Goal: Task Accomplishment & Management: Use online tool/utility

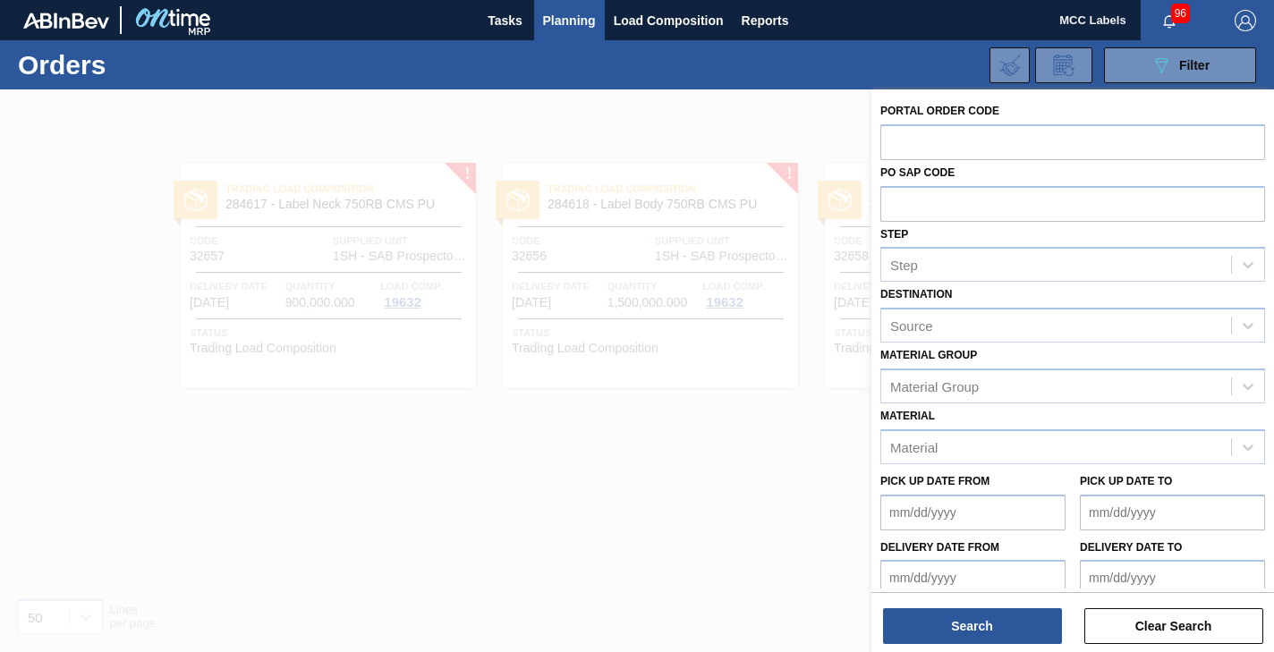
click at [898, 132] on input "text" at bounding box center [1073, 141] width 385 height 34
type input "32612"
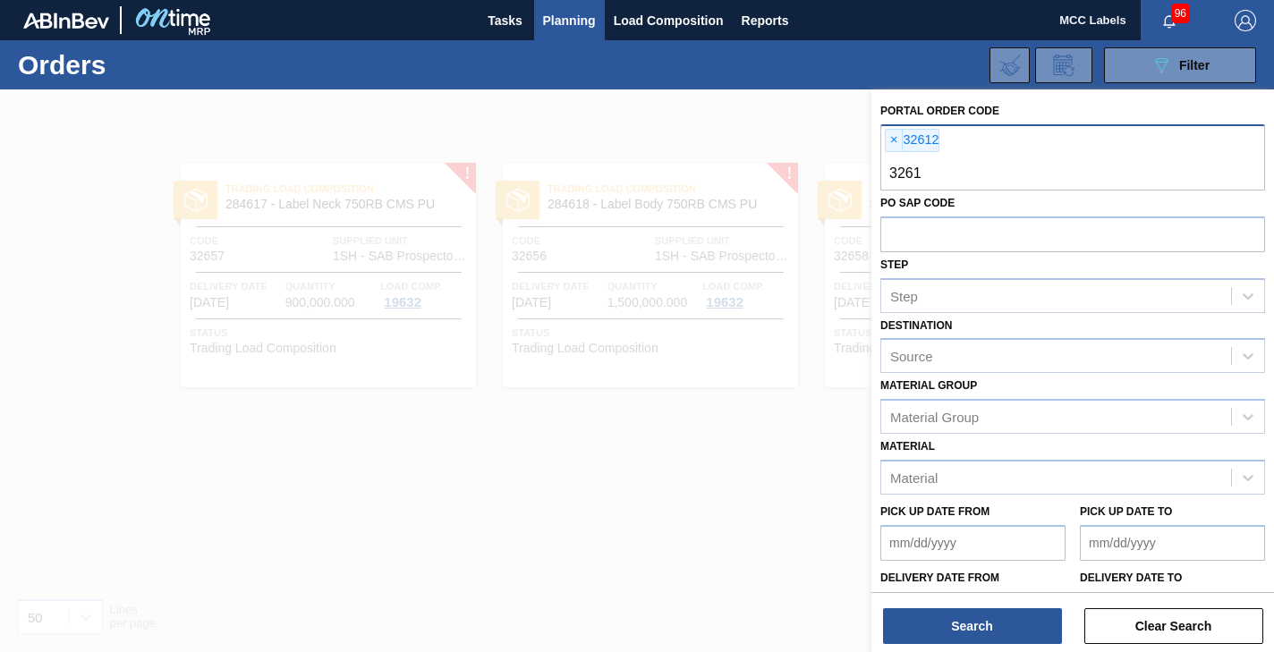
type input "32613"
click at [898, 170] on input "text" at bounding box center [1073, 174] width 385 height 34
type input "32617"
type input "32651"
type input "32665"
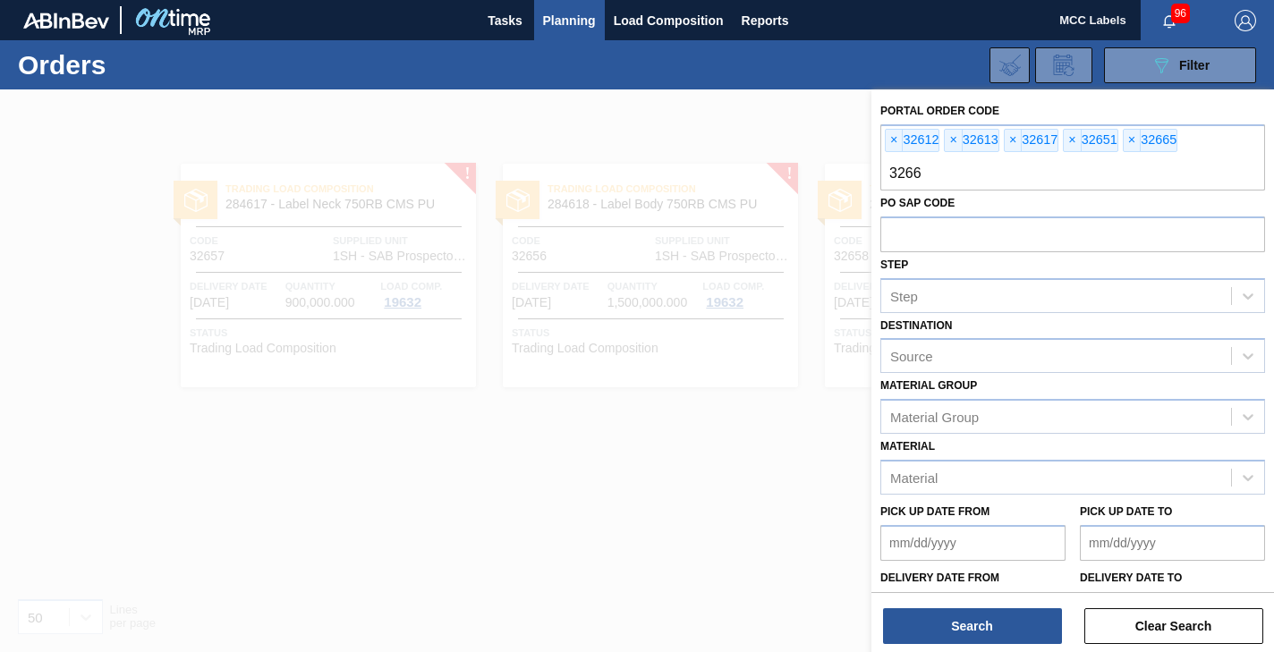
type input "32666"
type input "32667"
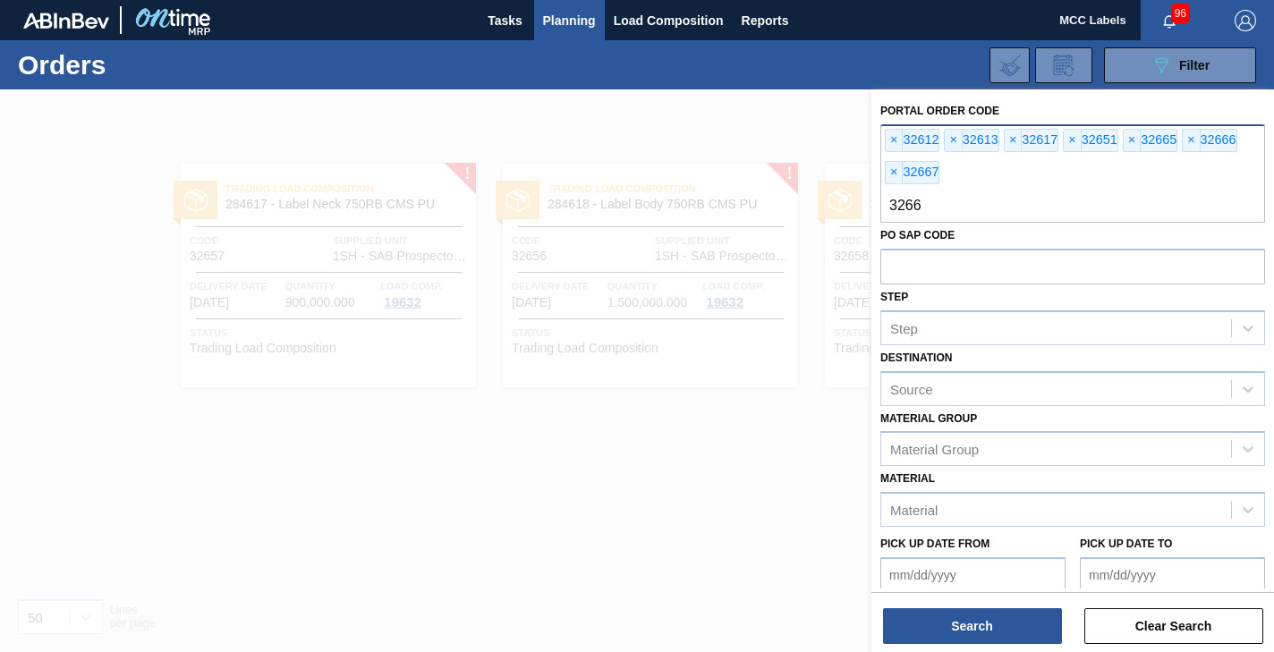
type input "32668"
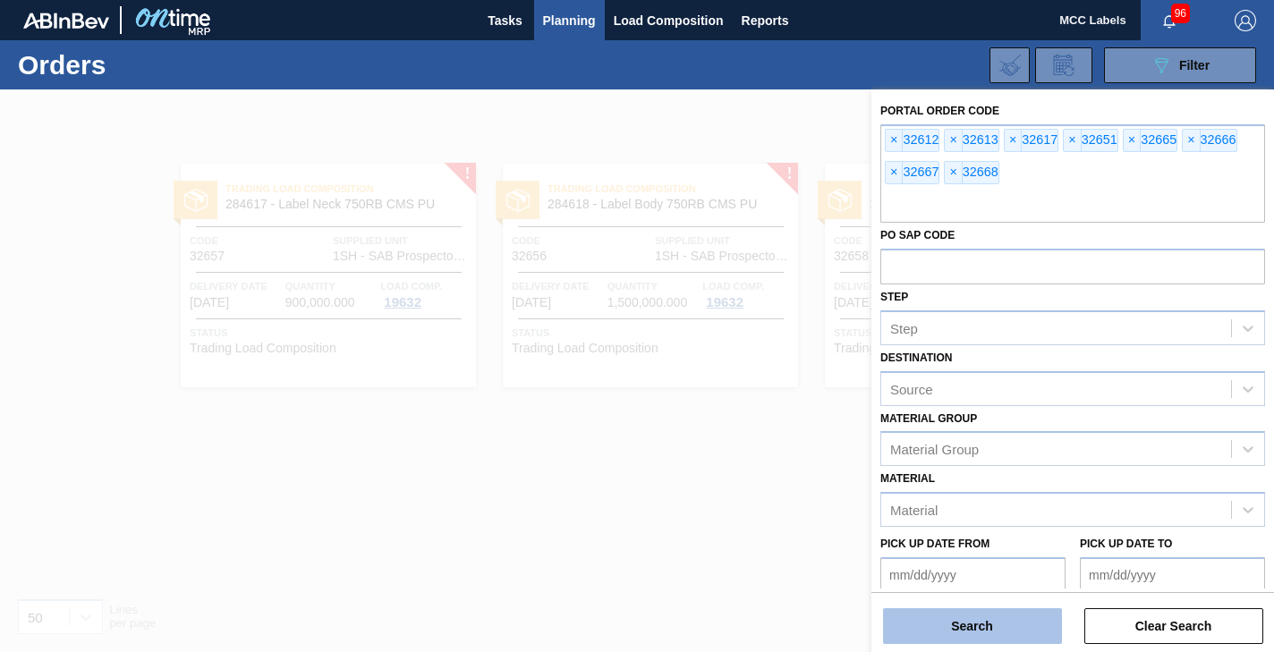
click at [933, 639] on button "Search" at bounding box center [972, 626] width 179 height 36
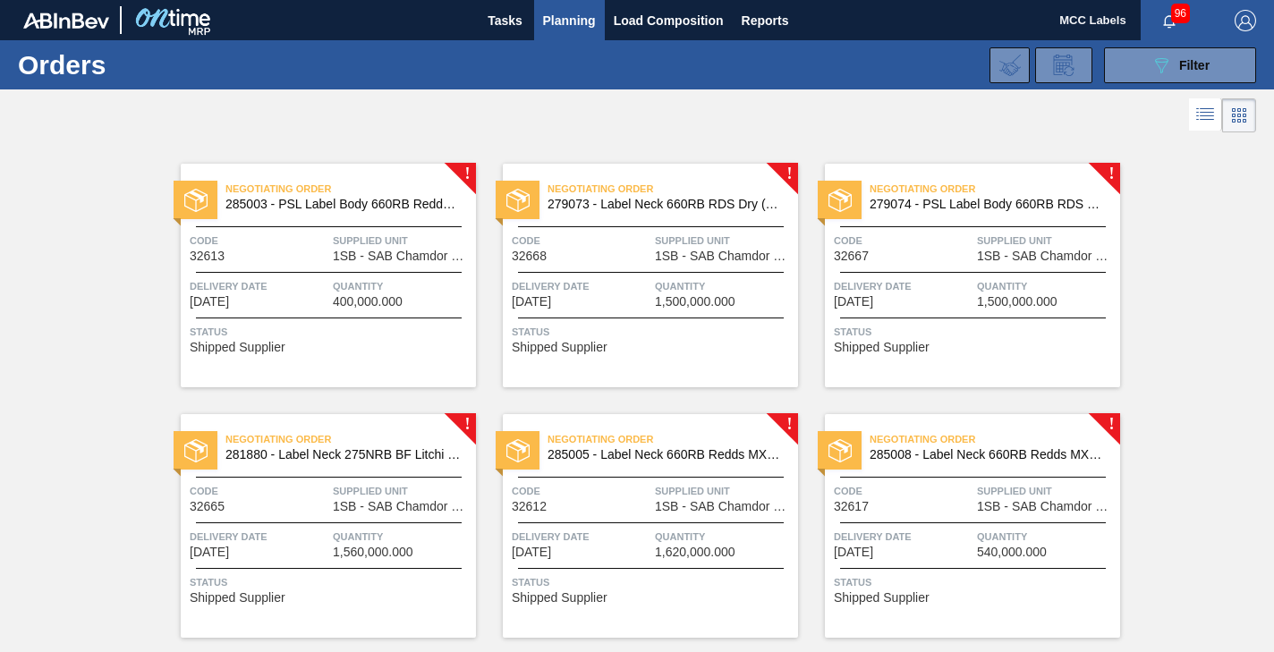
click at [405, 314] on div "Negotiating Order 285003 - PSL Label Body 660RB Redds MXD Vodk&Pine Code 32613 …" at bounding box center [328, 276] width 295 height 224
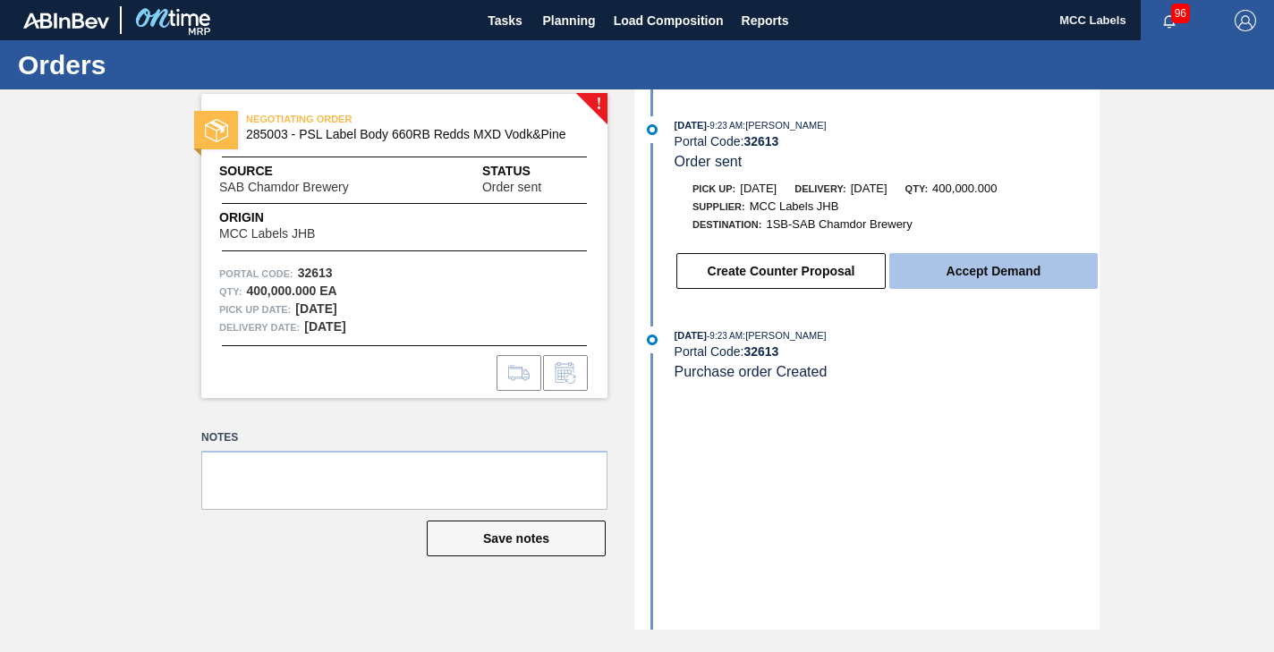
click at [947, 274] on button "Accept Demand" at bounding box center [993, 271] width 208 height 36
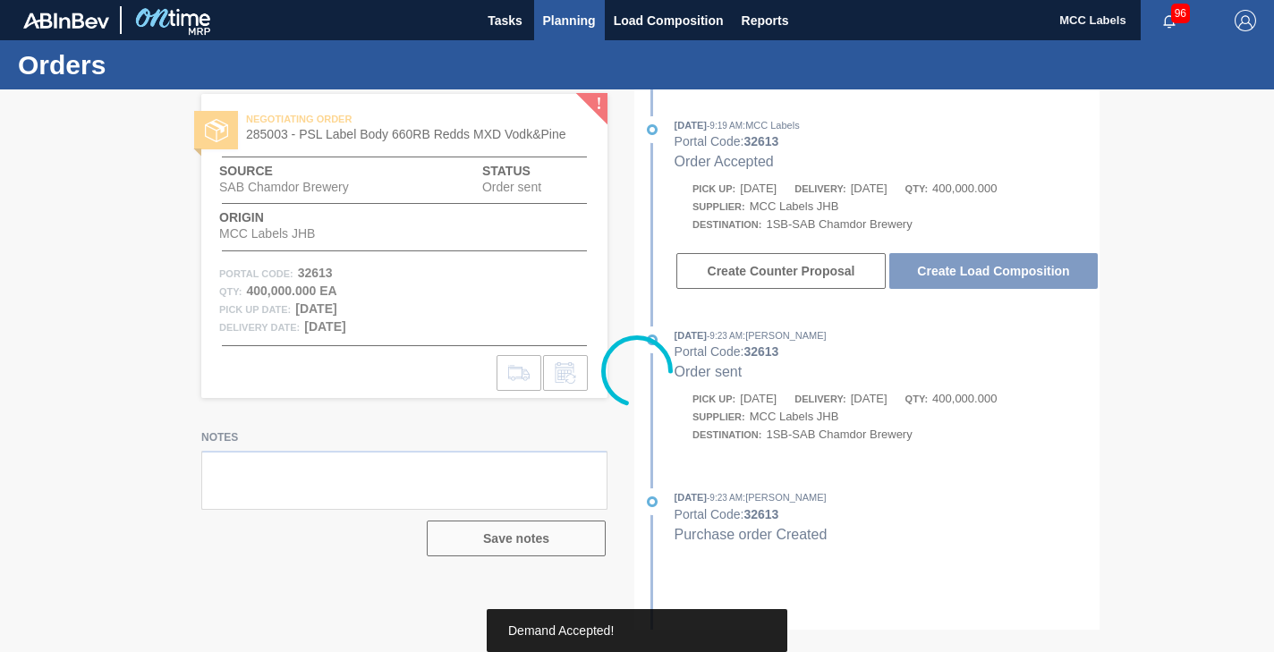
click at [546, 20] on span "Planning" at bounding box center [569, 20] width 53 height 21
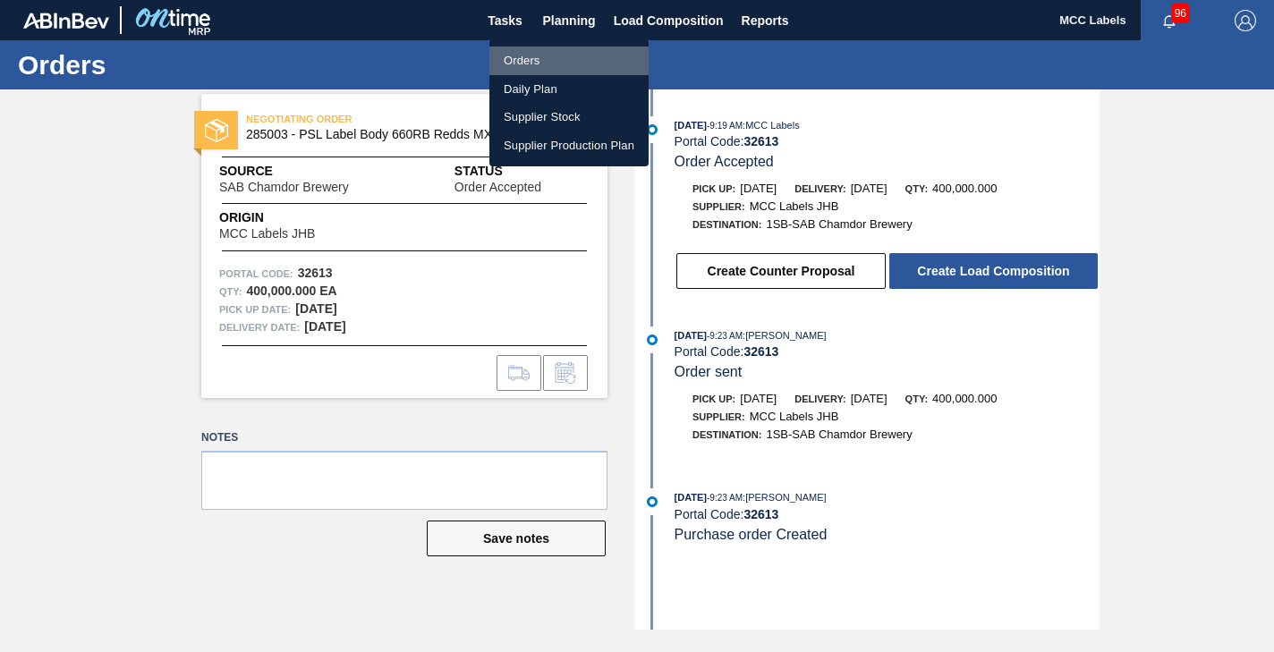
click at [517, 59] on li "Orders" at bounding box center [568, 61] width 159 height 29
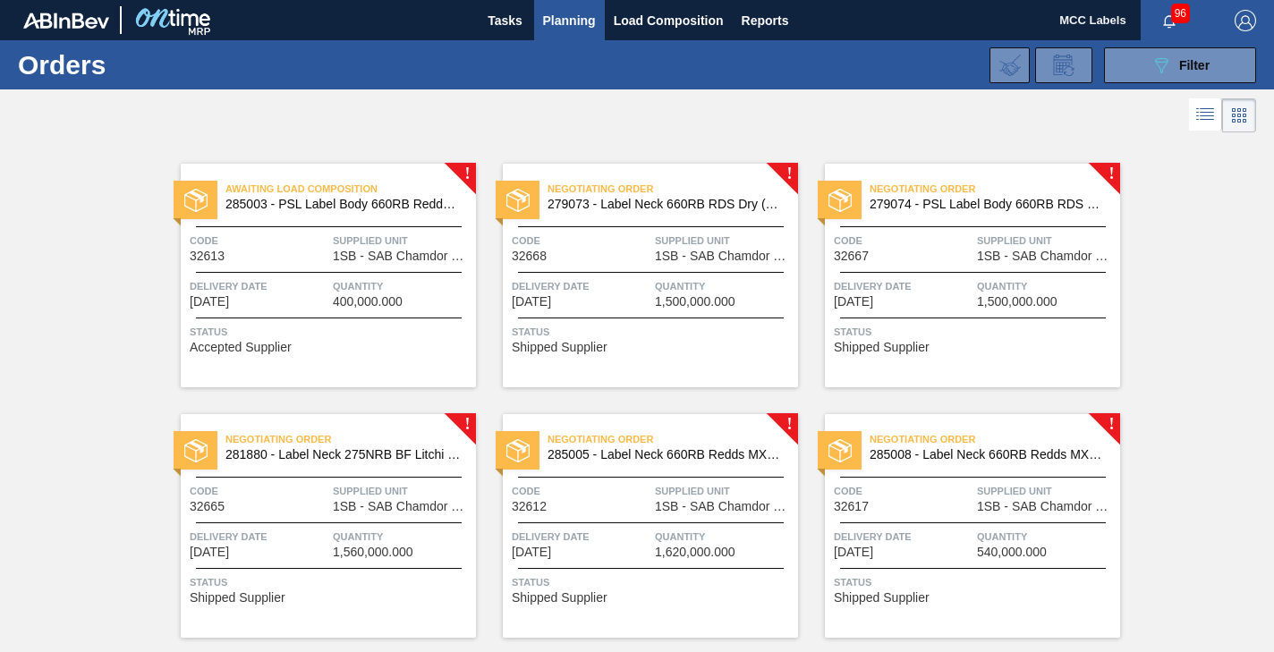
click at [617, 309] on div "Negotiating Order 279073 - Label Neck 660RB RDS Dry (Blast) Code 32668 Supplied…" at bounding box center [650, 276] width 295 height 224
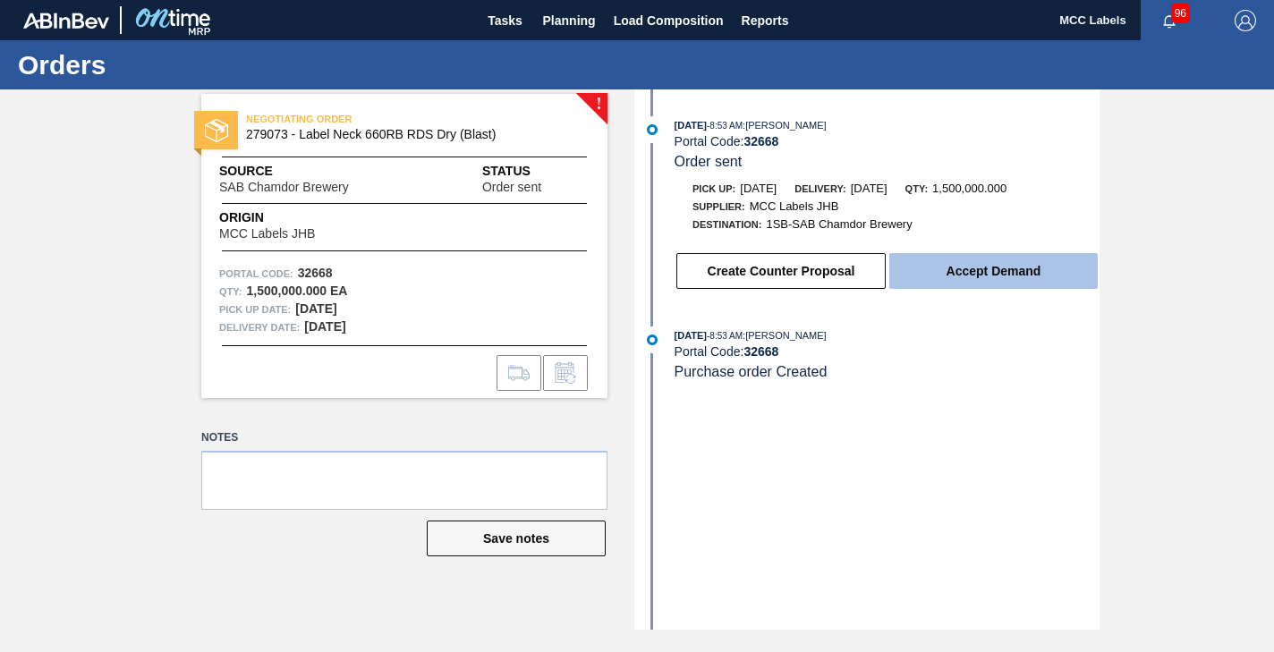
click at [935, 271] on button "Accept Demand" at bounding box center [993, 271] width 208 height 36
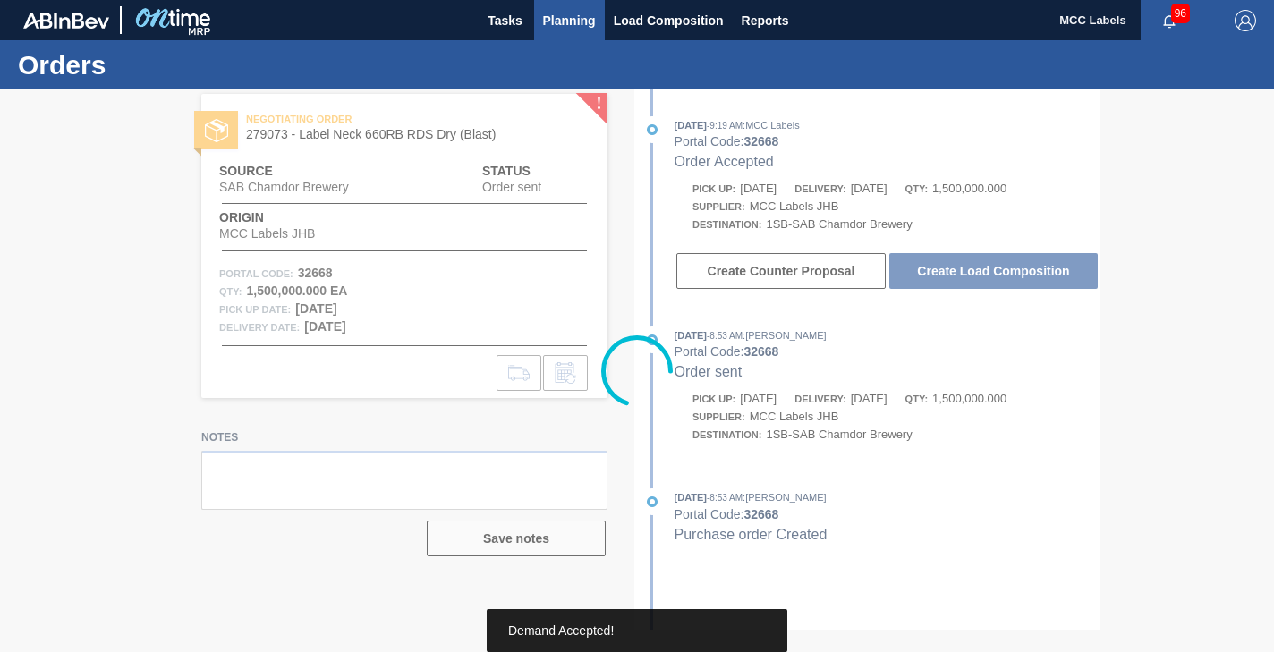
click at [569, 24] on span "Planning" at bounding box center [569, 20] width 53 height 21
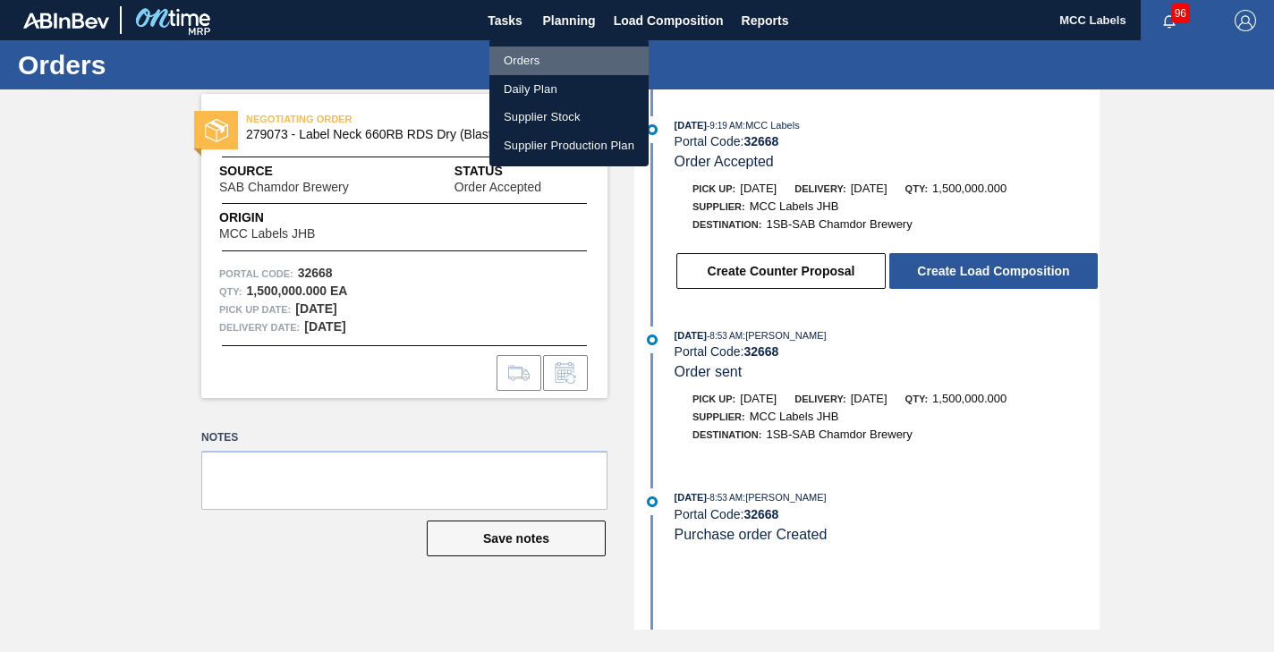
drag, startPoint x: 529, startPoint y: 56, endPoint x: 661, endPoint y: 145, distance: 159.3
click at [529, 58] on li "Orders" at bounding box center [568, 61] width 159 height 29
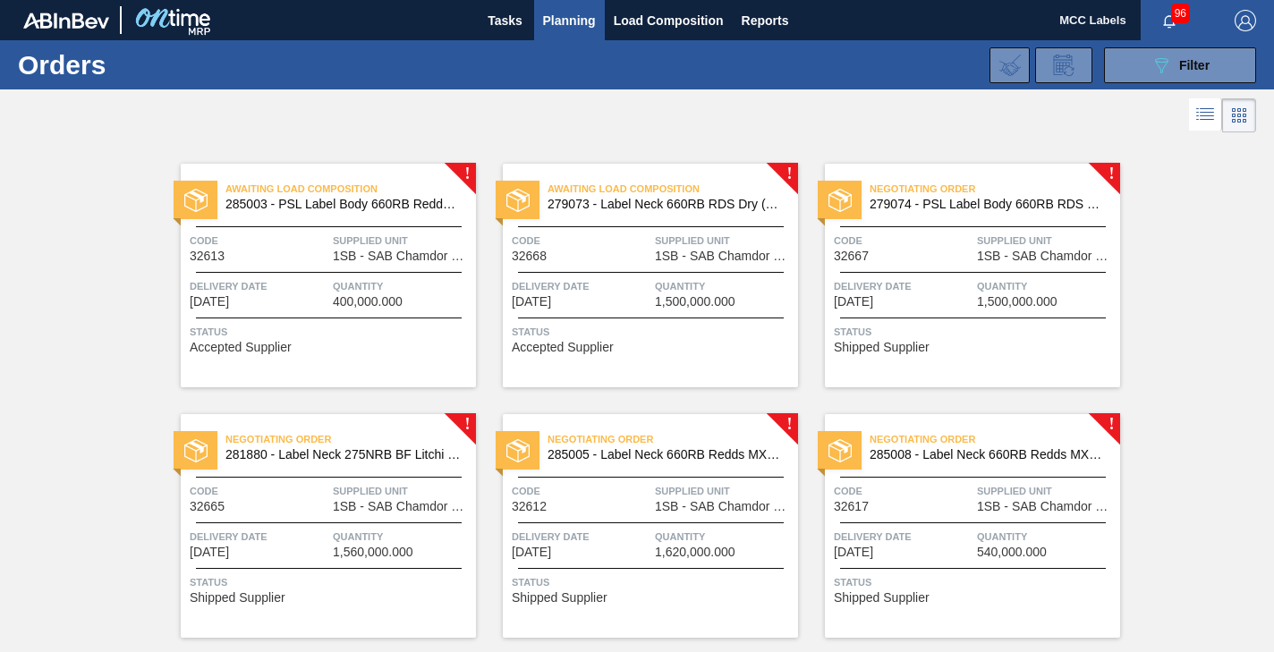
click at [1021, 329] on span "Status" at bounding box center [975, 332] width 282 height 18
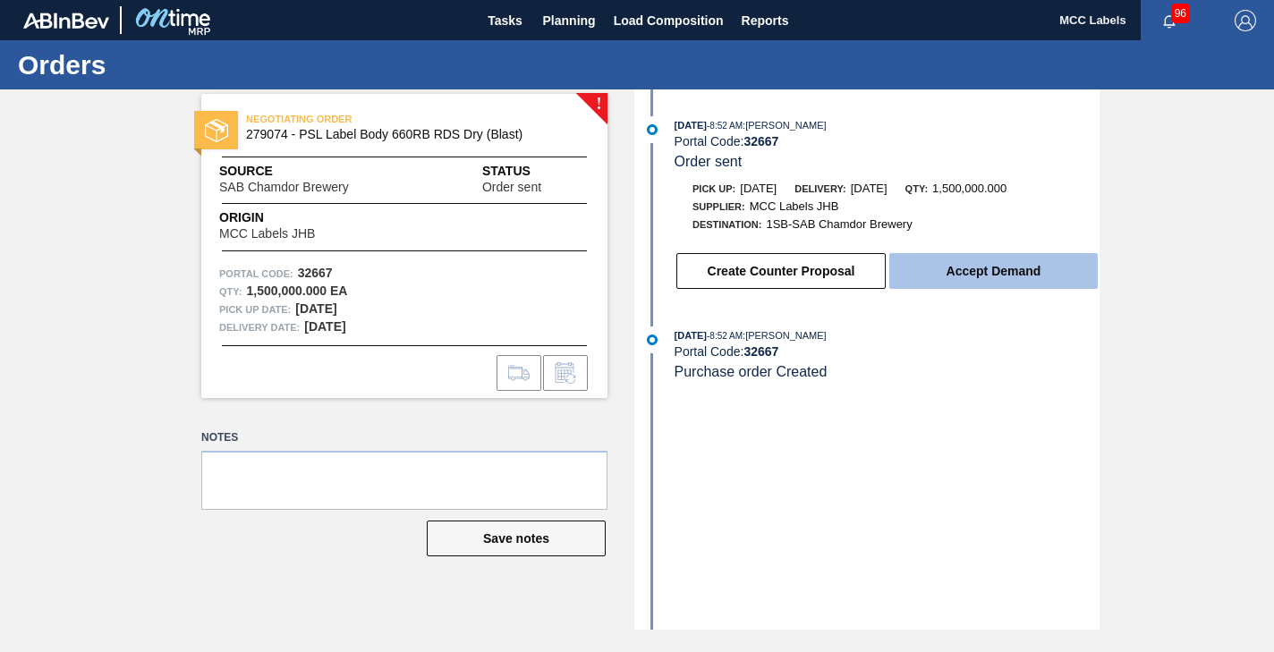
click at [978, 274] on button "Accept Demand" at bounding box center [993, 271] width 208 height 36
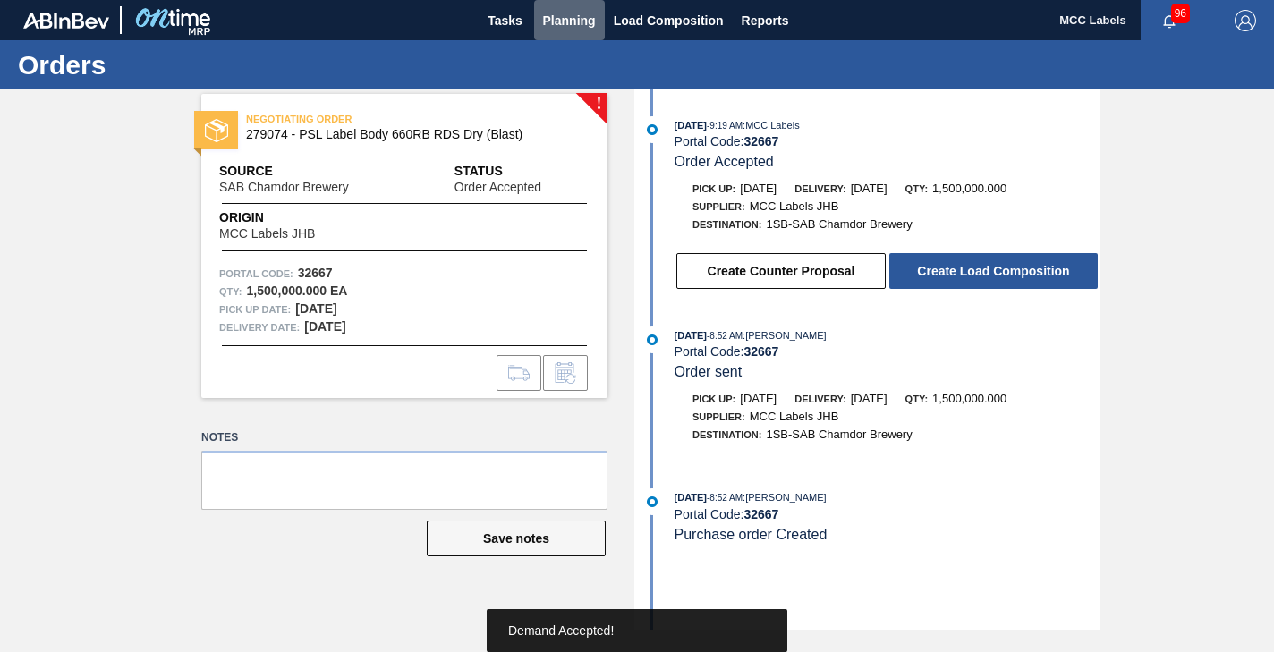
drag, startPoint x: 573, startPoint y: 27, endPoint x: 534, endPoint y: 42, distance: 41.4
click at [569, 26] on span "Planning" at bounding box center [569, 20] width 53 height 21
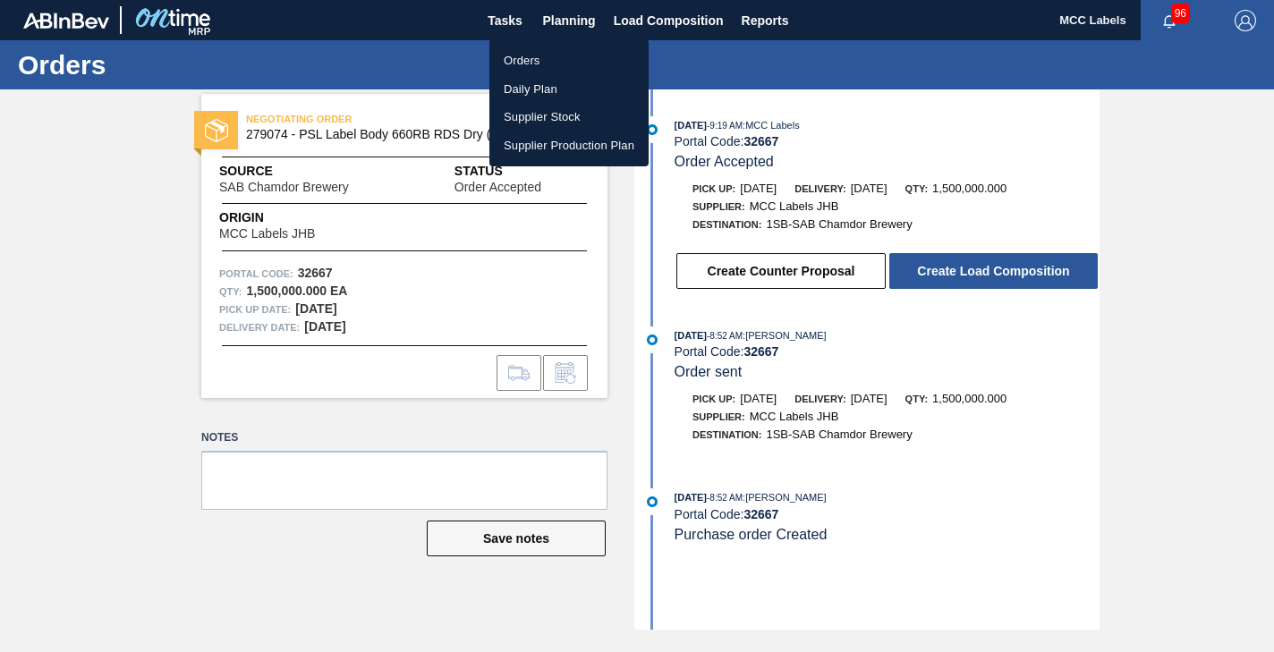
click at [511, 59] on li "Orders" at bounding box center [568, 61] width 159 height 29
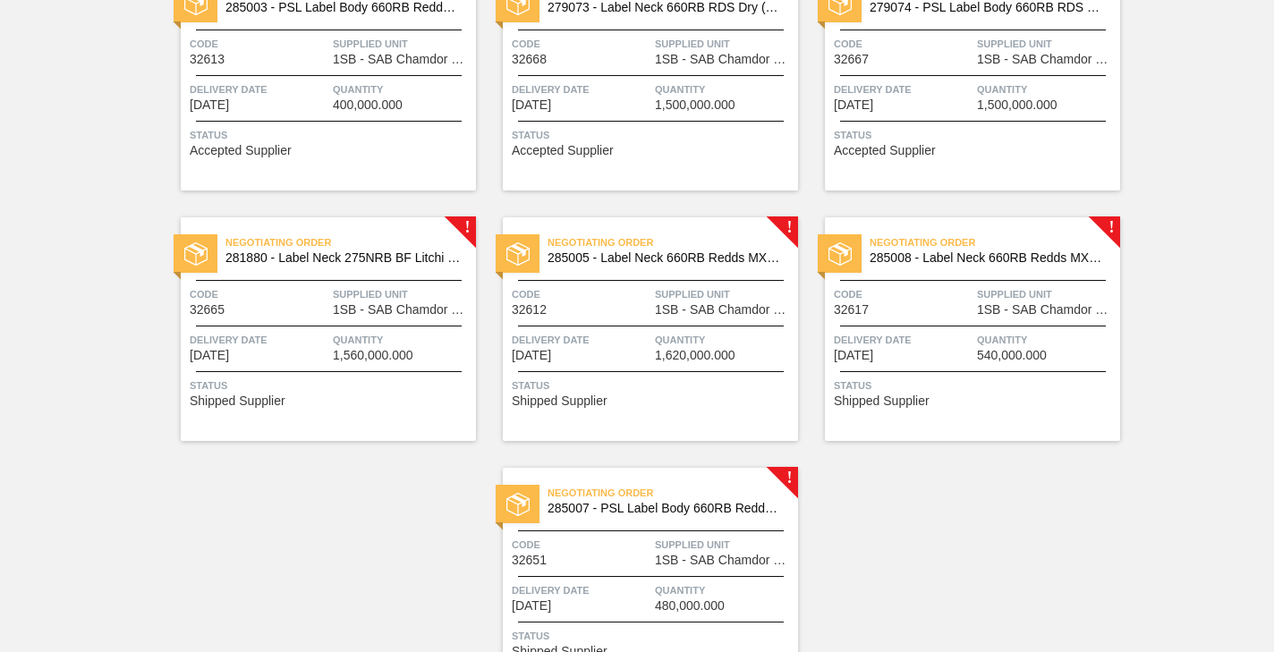
scroll to position [268, 0]
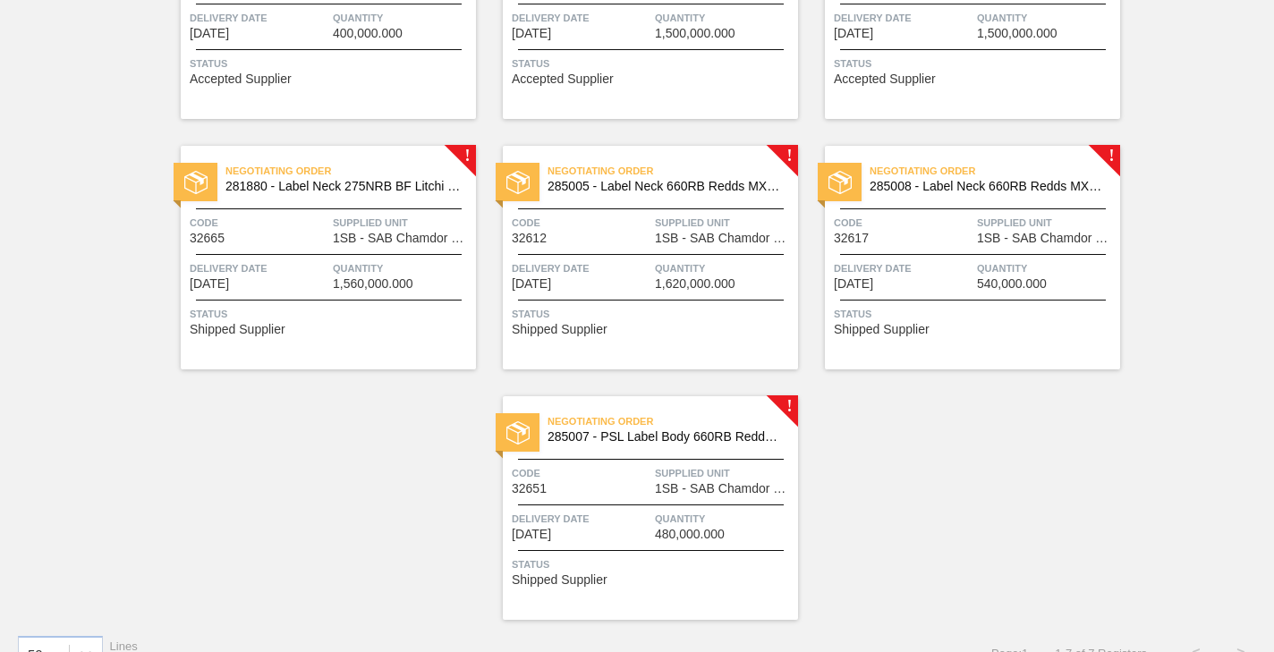
click at [363, 260] on span "Quantity" at bounding box center [402, 269] width 139 height 18
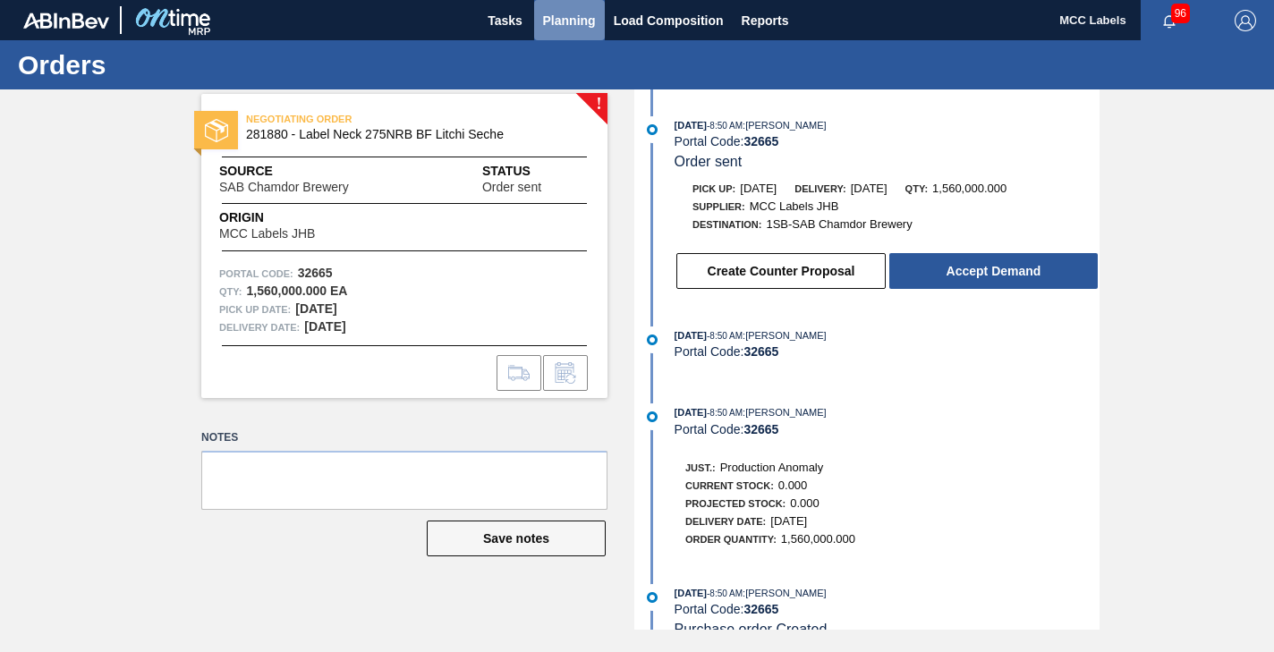
click at [555, 17] on span "Planning" at bounding box center [569, 20] width 53 height 21
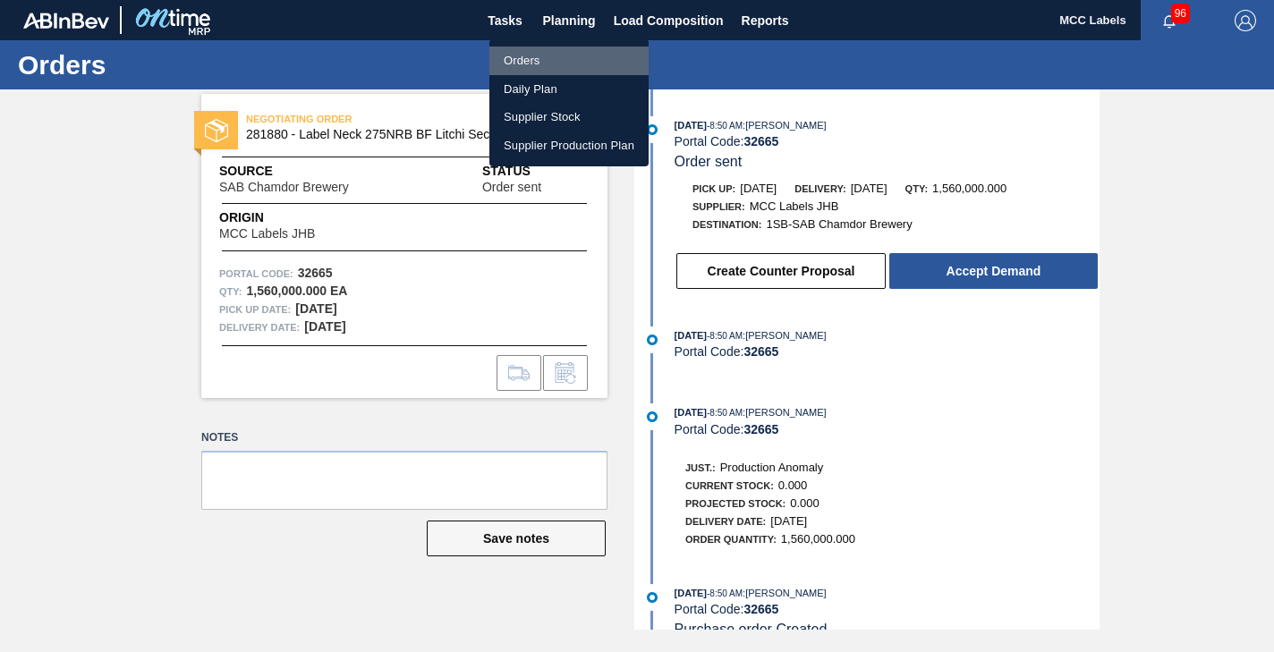
click at [504, 54] on li "Orders" at bounding box center [568, 61] width 159 height 29
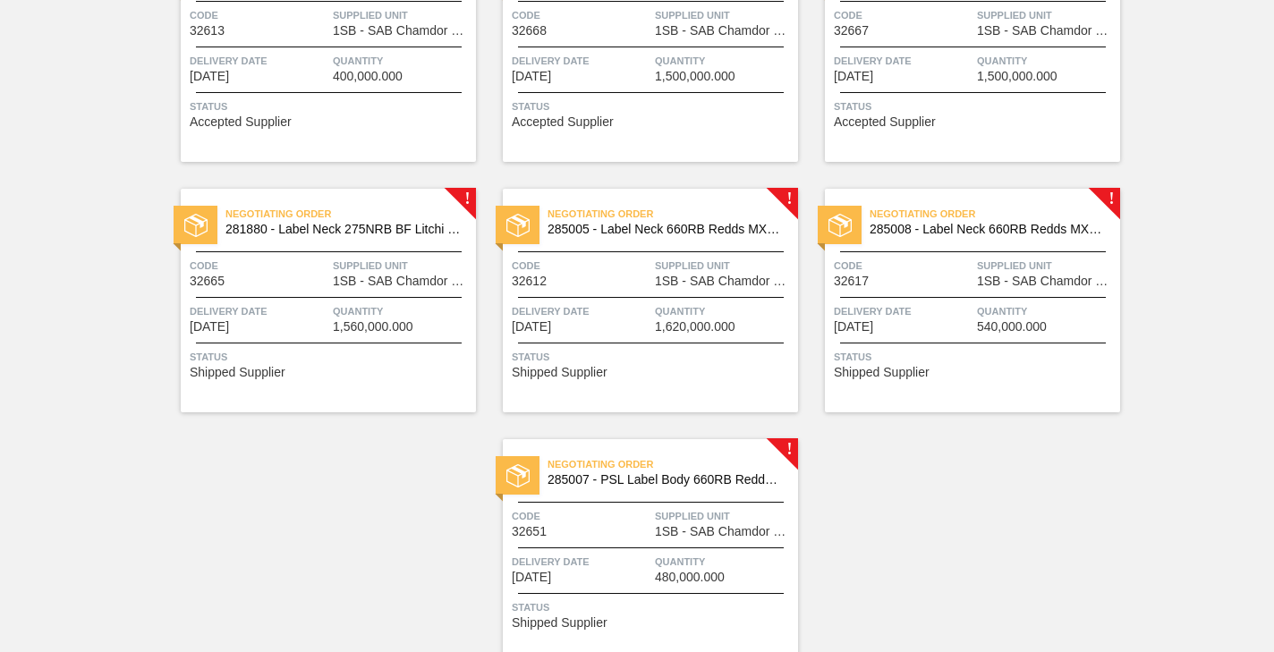
scroll to position [268, 0]
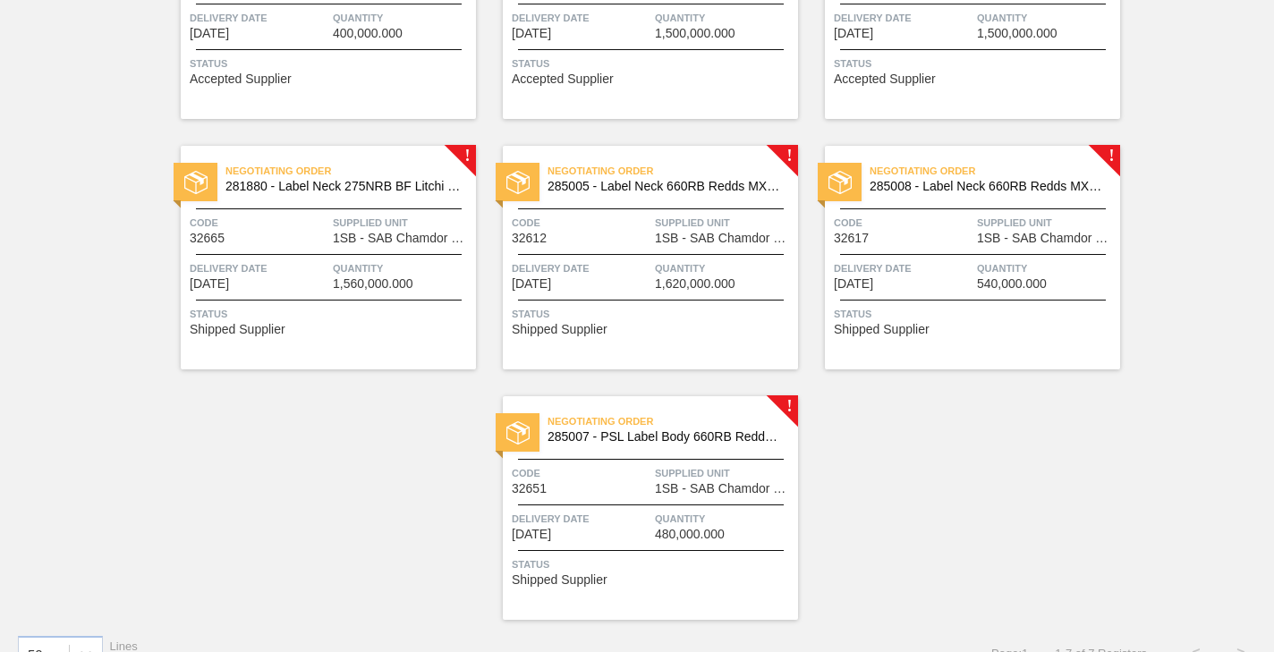
click at [633, 273] on span "Delivery Date" at bounding box center [581, 269] width 139 height 18
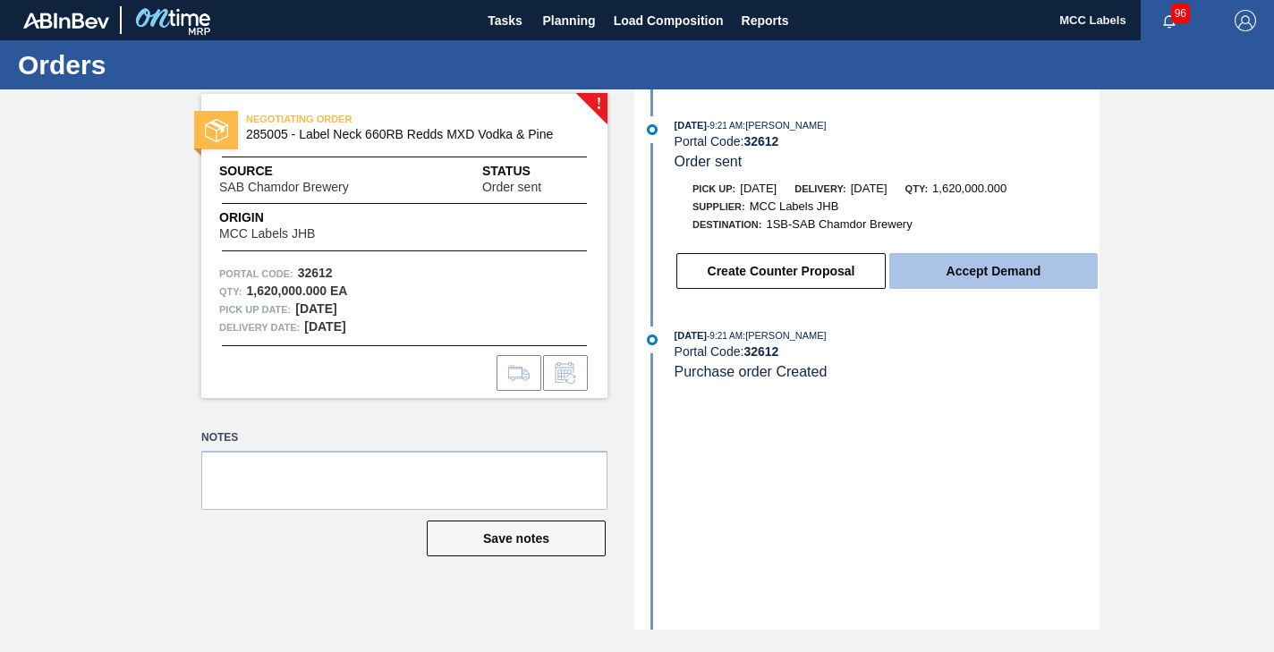
click at [948, 278] on button "Accept Demand" at bounding box center [993, 271] width 208 height 36
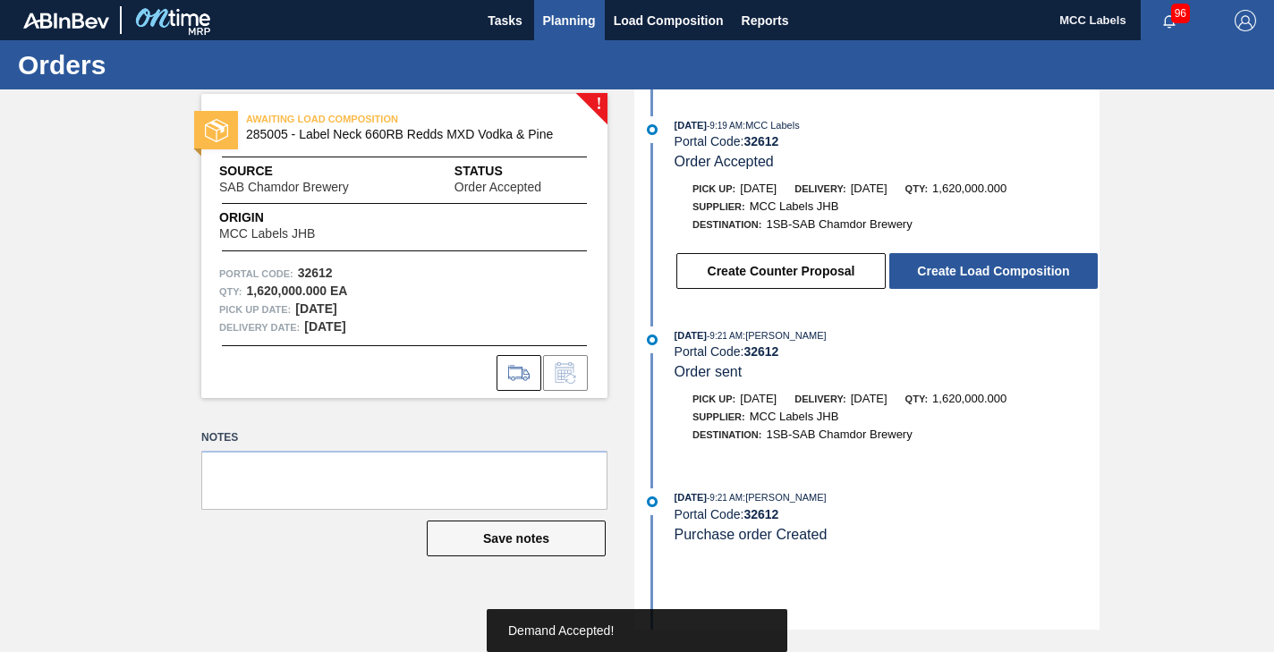
click at [576, 21] on span "Planning" at bounding box center [569, 20] width 53 height 21
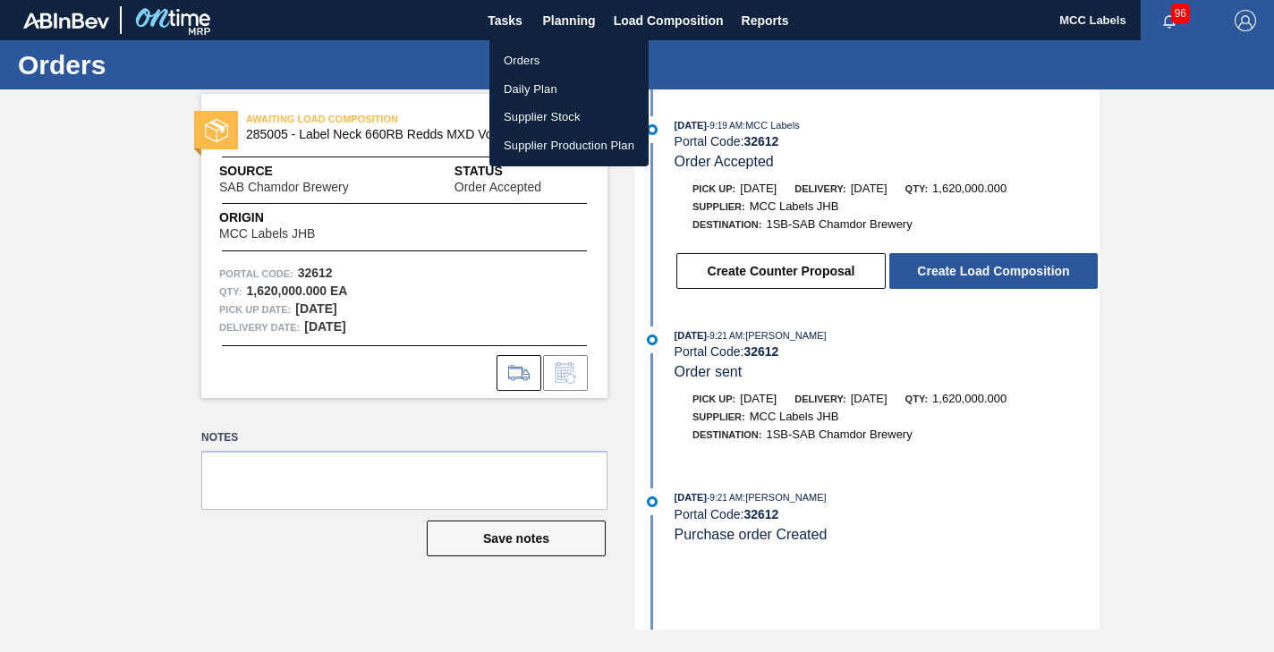
click at [527, 52] on li "Orders" at bounding box center [568, 61] width 159 height 29
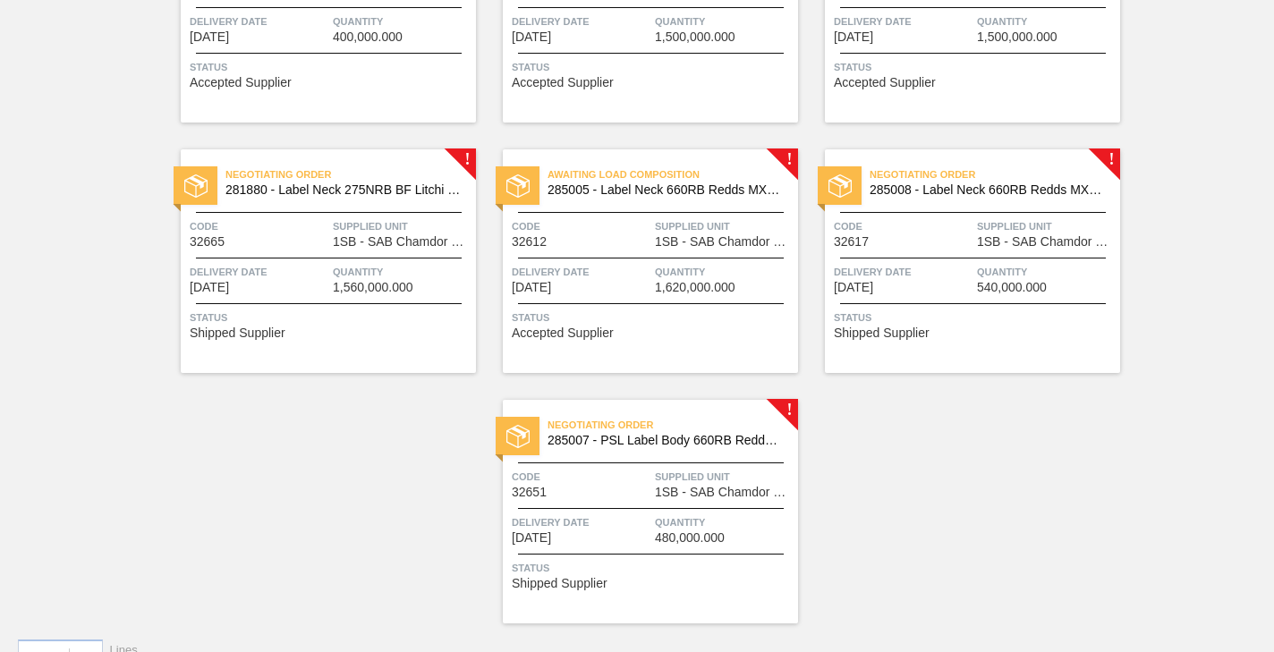
scroll to position [268, 0]
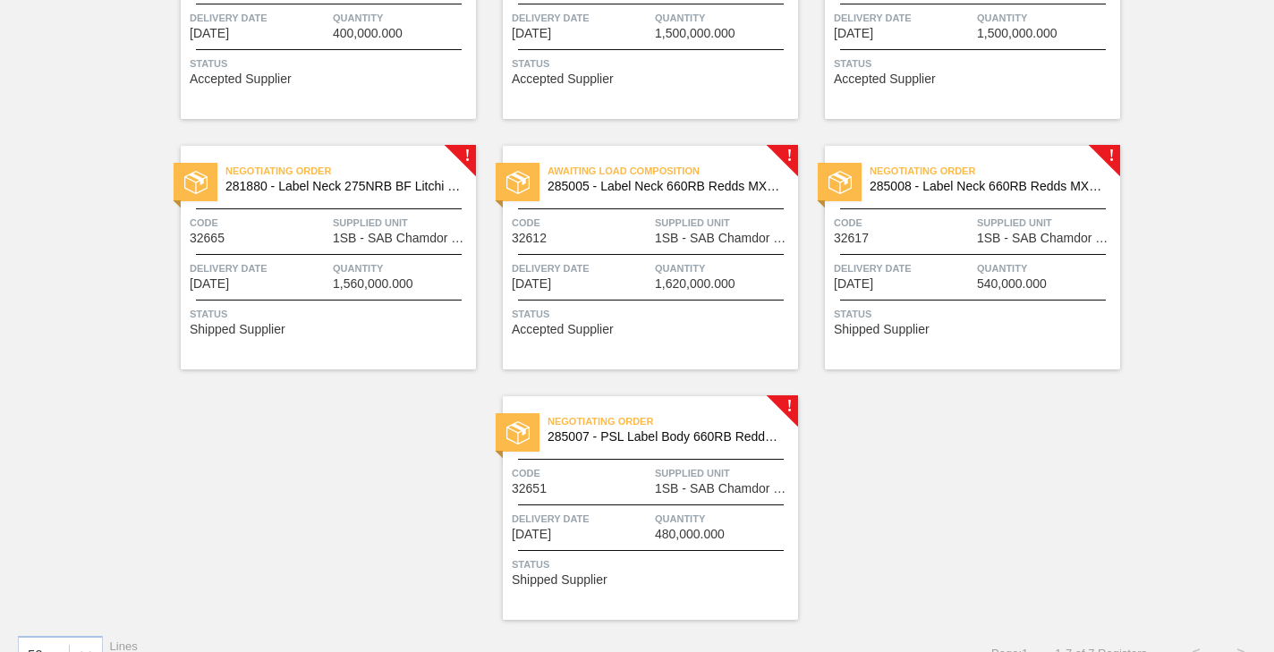
click at [949, 301] on div "Negotiating Order 285008 - Label Neck 660RB Redds MXD Vodka&Guarana Code 32617 …" at bounding box center [972, 258] width 295 height 224
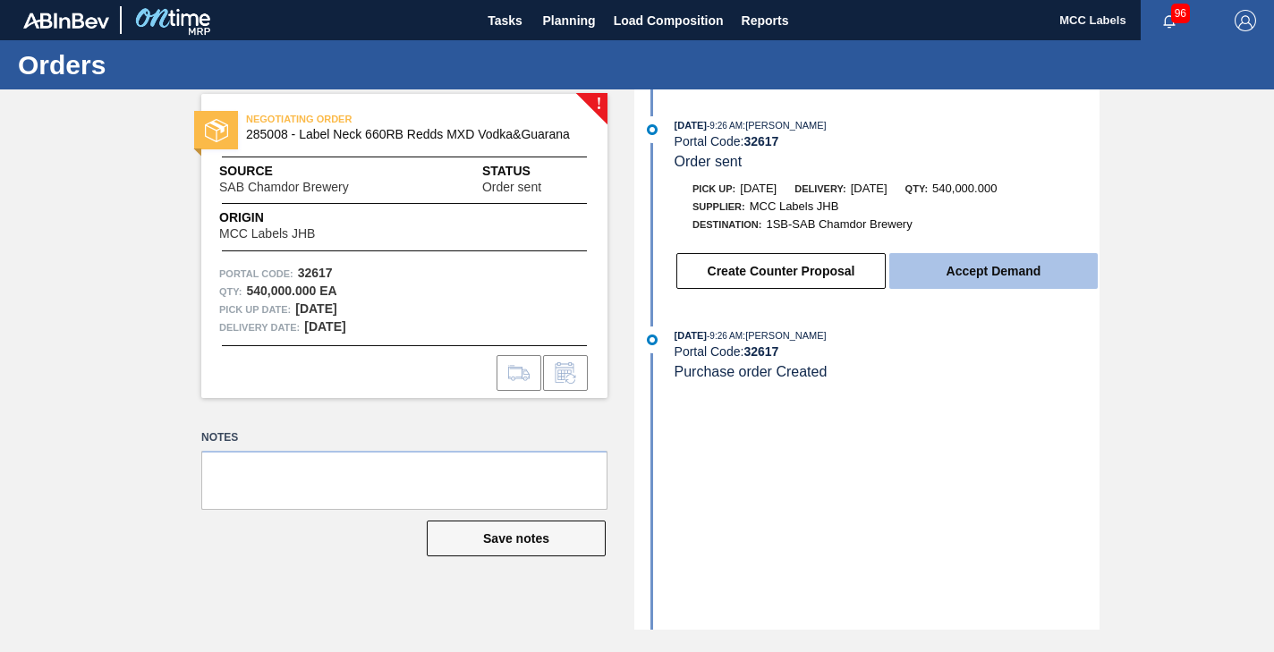
click at [960, 278] on button "Accept Demand" at bounding box center [993, 271] width 208 height 36
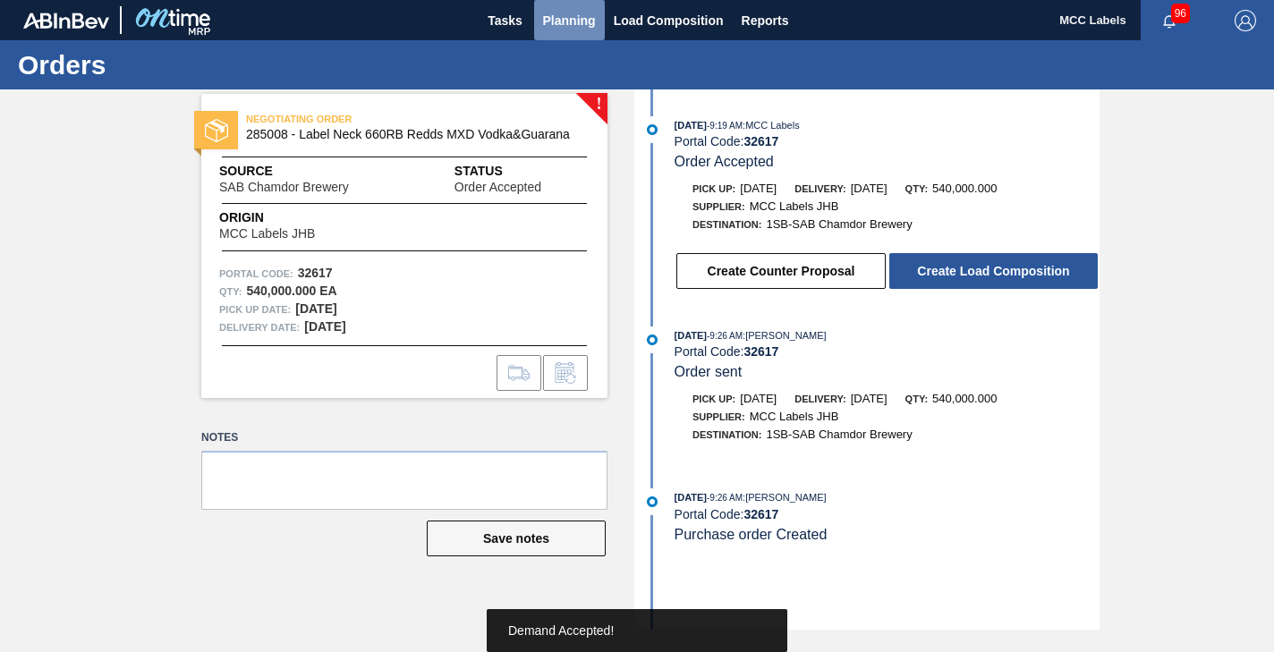
click at [565, 11] on span "Planning" at bounding box center [569, 20] width 53 height 21
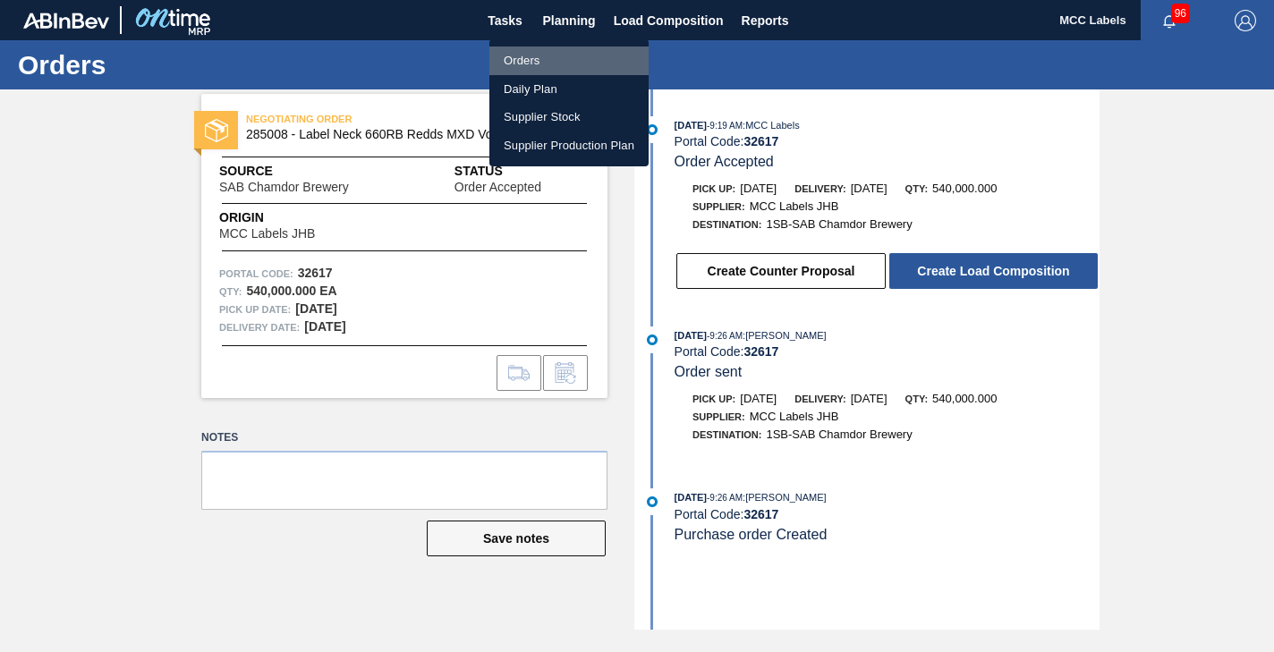
click at [521, 55] on li "Orders" at bounding box center [568, 61] width 159 height 29
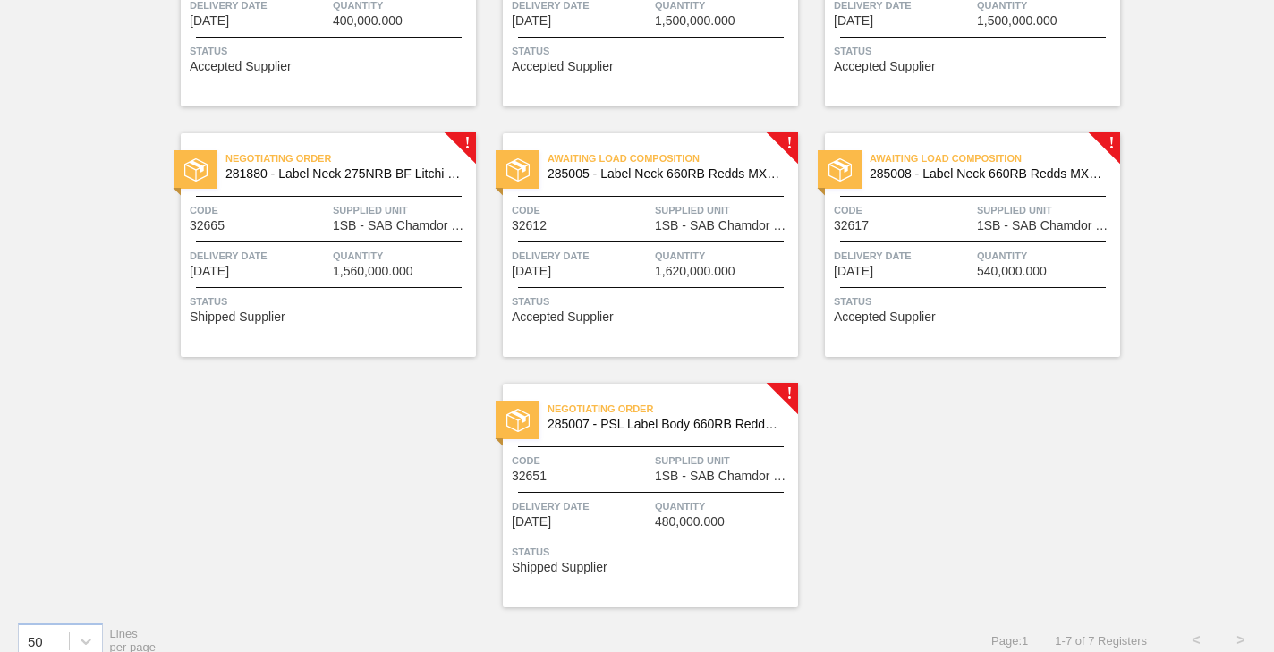
scroll to position [302, 0]
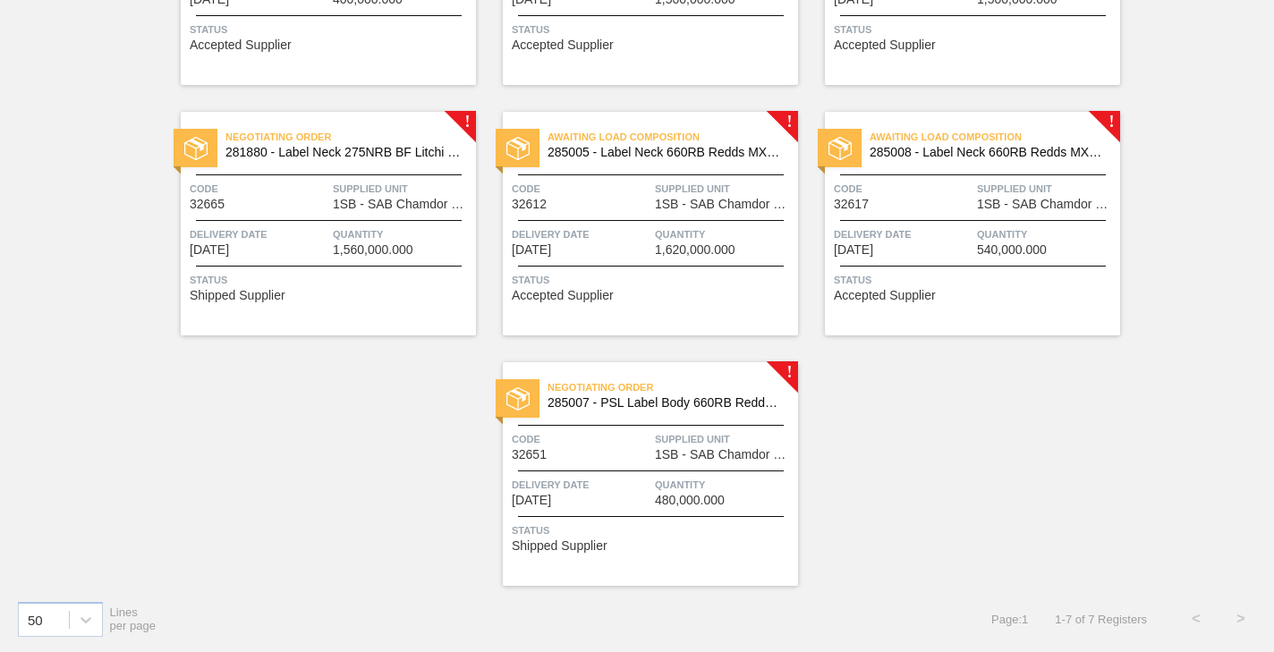
click at [684, 528] on span "Status" at bounding box center [653, 531] width 282 height 18
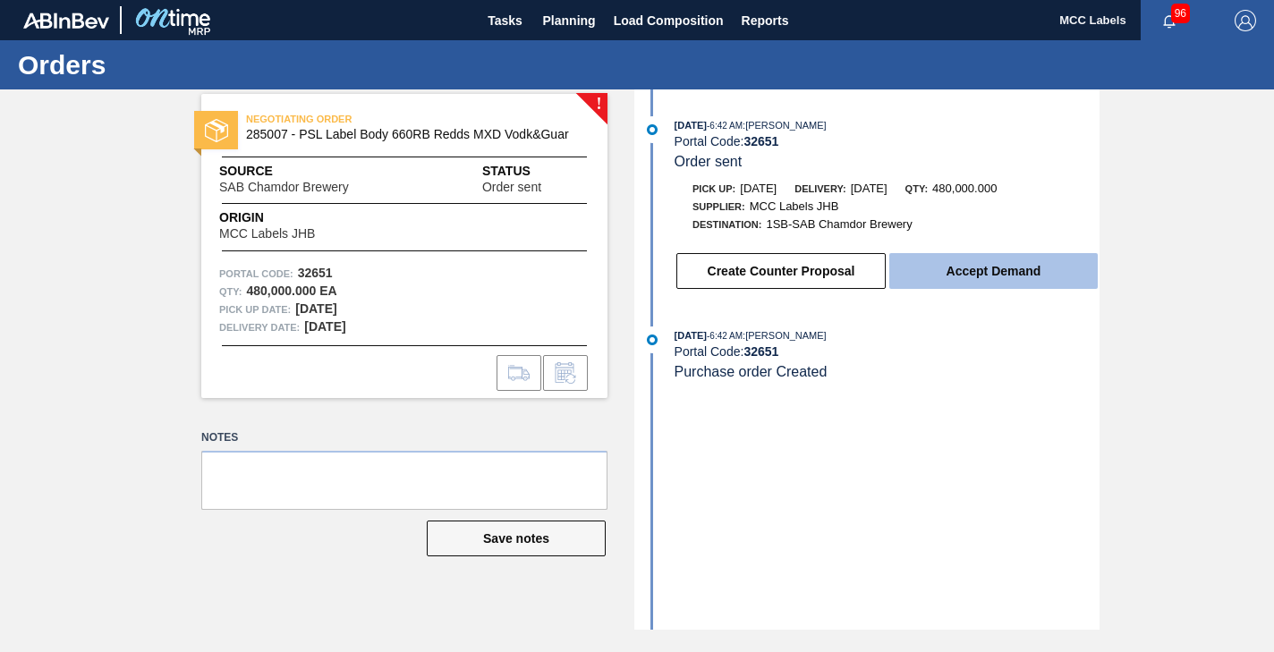
click at [960, 273] on button "Accept Demand" at bounding box center [993, 271] width 208 height 36
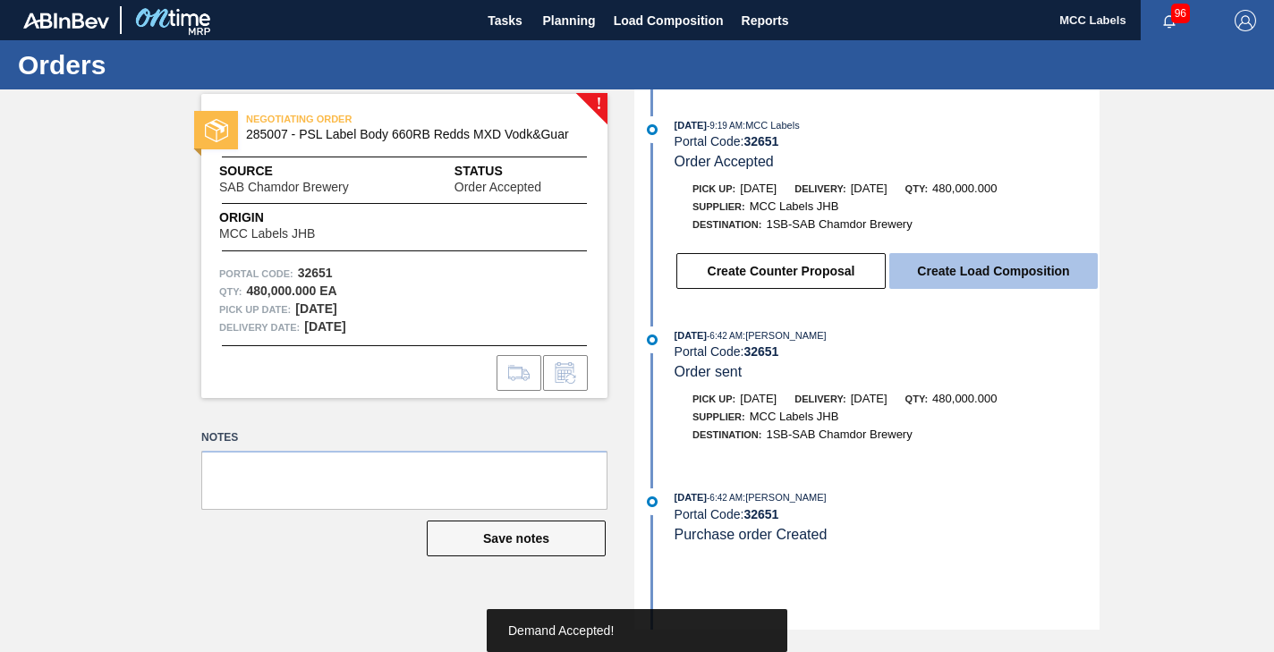
click at [963, 288] on button "Create Load Composition" at bounding box center [993, 271] width 208 height 36
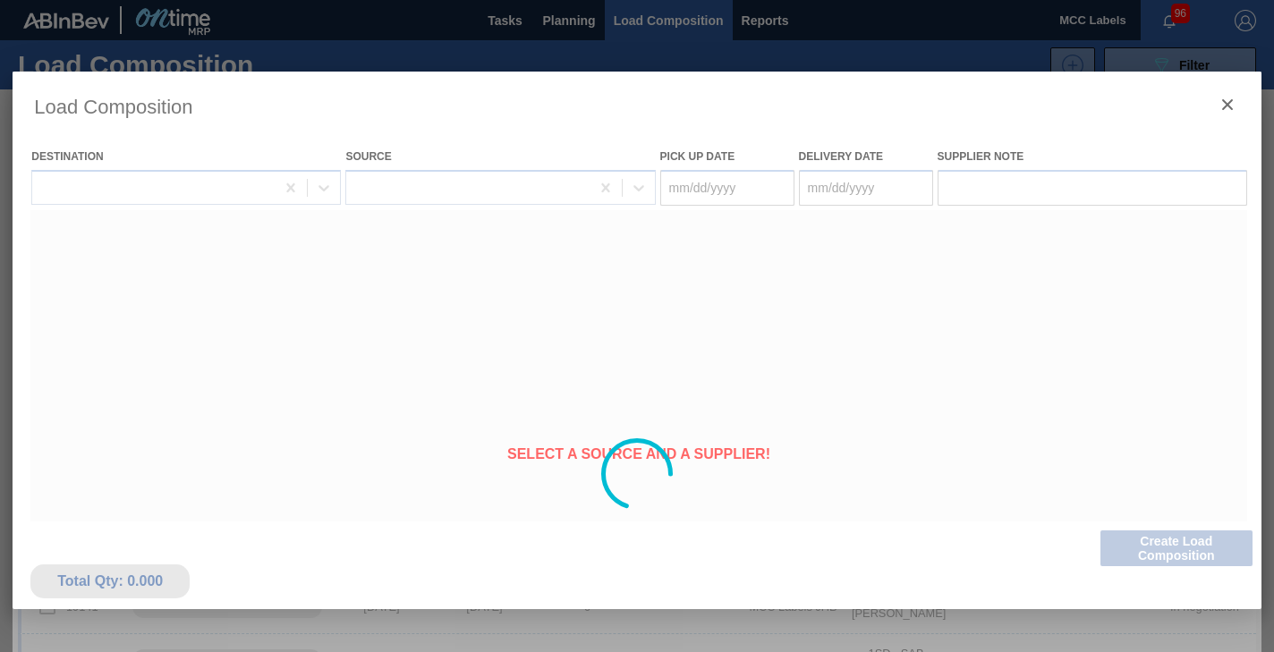
type Date "[DATE]"
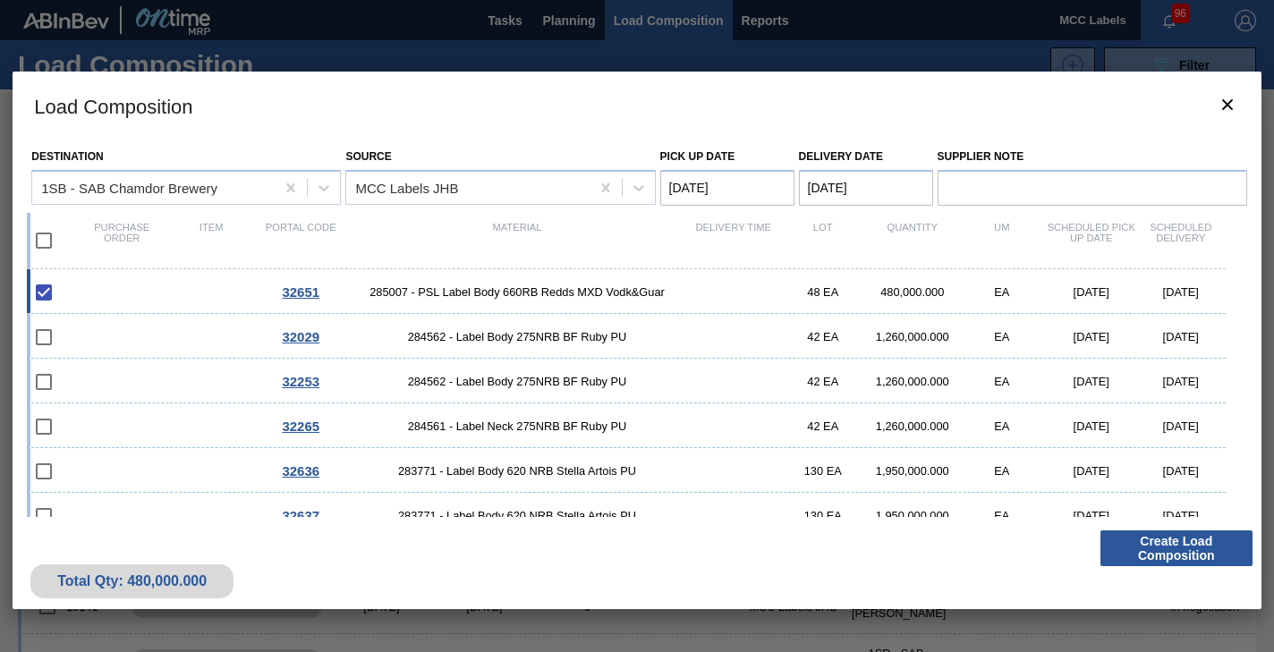
scroll to position [179, 0]
click at [1230, 105] on icon "botão de ícone" at bounding box center [1227, 104] width 21 height 21
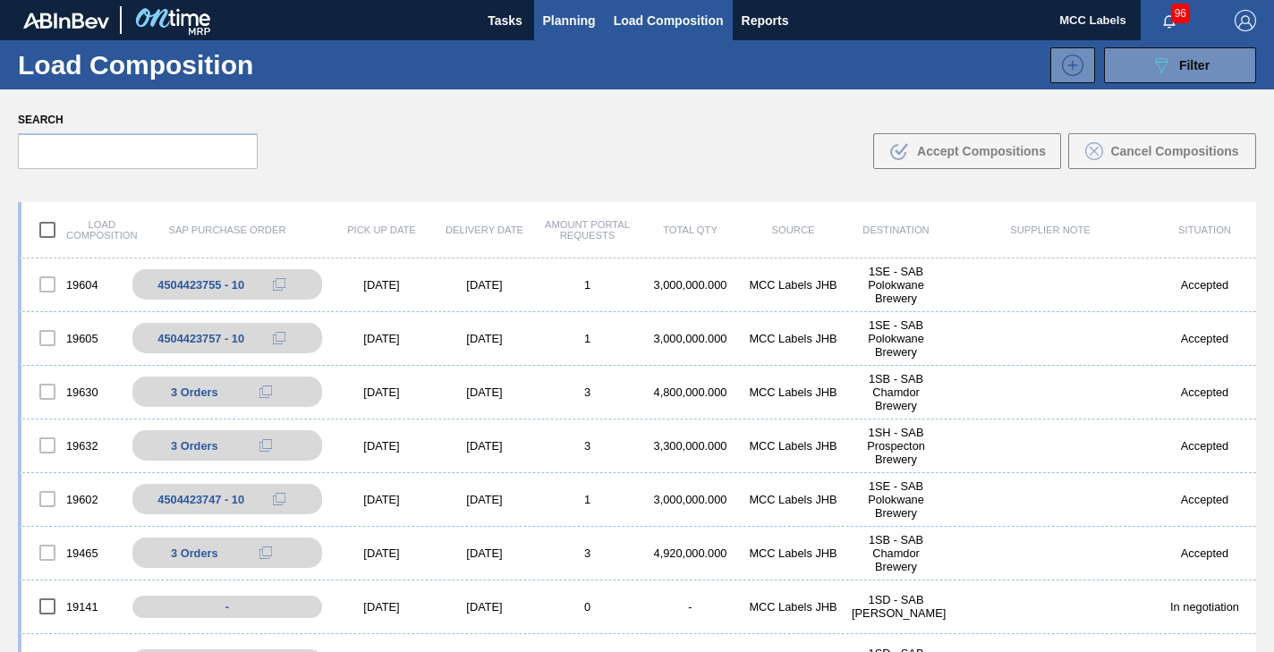
click at [567, 14] on span "Planning" at bounding box center [569, 20] width 53 height 21
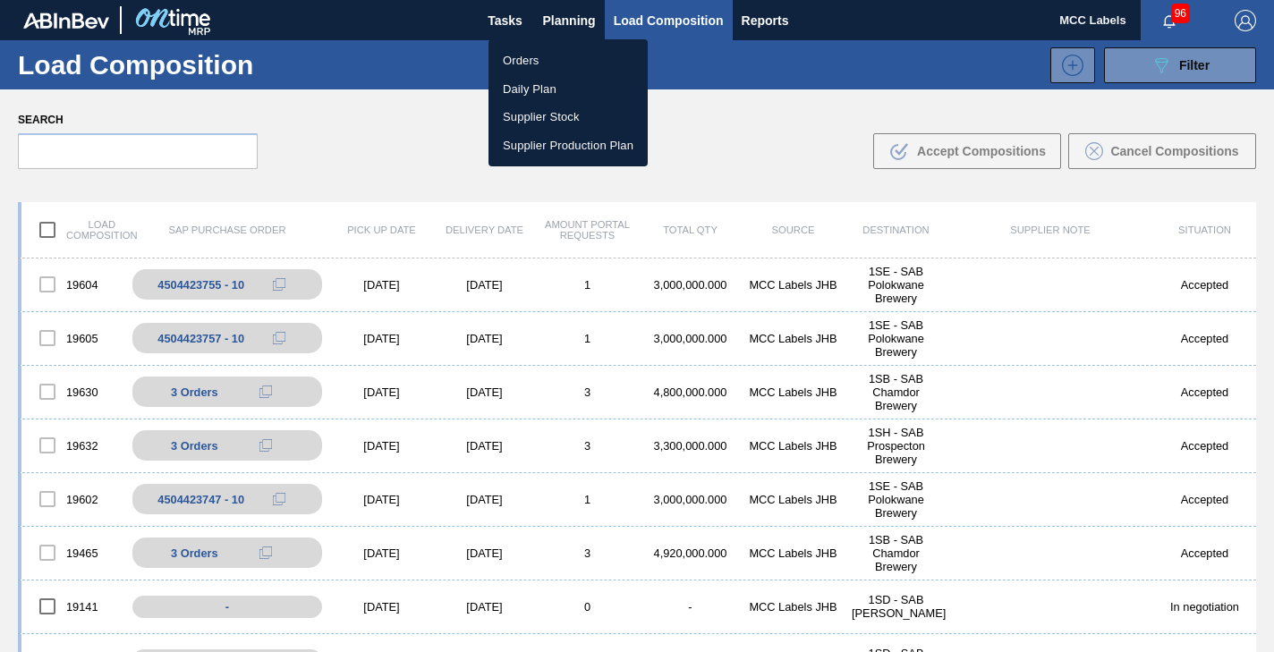
click at [519, 56] on li "Orders" at bounding box center [568, 61] width 159 height 29
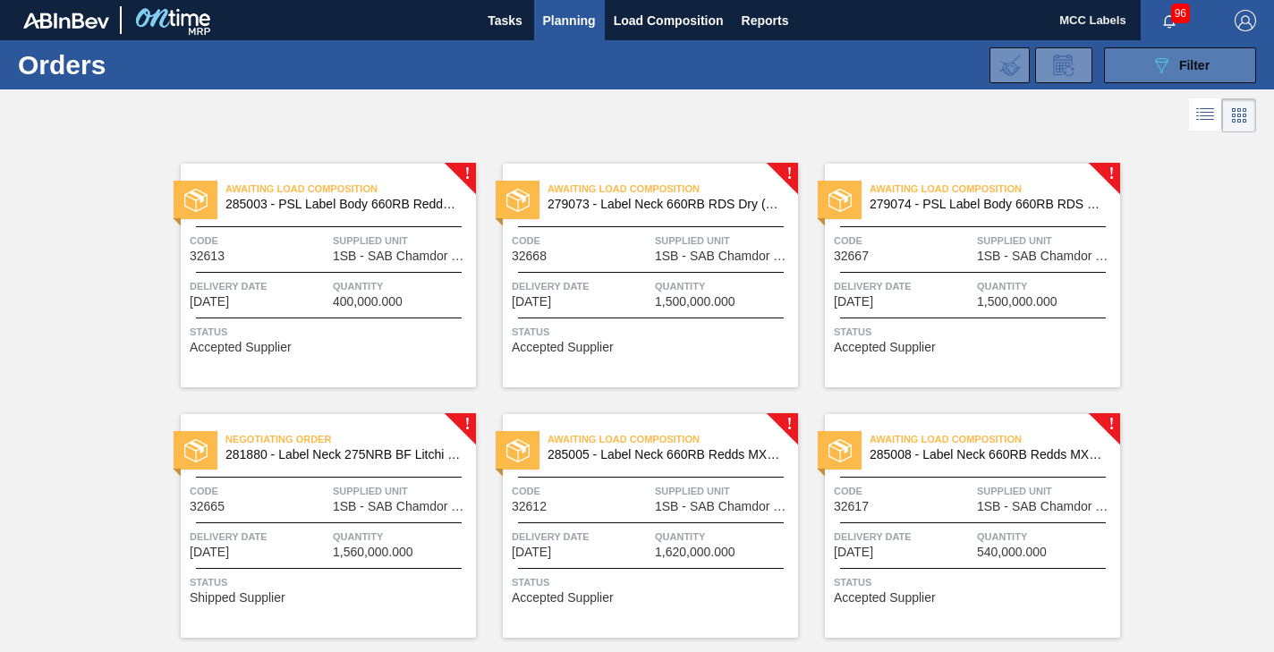
click at [1123, 66] on button "089F7B8B-B2A5-4AFE-B5C0-19BA573D28AC Filter" at bounding box center [1180, 65] width 152 height 36
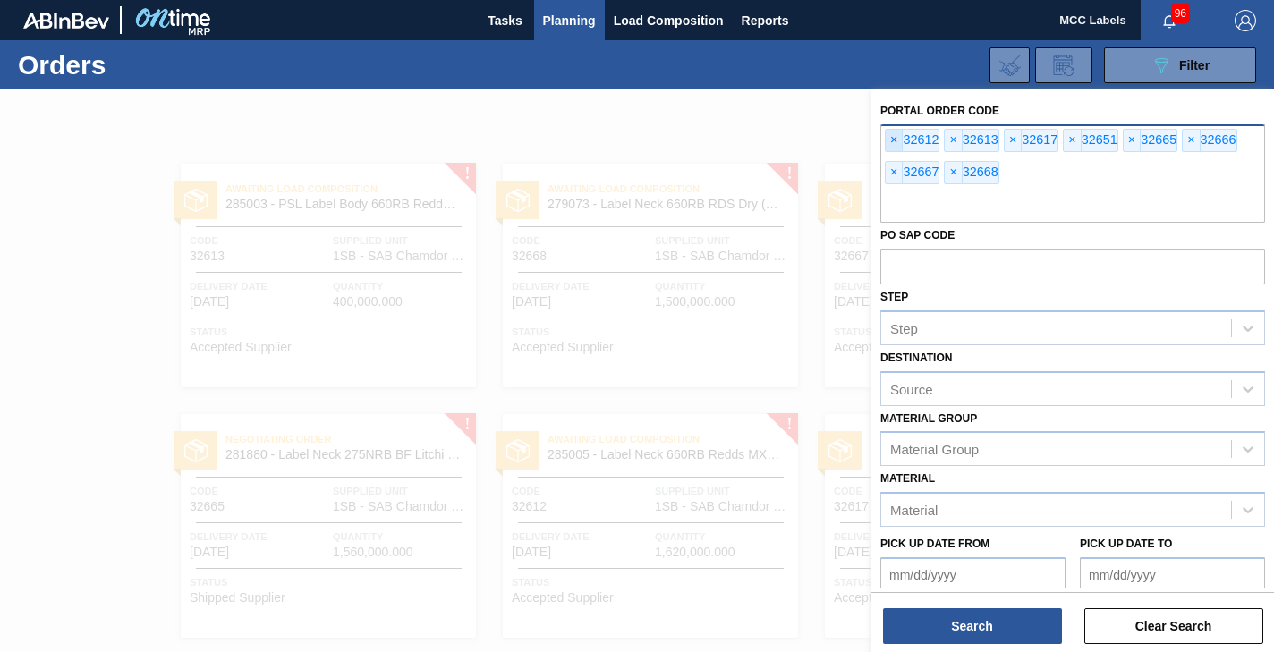
click at [891, 140] on span "×" at bounding box center [894, 140] width 17 height 21
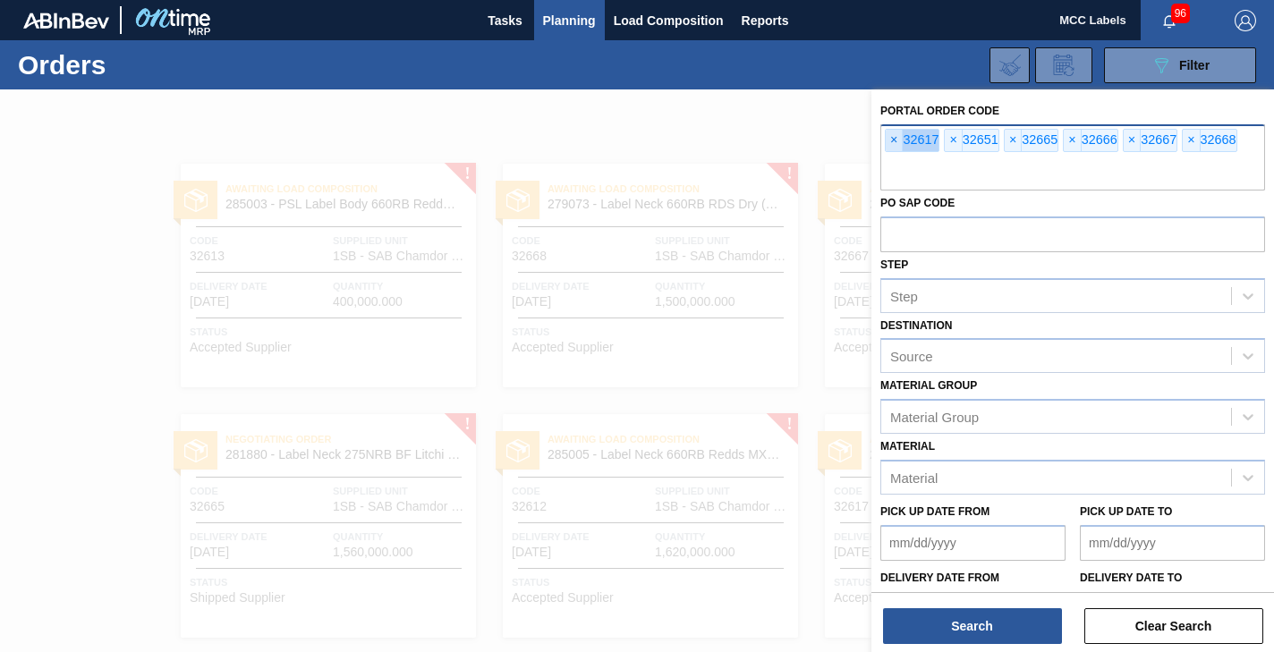
click at [891, 140] on span "×" at bounding box center [894, 140] width 17 height 21
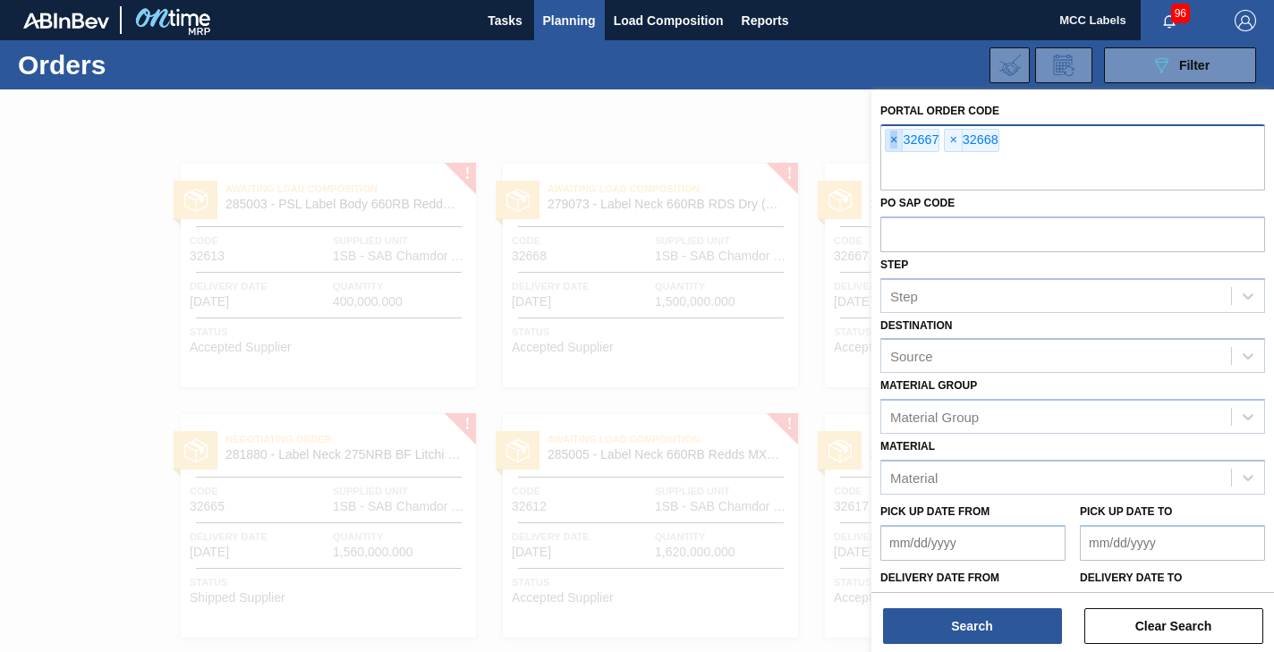
click at [891, 140] on span "×" at bounding box center [894, 140] width 17 height 21
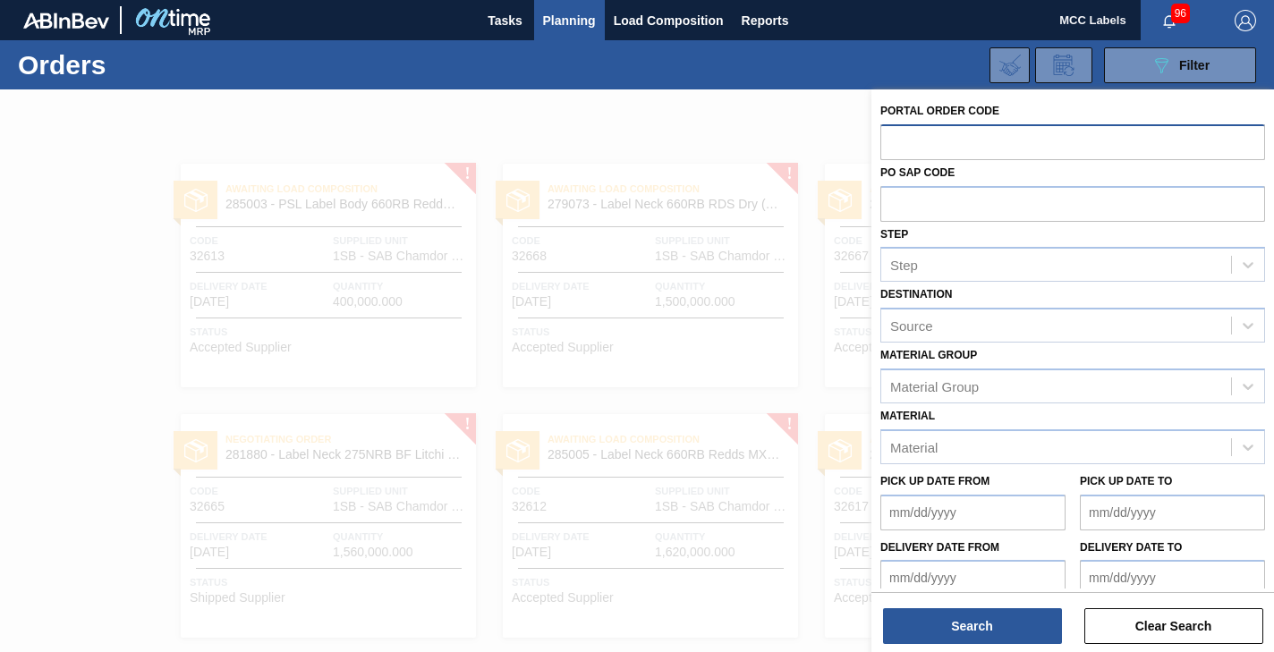
click at [891, 140] on input "text" at bounding box center [1073, 141] width 385 height 34
type input "32612"
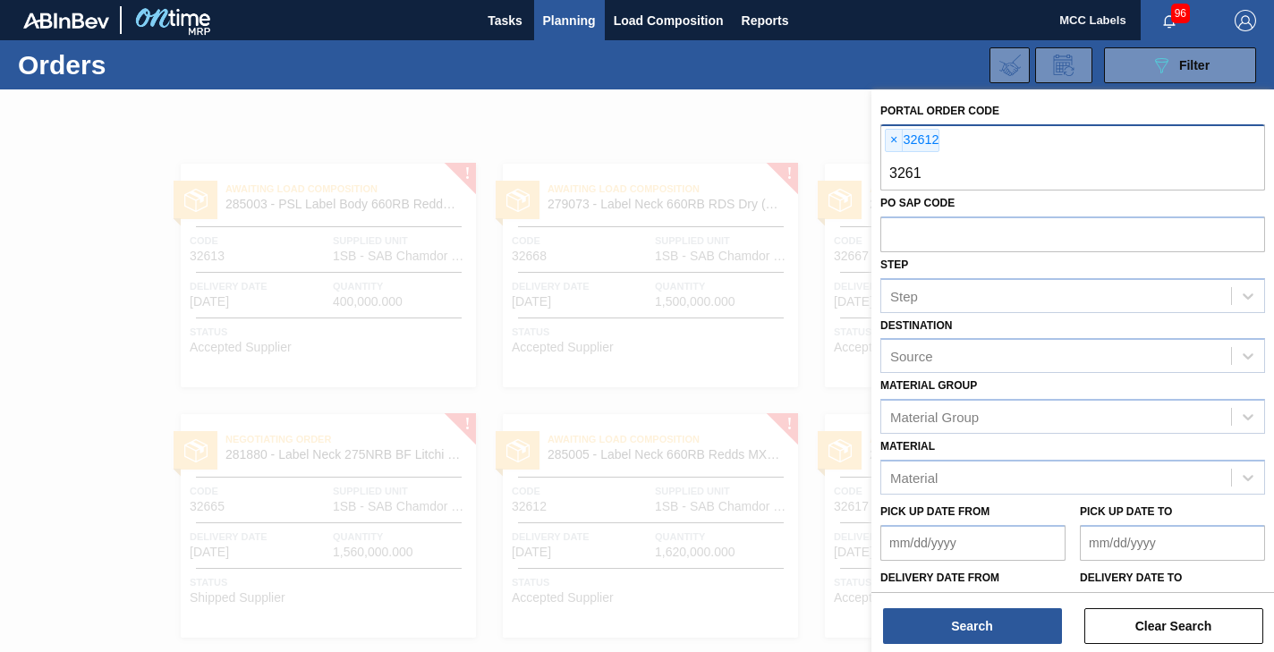
type input "32613"
type input "32617"
drag, startPoint x: 952, startPoint y: 171, endPoint x: 941, endPoint y: 149, distance: 24.8
click at [947, 158] on input "text" at bounding box center [1073, 174] width 385 height 34
type input "32651"
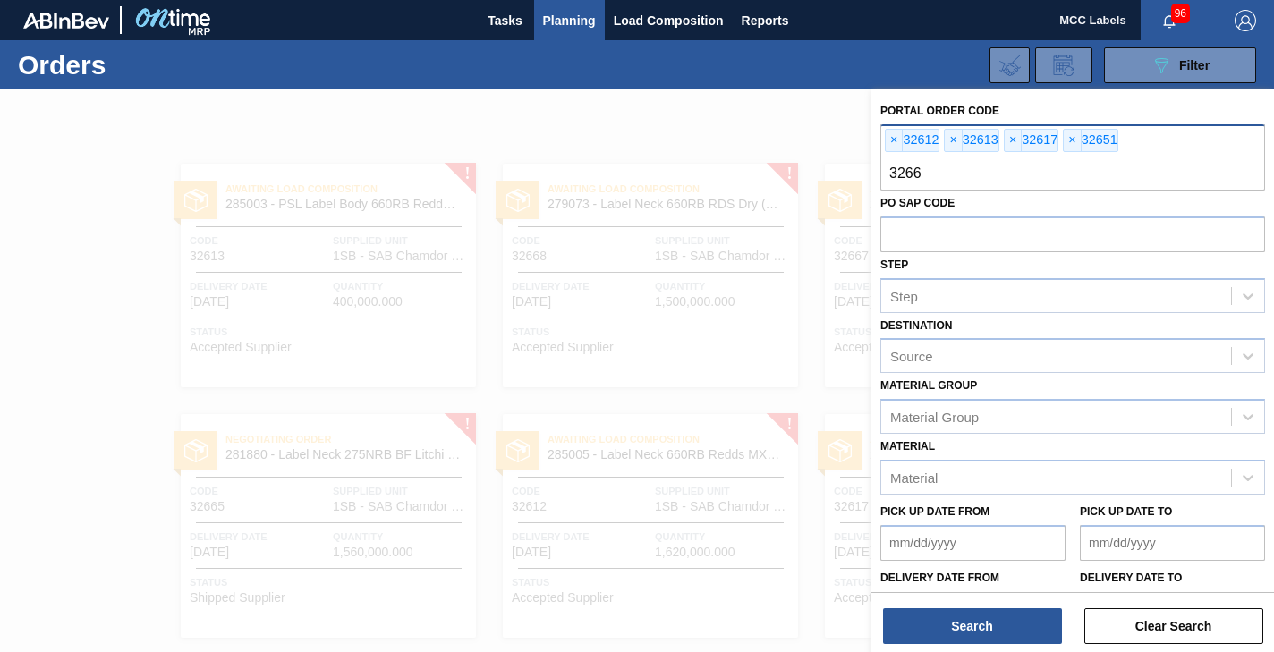
type input "32665"
type input "32666"
type input "32667"
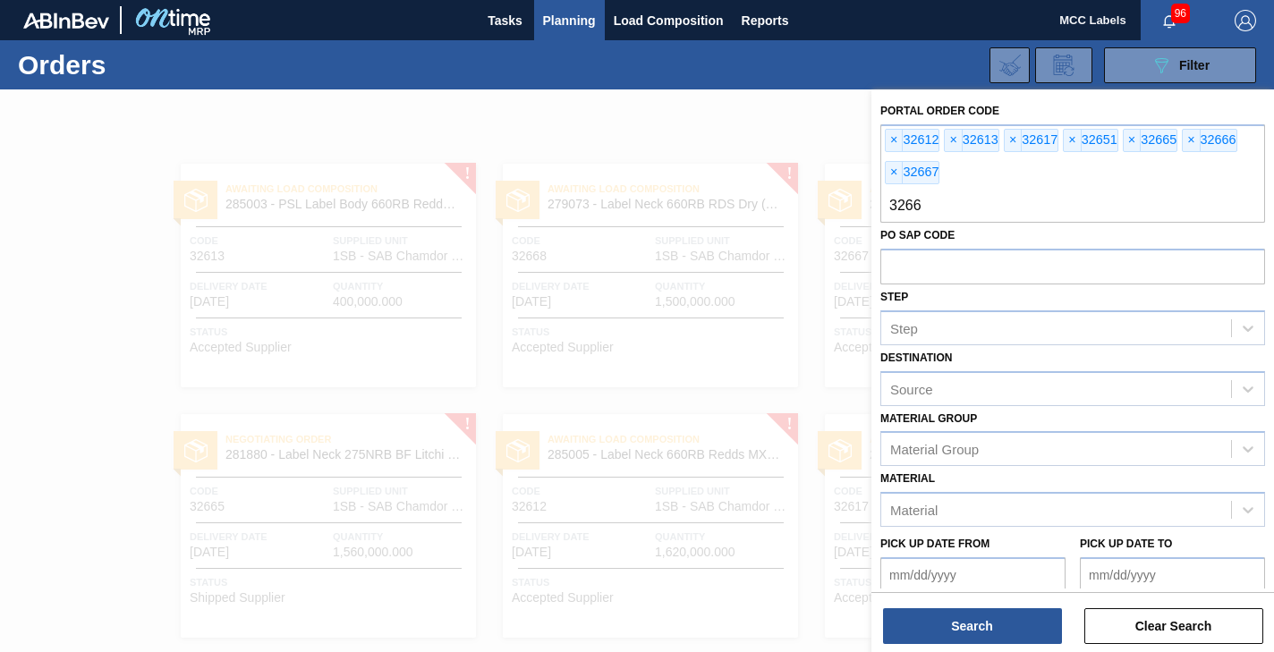
type input "32668"
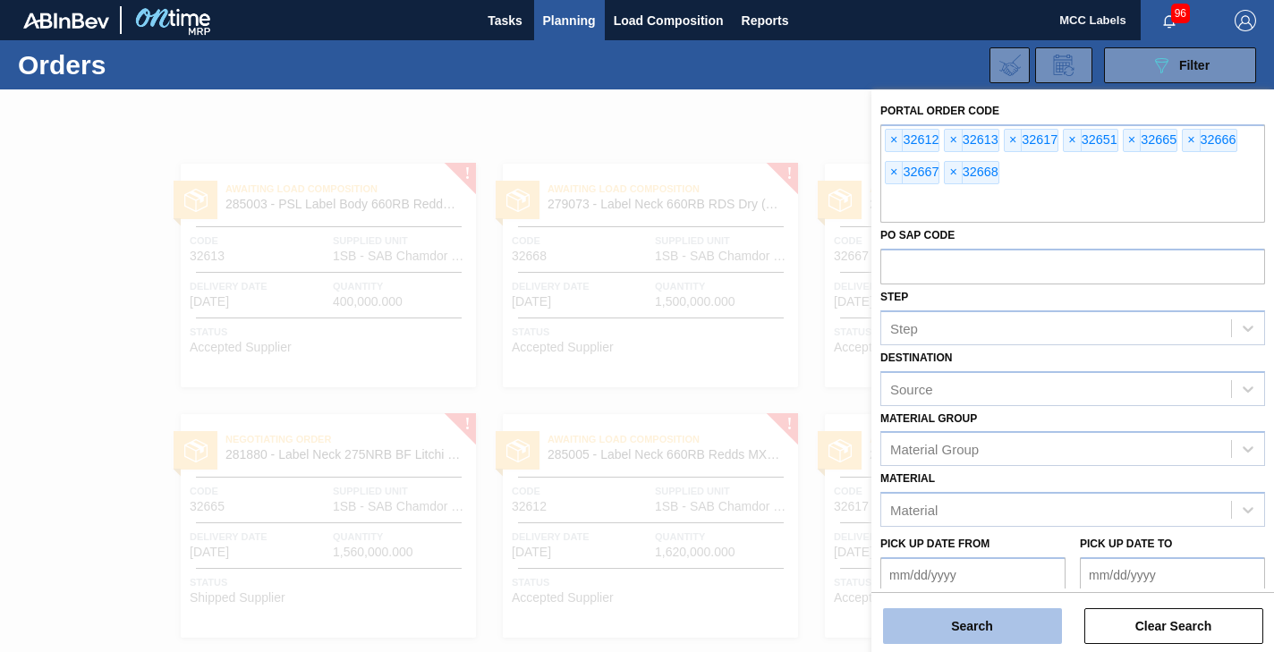
click at [1008, 630] on button "Search" at bounding box center [972, 626] width 179 height 36
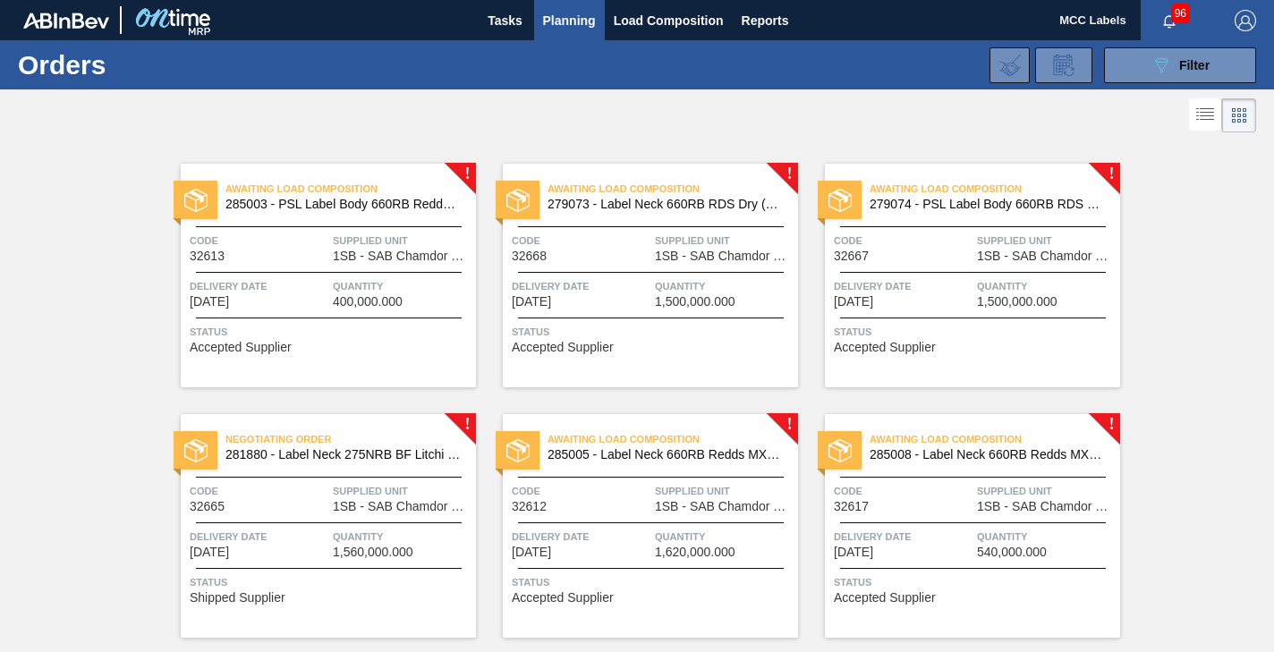
click at [253, 270] on div "Awaiting Load Composition 285003 - PSL Label Body 660RB Redds MXD Vodk&Pine Cod…" at bounding box center [328, 276] width 295 height 224
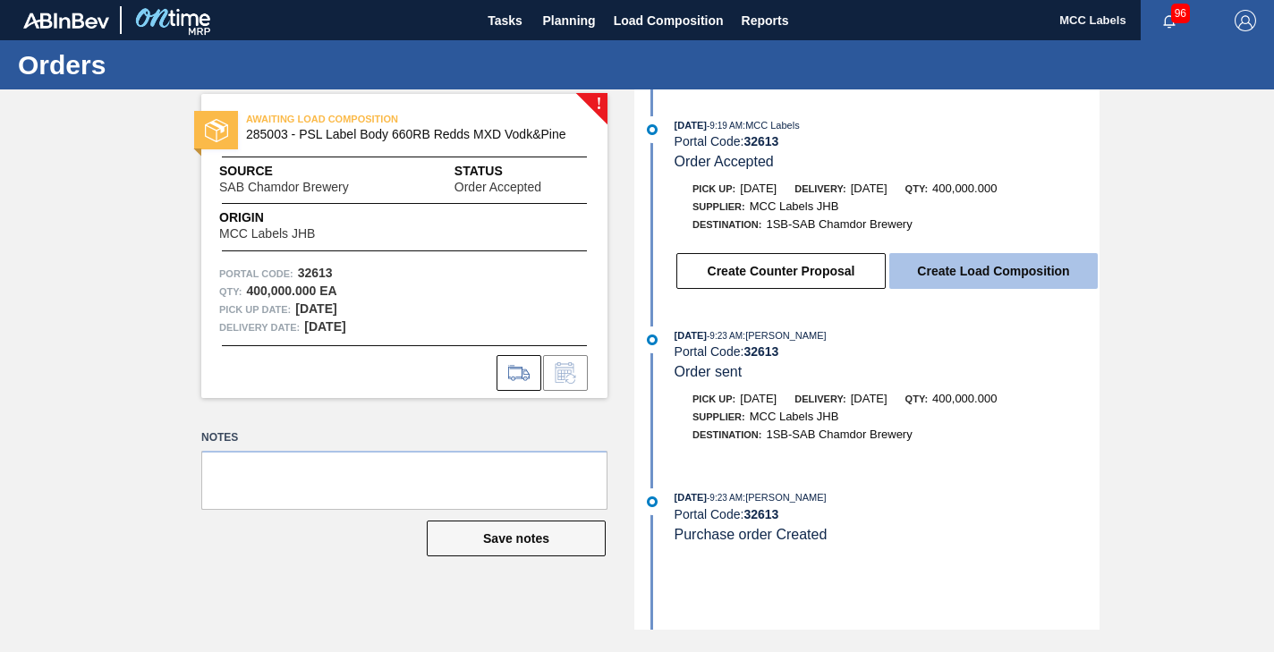
click at [962, 275] on button "Create Load Composition" at bounding box center [993, 271] width 208 height 36
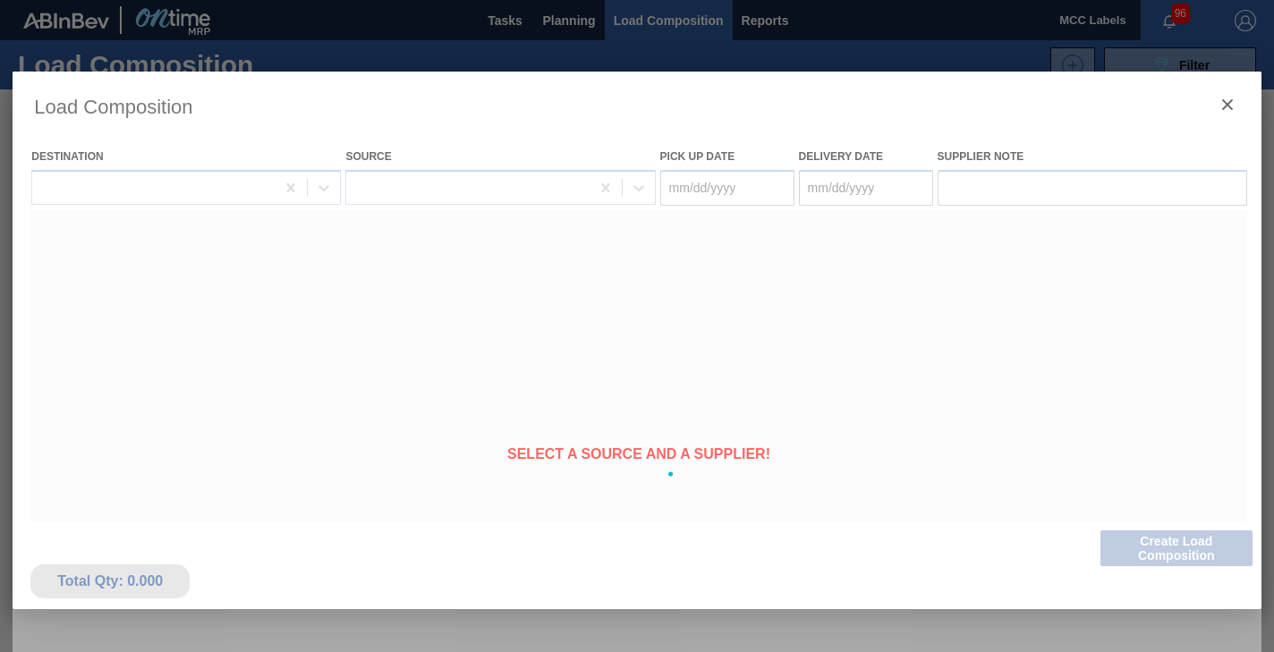
type Date "[DATE]"
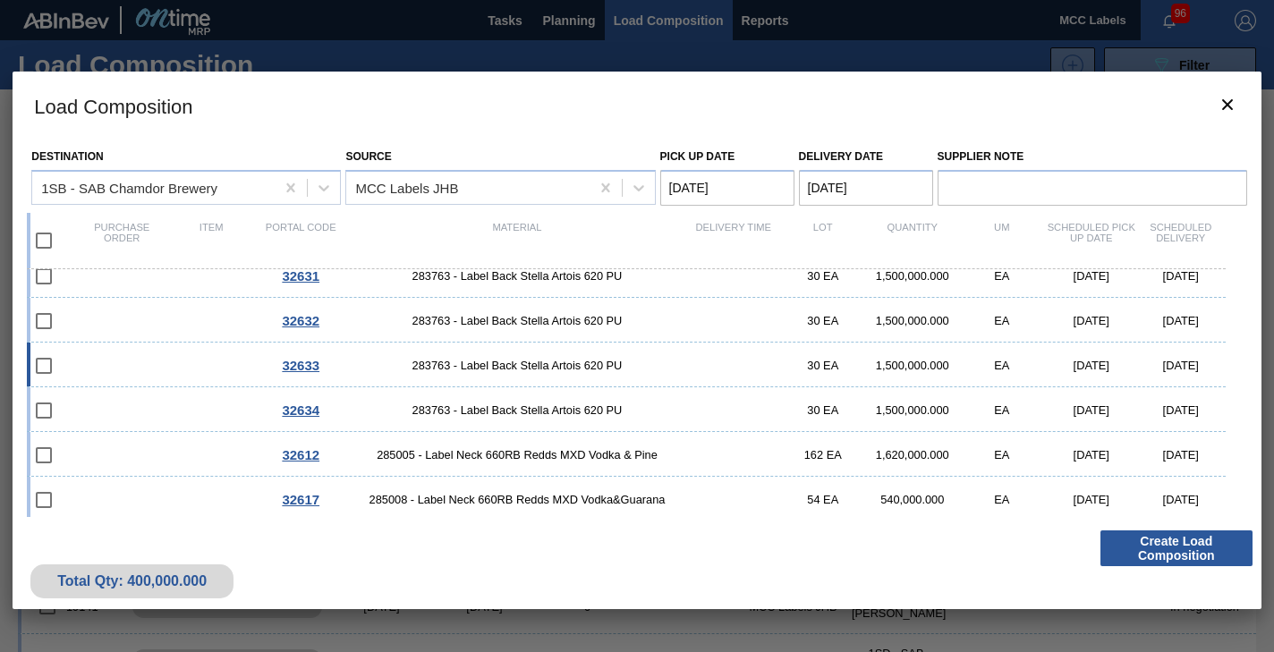
scroll to position [1005, 0]
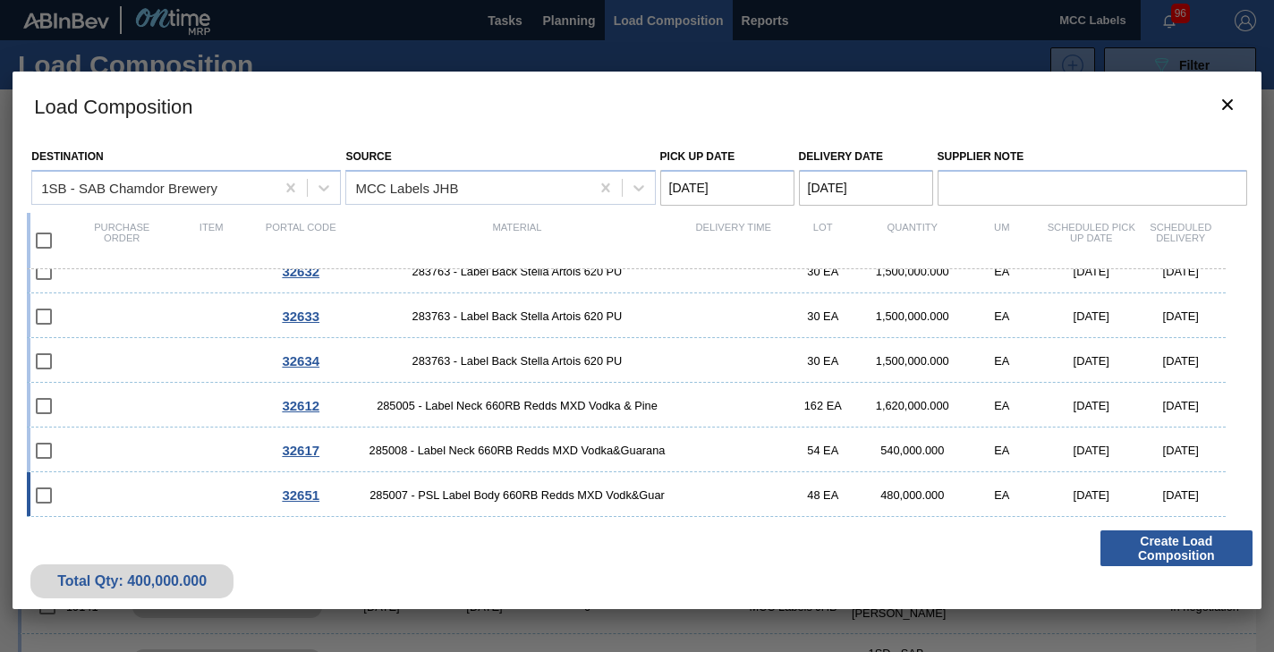
click at [152, 492] on div "32651 285007 - PSL Label Body 660RB Redds MXD Vodk&Guar 48 EA 480,000.000 EA [D…" at bounding box center [626, 494] width 1199 height 45
checkbox input "true"
click at [157, 447] on div "32617 285008 - Label Neck 660RB Redds MXD Vodka&Guarana 54 EA 540,000.000 EA [D…" at bounding box center [626, 450] width 1199 height 45
checkbox input "true"
click at [166, 396] on div "32612 285005 - Label Neck 660RB Redds MXD Vodka & Pine 162 EA 1,620,000.000 EA …" at bounding box center [626, 405] width 1199 height 45
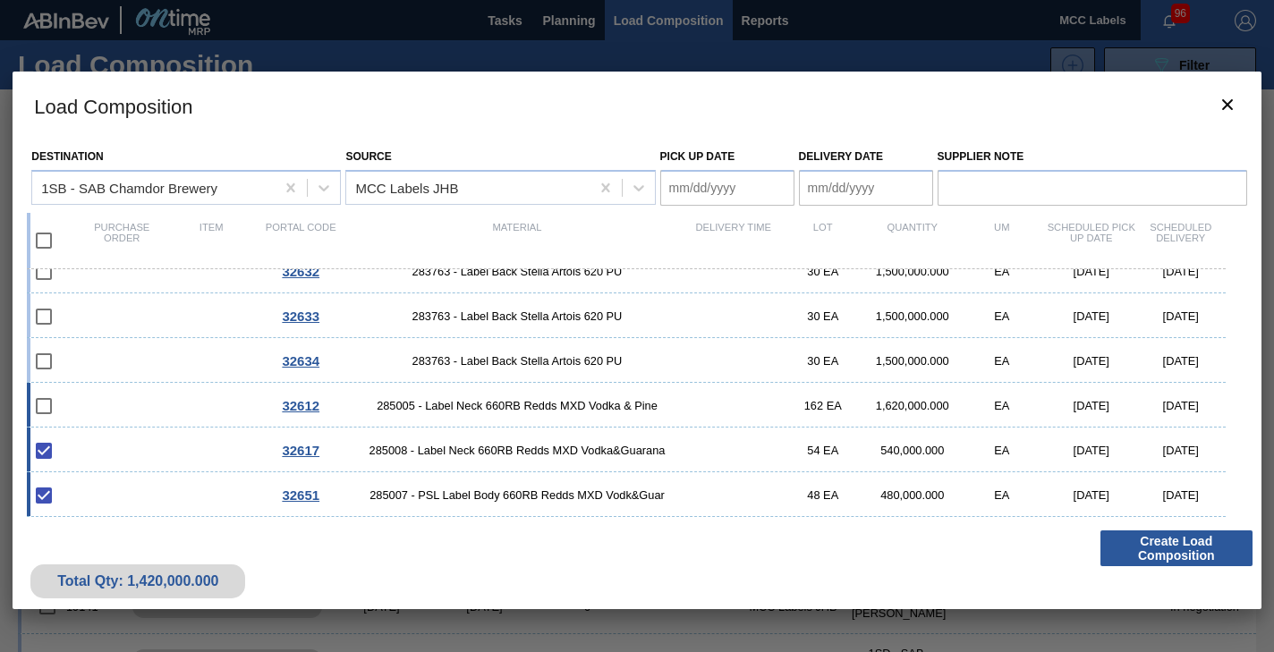
checkbox input "true"
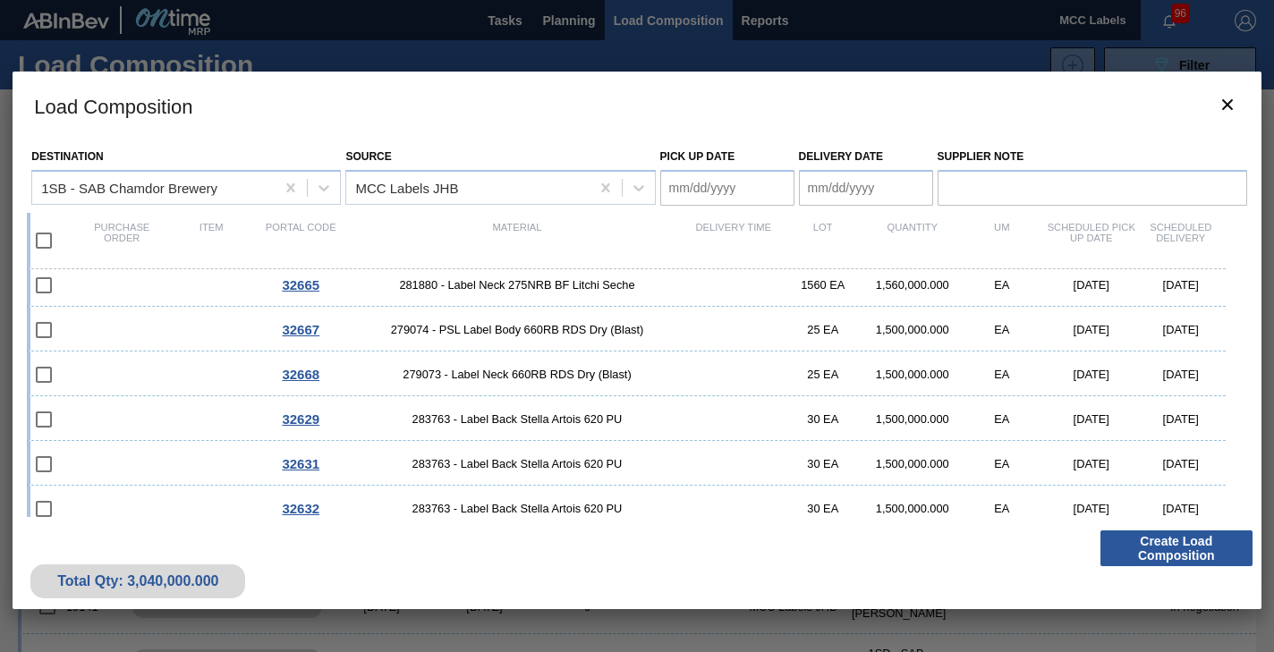
scroll to position [736, 0]
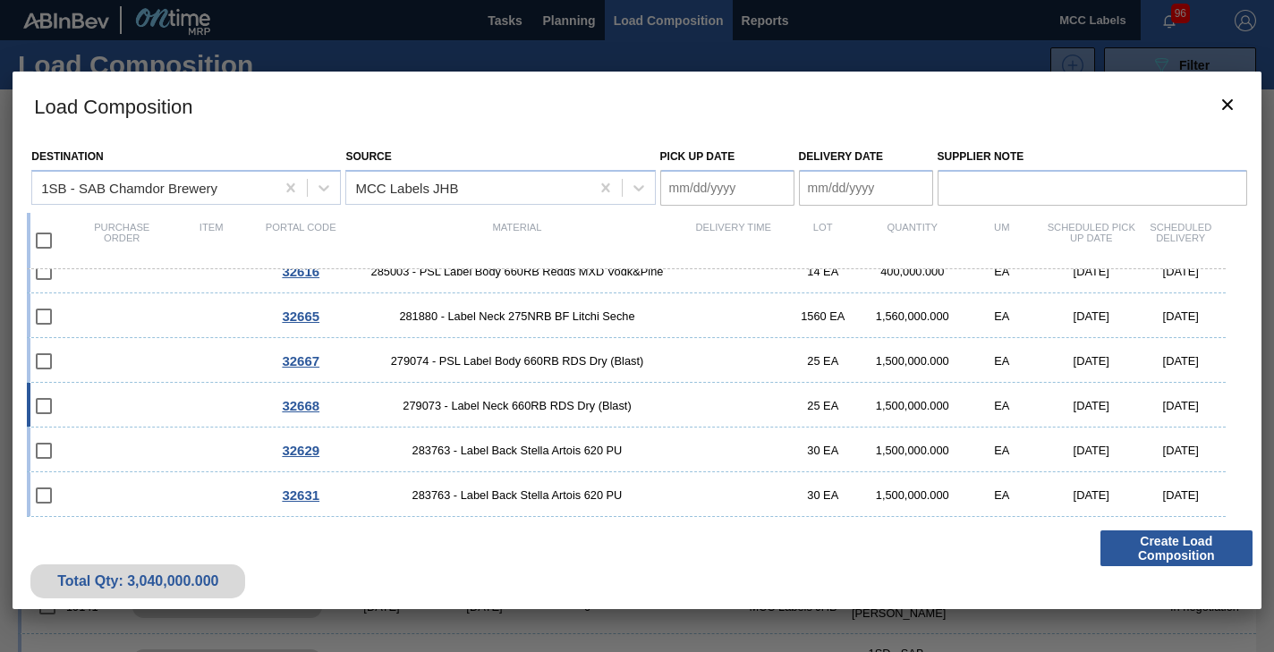
click at [185, 400] on div "32668 279073 - Label Neck 660RB RDS Dry (Blast) 25 EA 1,500,000.000 EA [DATE] […" at bounding box center [626, 405] width 1199 height 45
checkbox input "true"
click at [169, 358] on div "32667 279074 - PSL Label Body 660RB RDS Dry (Blast) 25 EA 1,500,000.000 EA [DAT…" at bounding box center [626, 360] width 1199 height 45
checkbox input "true"
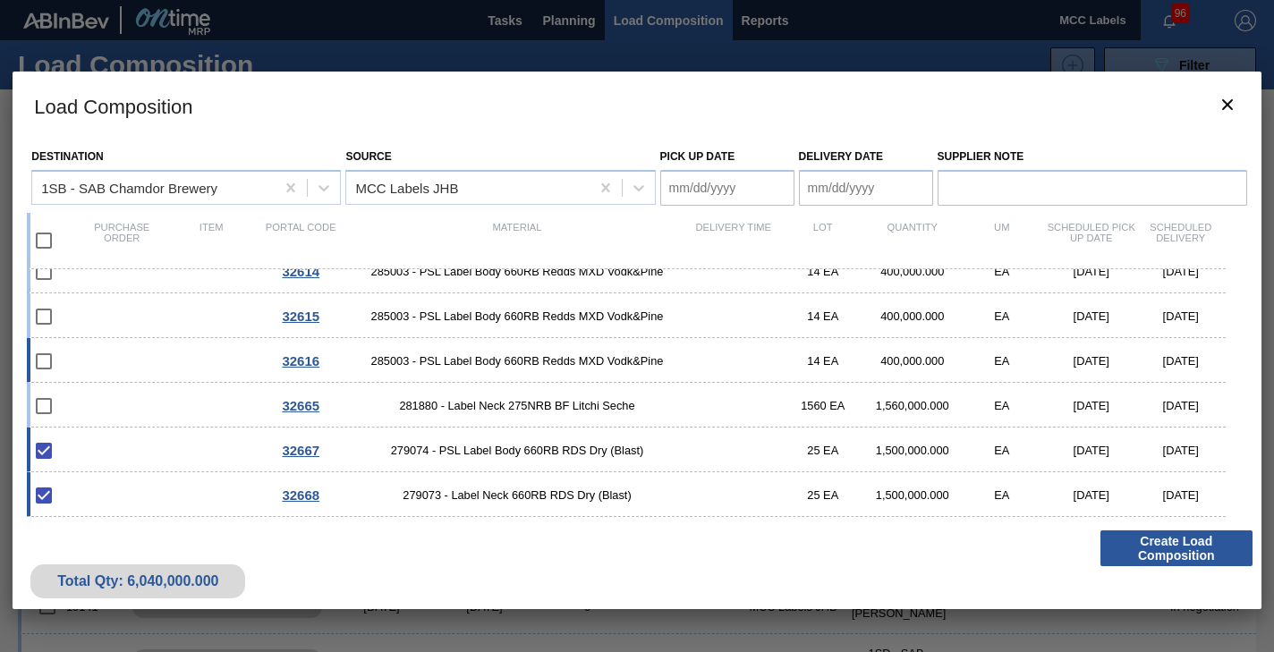
click at [189, 359] on div "32616 285003 - PSL Label Body 660RB Redds MXD Vodk&Pine 14 EA 400,000.000 EA [D…" at bounding box center [626, 360] width 1199 height 45
checkbox input "true"
click at [189, 312] on div "32615 285003 - PSL Label Body 660RB Redds MXD Vodk&Pine 14 EA 400,000.000 EA [D…" at bounding box center [626, 316] width 1199 height 45
checkbox input "true"
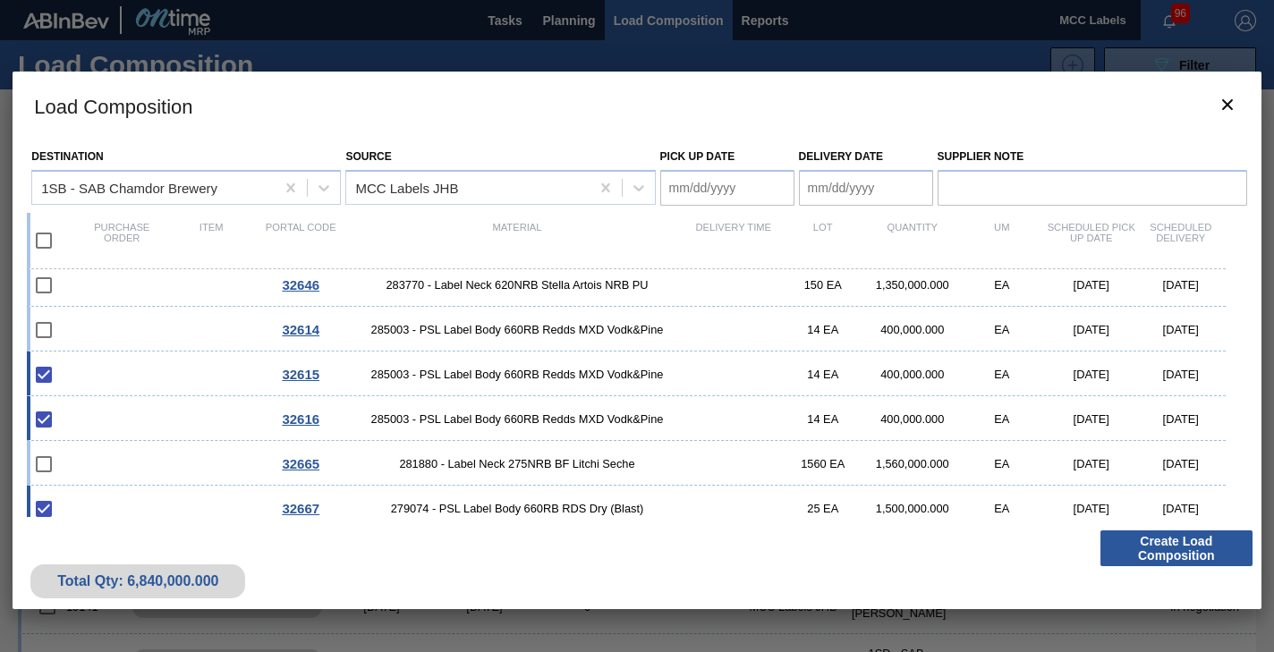
scroll to position [557, 0]
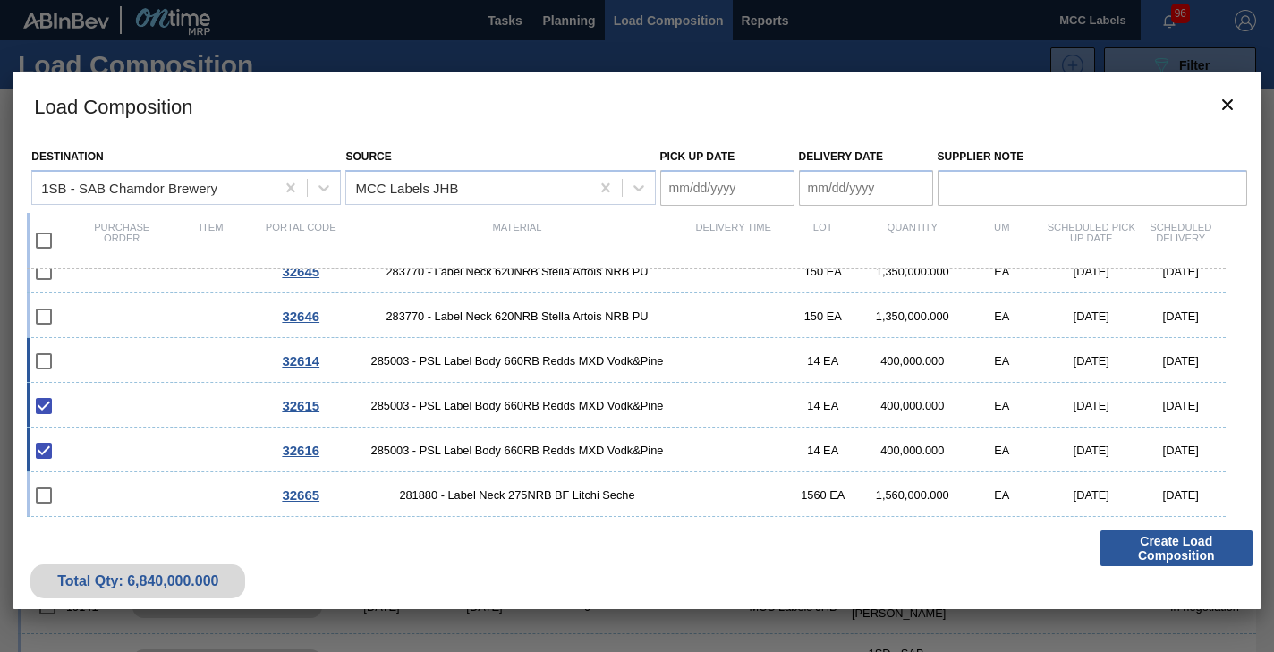
click at [163, 351] on div "32614 285003 - PSL Label Body 660RB Redds MXD Vodk&Pine 14 EA 400,000.000 EA [D…" at bounding box center [626, 360] width 1199 height 45
checkbox input "true"
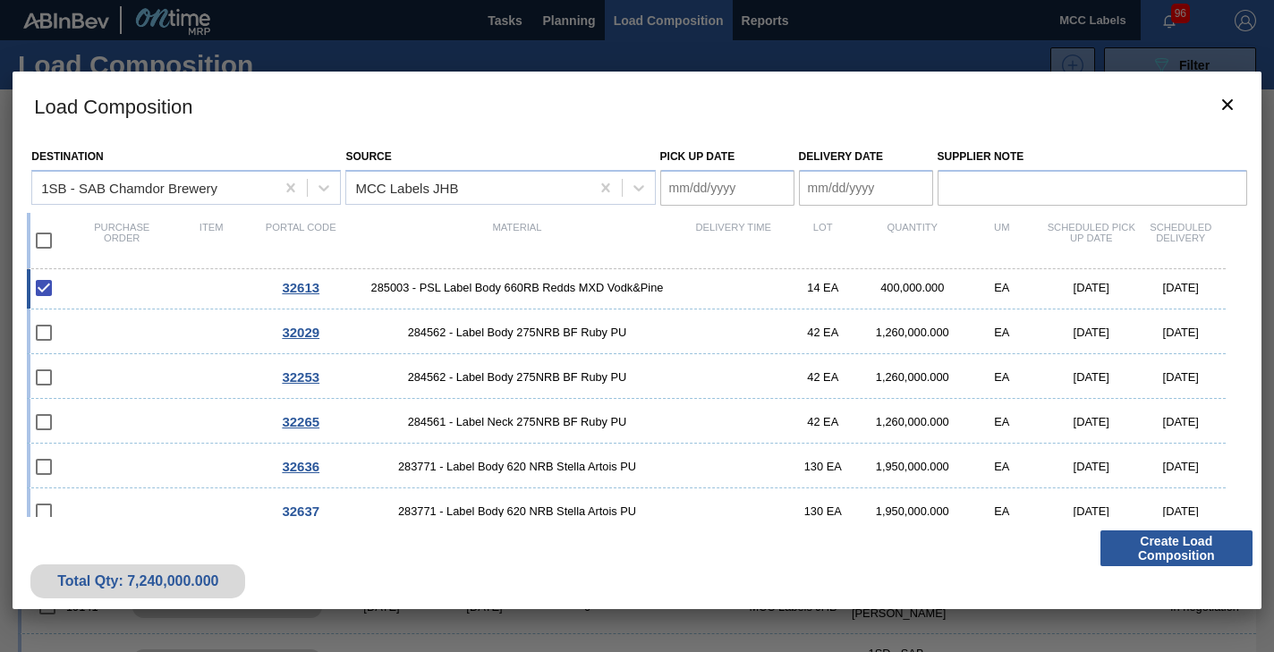
scroll to position [0, 0]
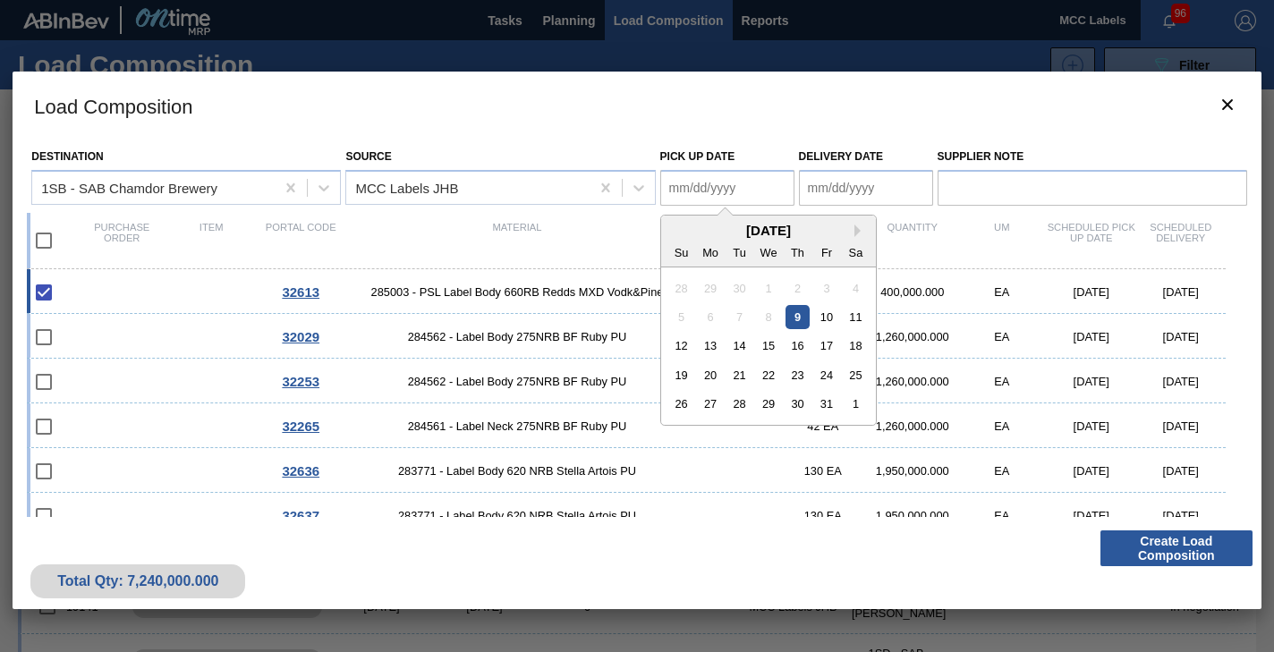
click at [710, 192] on Date "Pick up Date" at bounding box center [727, 188] width 134 height 36
click at [821, 319] on div "10" at bounding box center [826, 317] width 24 height 24
type Date "[DATE]"
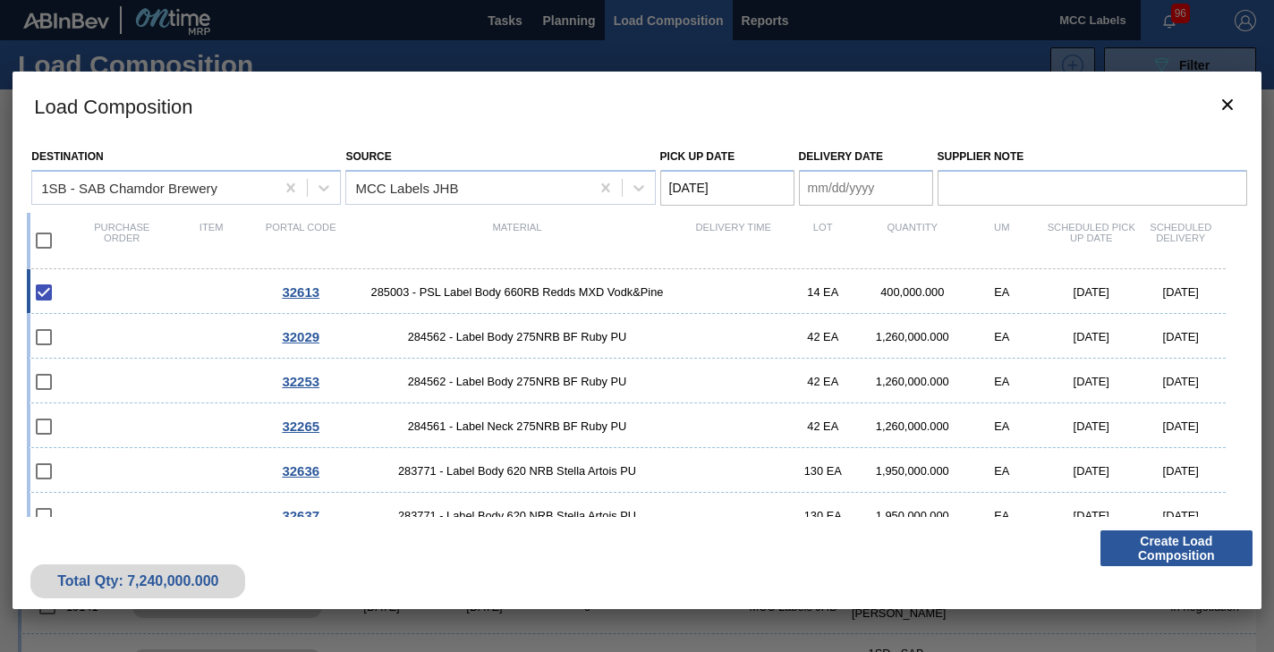
click at [830, 185] on Date "Delivery Date" at bounding box center [866, 188] width 134 height 36
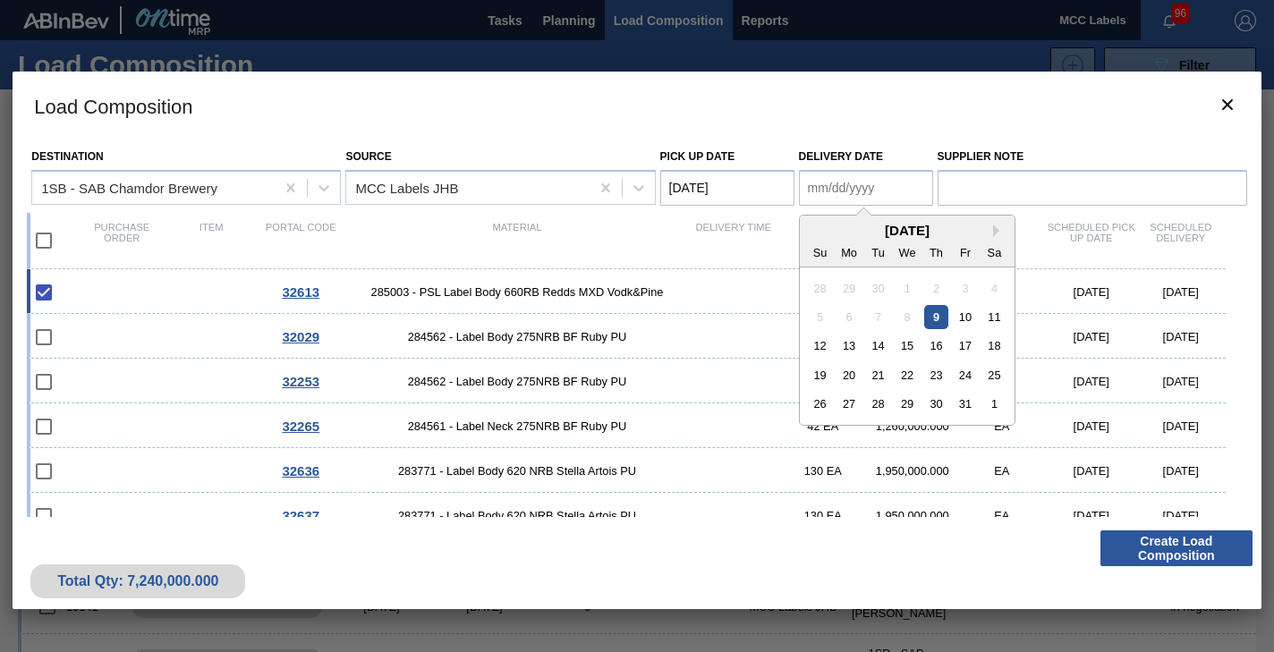
click at [935, 320] on div "9" at bounding box center [935, 317] width 24 height 24
type Date "[DATE]"
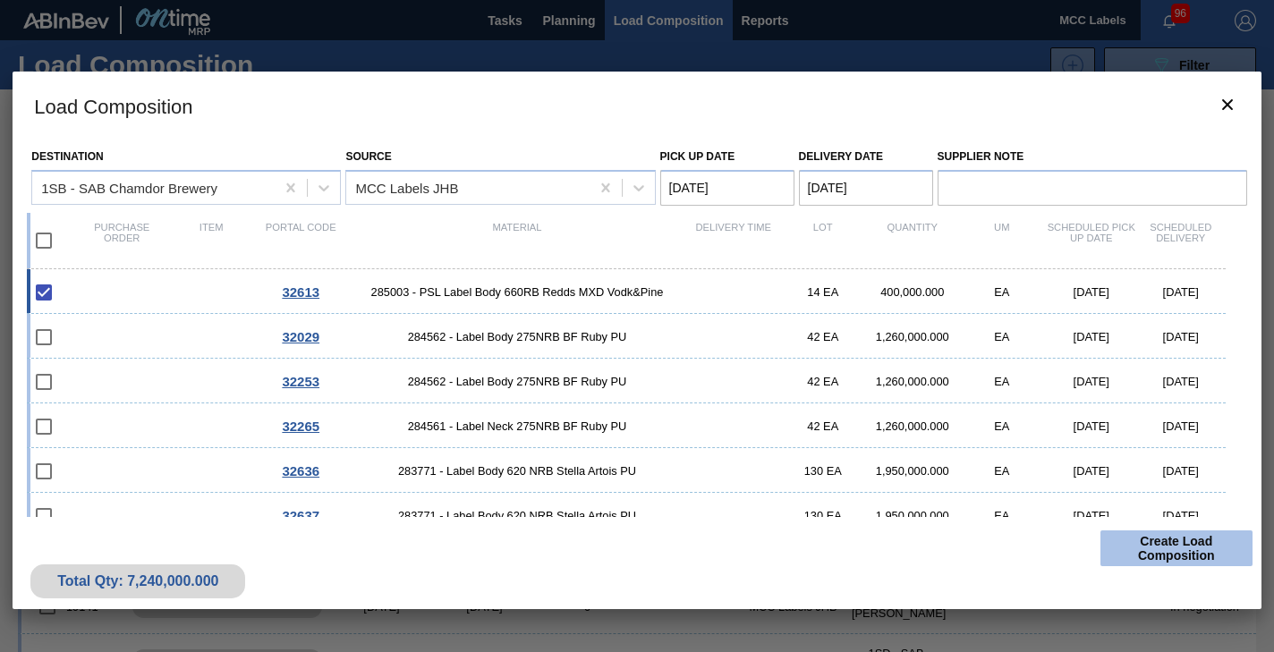
click at [1146, 541] on button "Create Load Composition" at bounding box center [1177, 549] width 152 height 36
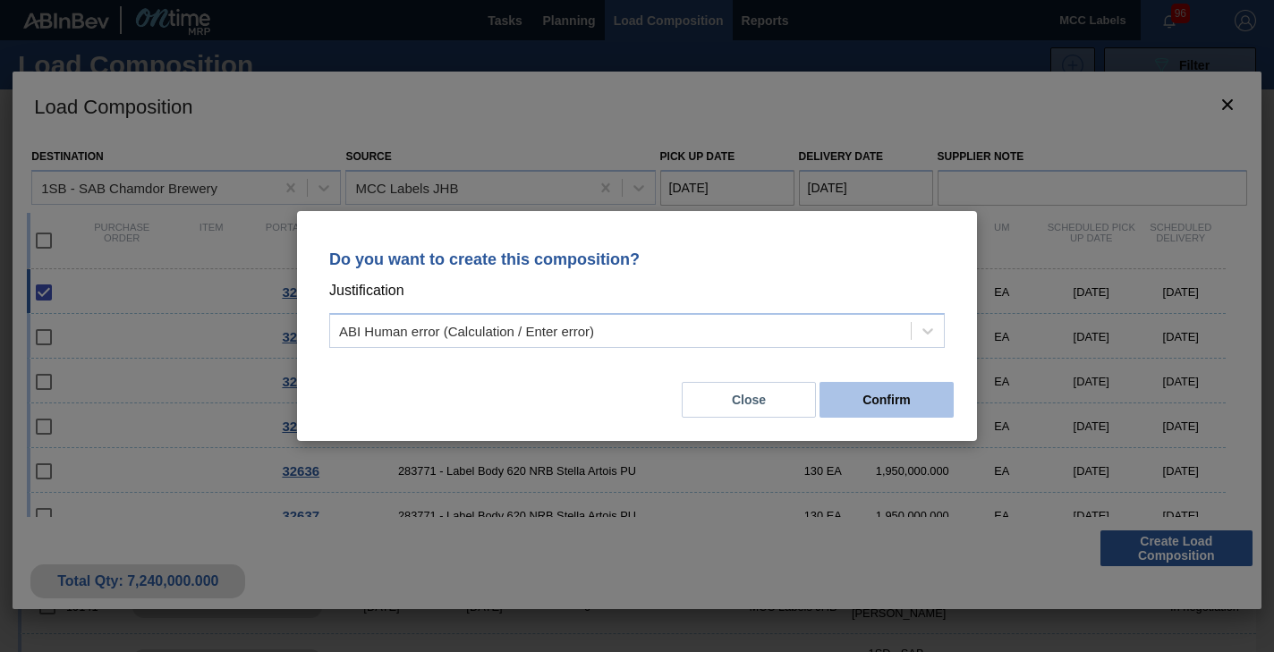
click at [895, 403] on button "Confirm" at bounding box center [887, 400] width 134 height 36
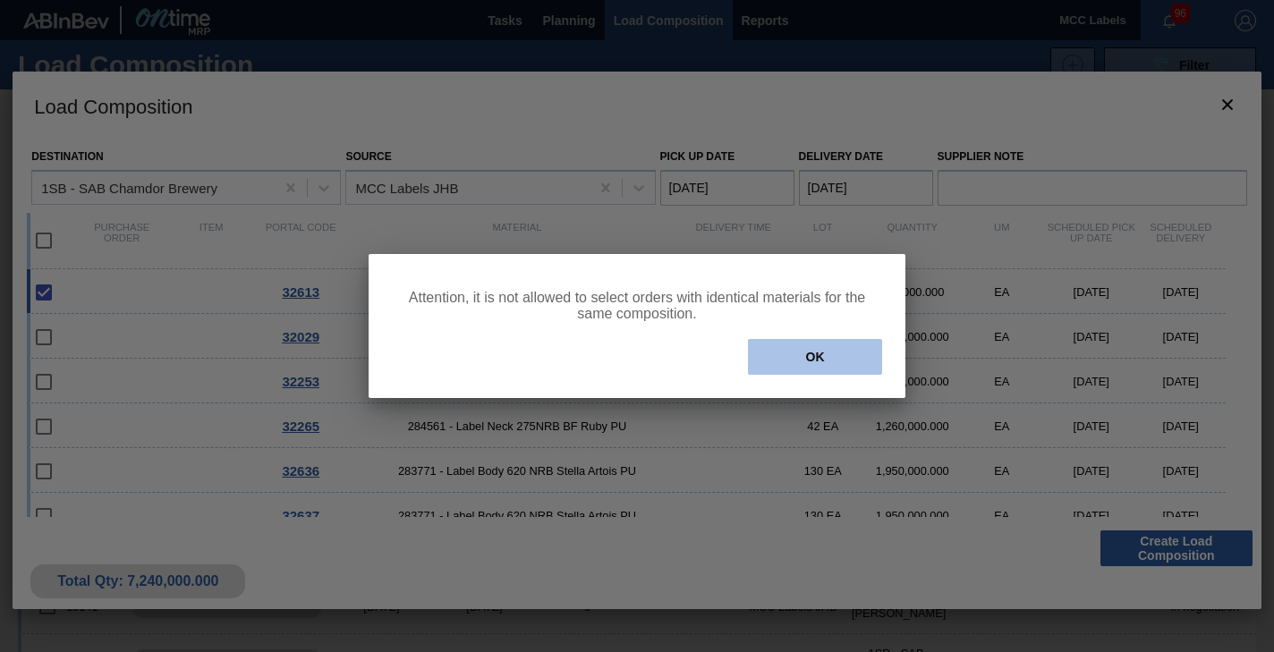
click at [792, 358] on button "OK" at bounding box center [815, 357] width 134 height 36
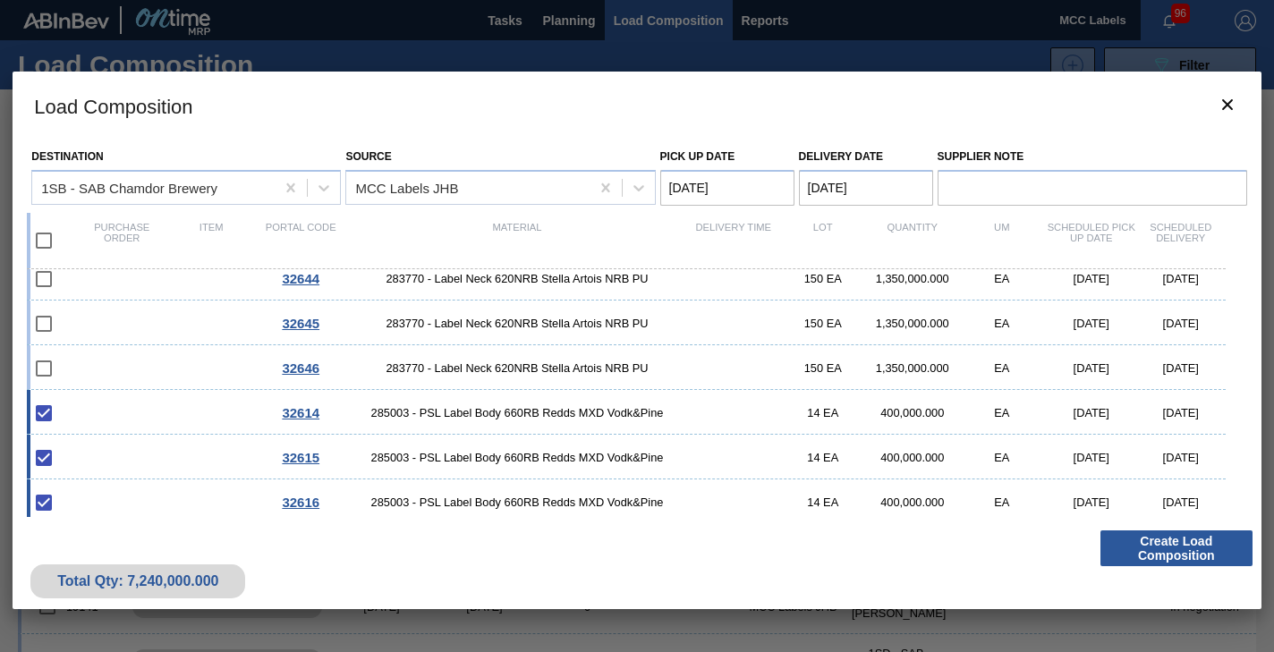
scroll to position [537, 0]
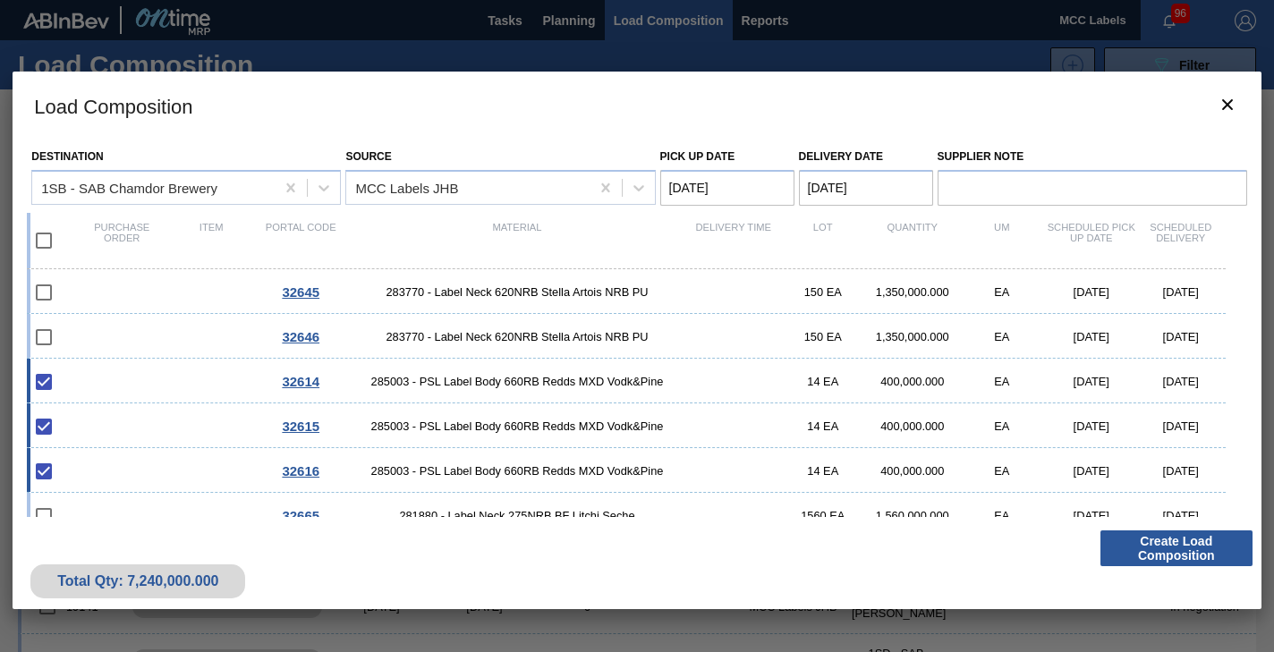
click at [222, 381] on div "32614 285003 - PSL Label Body 660RB Redds MXD Vodk&Pine 14 EA 400,000.000 EA [D…" at bounding box center [626, 381] width 1199 height 45
checkbox input "false"
click at [214, 433] on div "32615 285003 - PSL Label Body 660RB Redds MXD Vodk&Pine 14 EA 400,000.000 EA [D…" at bounding box center [626, 426] width 1199 height 45
checkbox input "false"
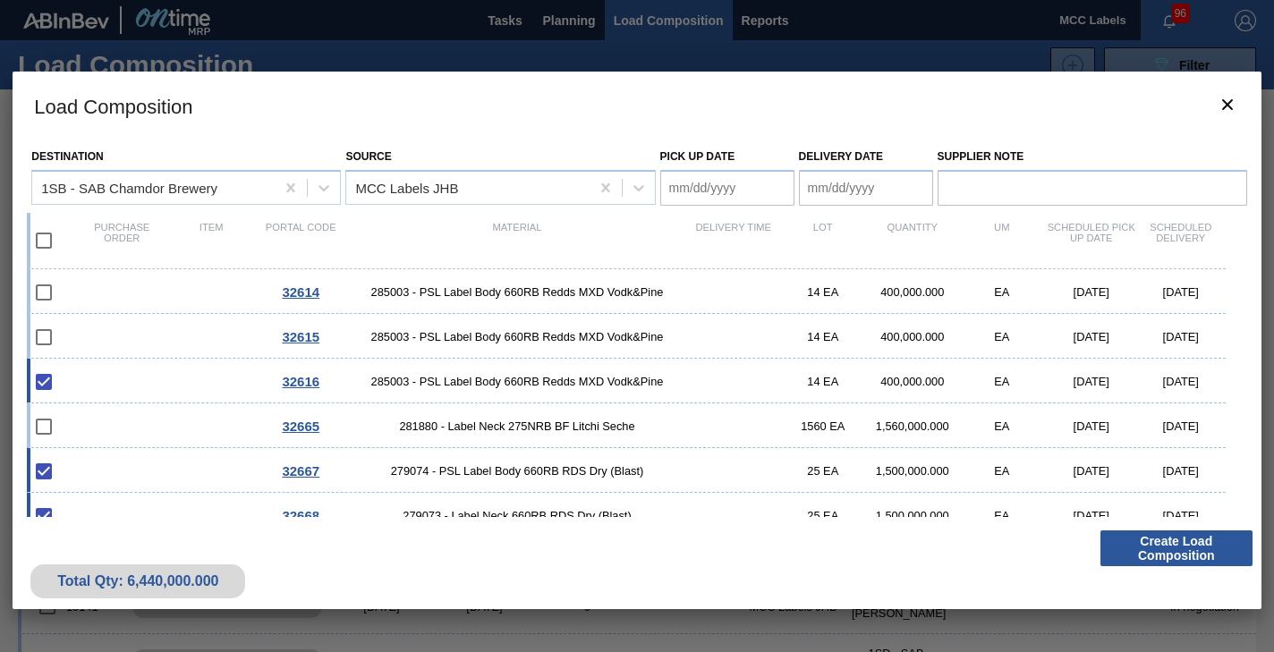
click at [212, 373] on div "32616 285003 - PSL Label Body 660RB Redds MXD Vodk&Pine 14 EA 400,000.000 EA [D…" at bounding box center [626, 381] width 1199 height 45
checkbox input "false"
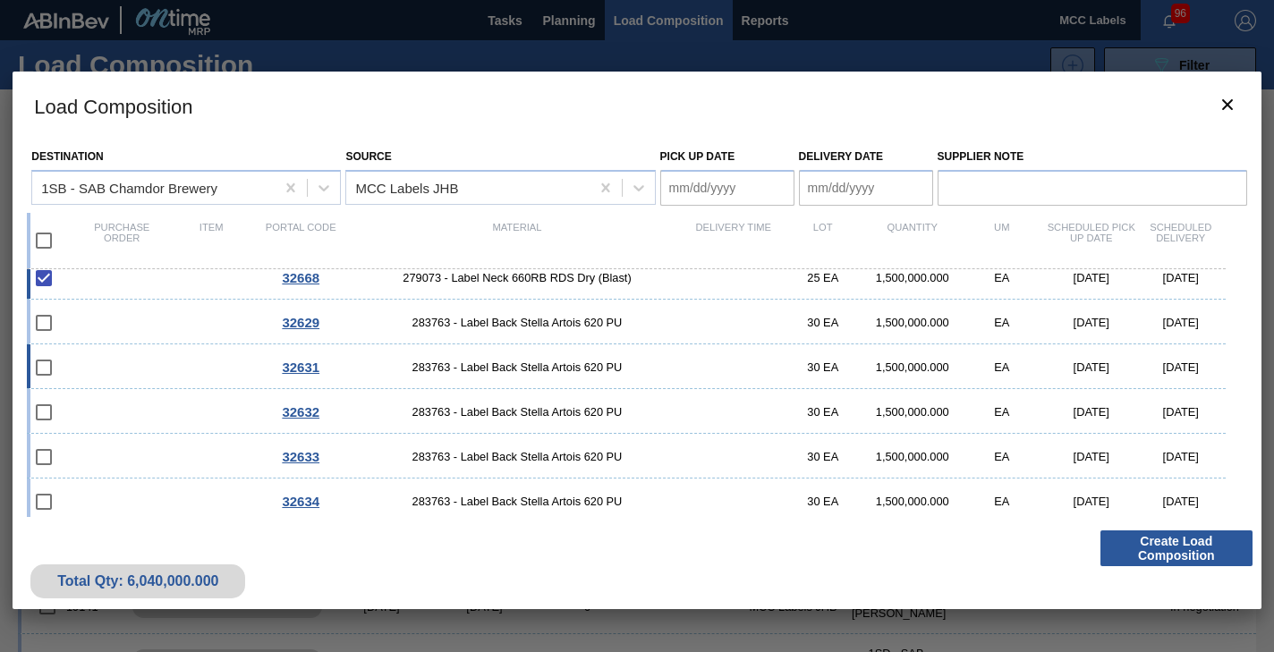
scroll to position [1005, 0]
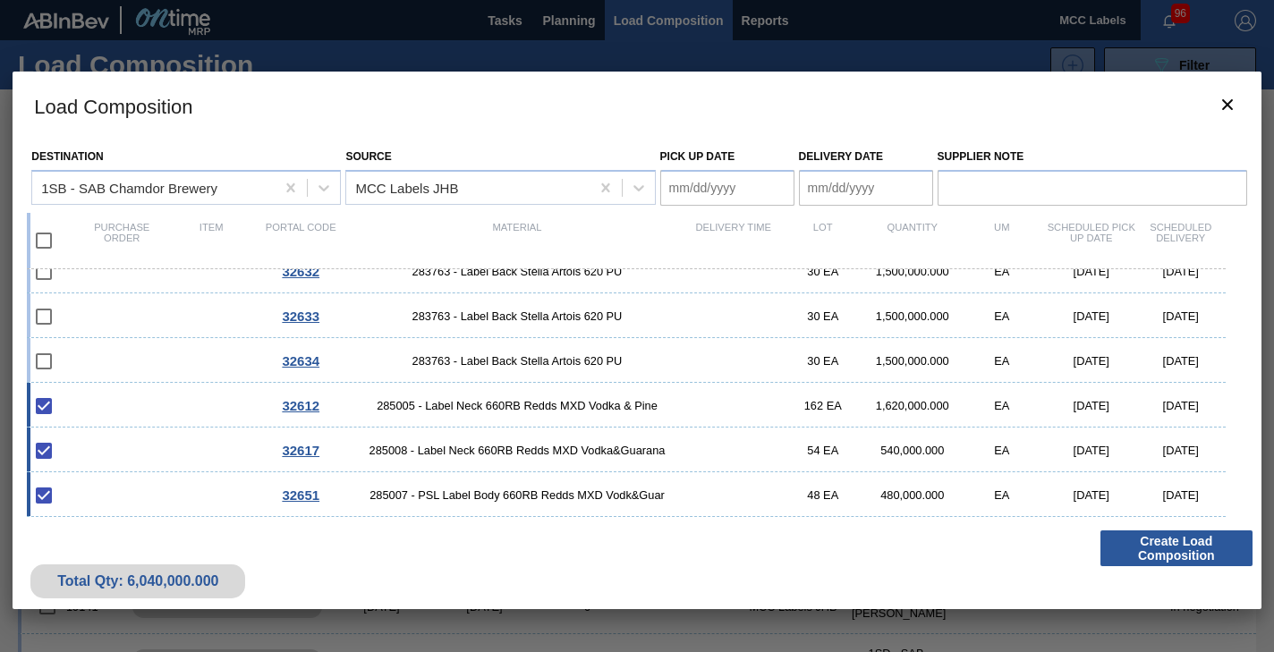
click at [757, 191] on Date "Pick up Date" at bounding box center [727, 188] width 134 height 36
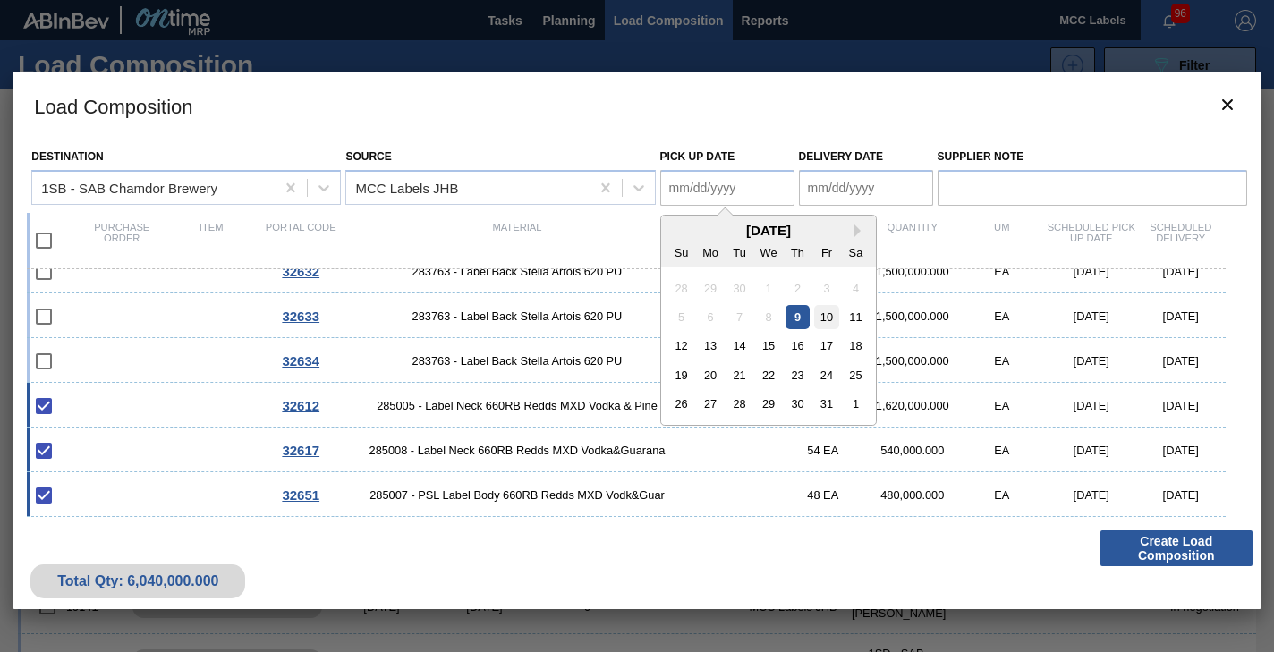
click at [827, 313] on div "10" at bounding box center [826, 317] width 24 height 24
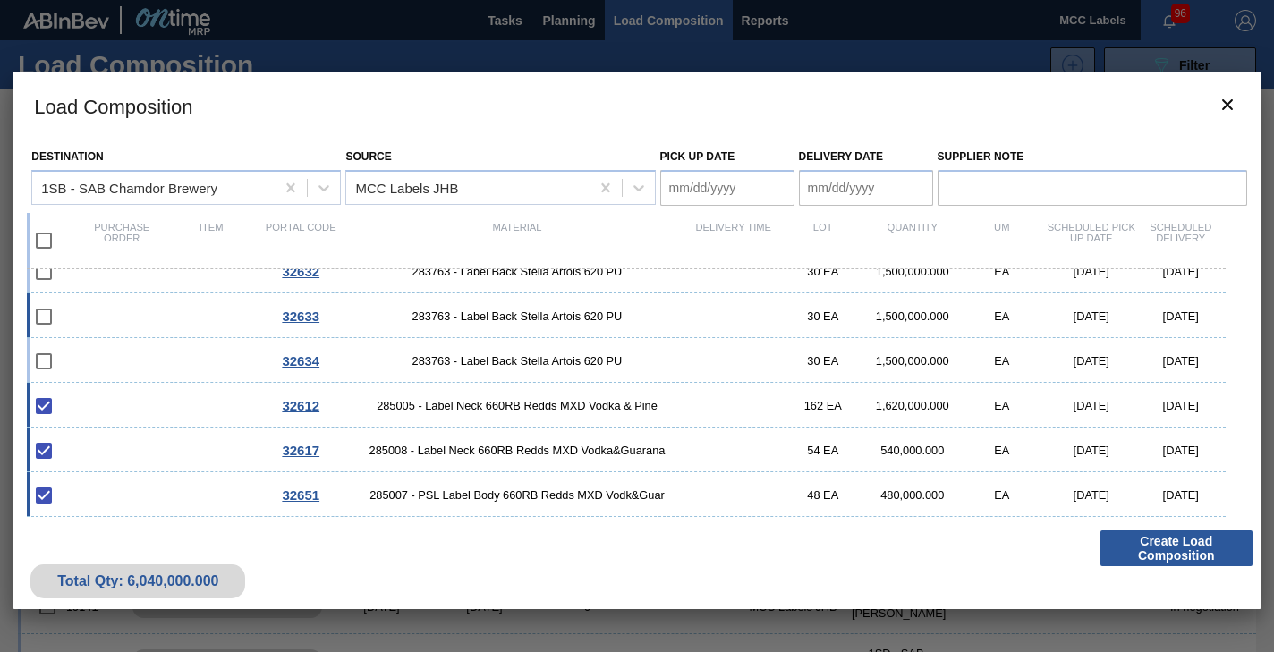
type Date "[DATE]"
click at [864, 188] on Date "Delivery Date" at bounding box center [866, 188] width 134 height 36
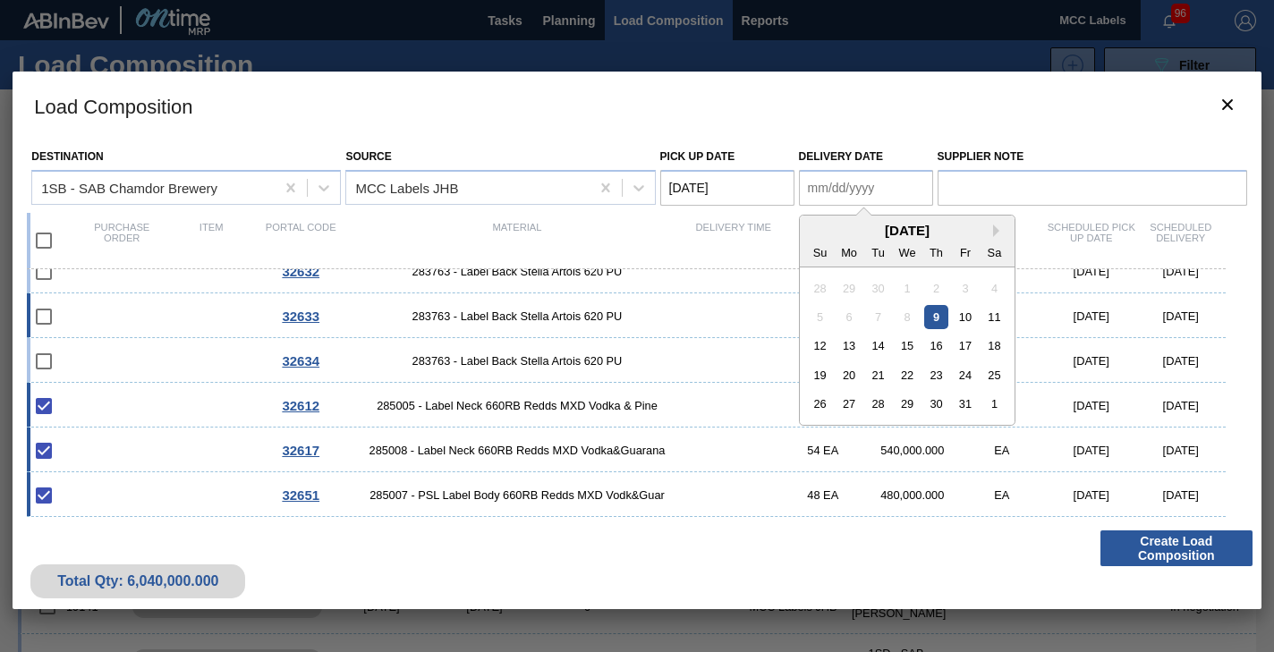
click at [966, 319] on div "10" at bounding box center [965, 317] width 24 height 24
type Date "[DATE]"
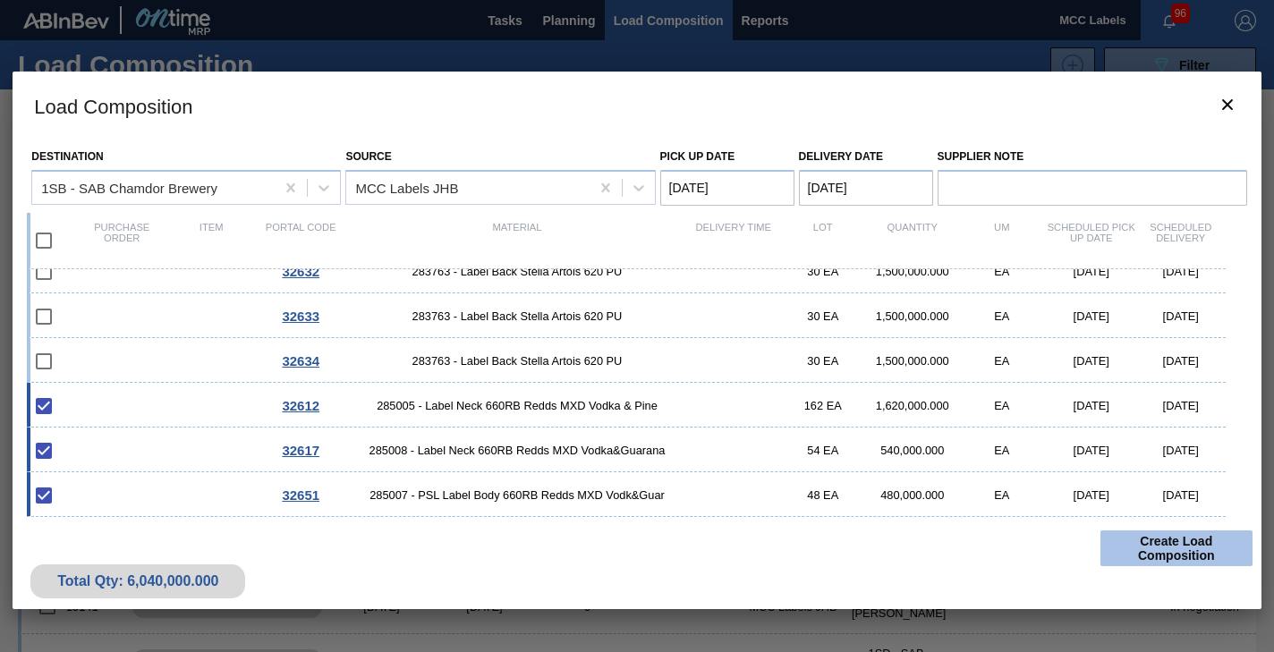
click at [1162, 542] on button "Create Load Composition" at bounding box center [1177, 549] width 152 height 36
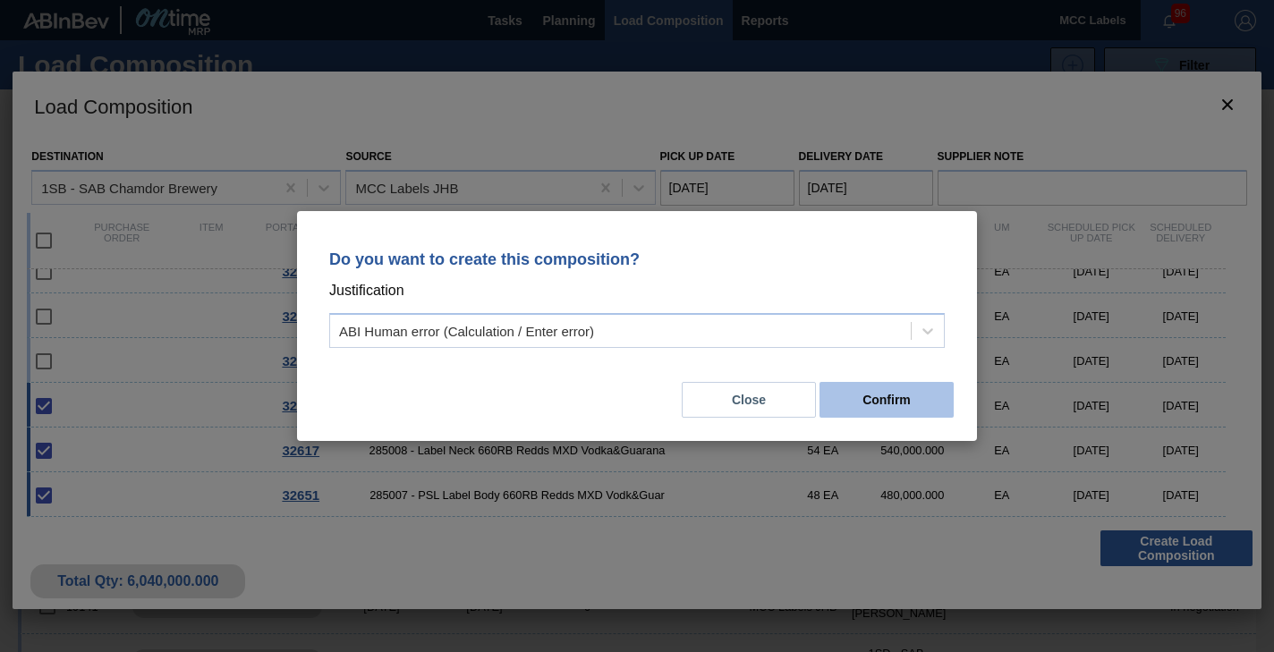
click at [856, 396] on button "Confirm" at bounding box center [887, 400] width 134 height 36
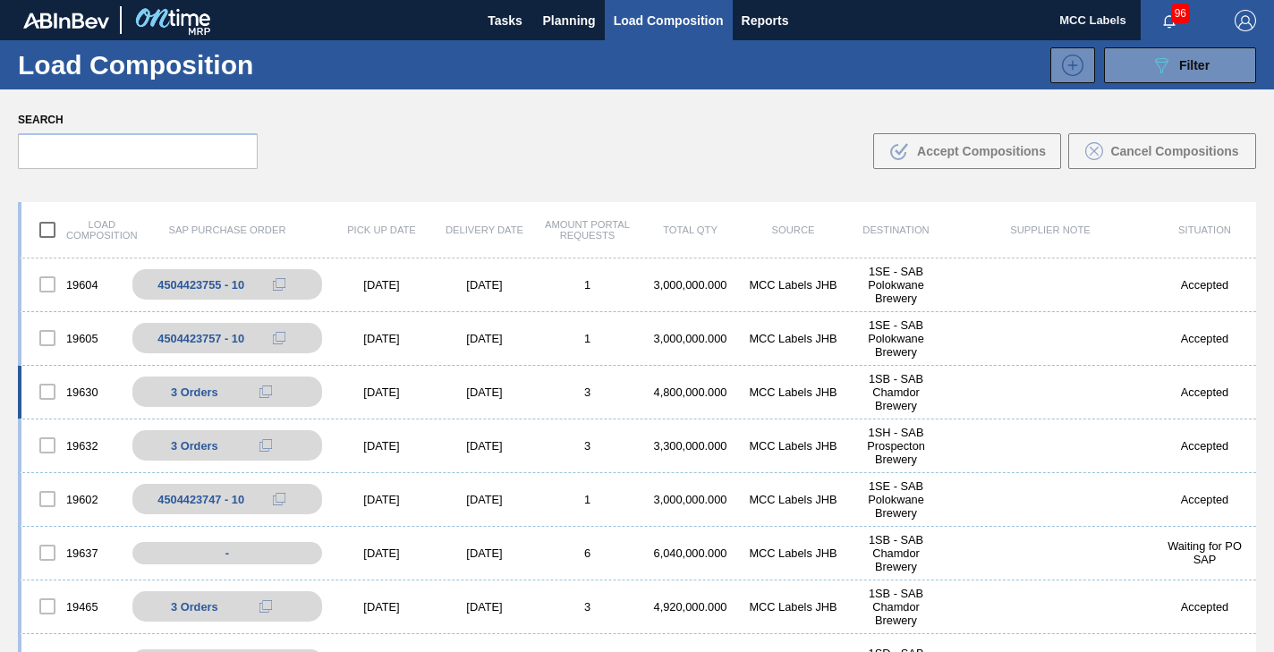
click at [521, 389] on div "[DATE]" at bounding box center [484, 392] width 103 height 13
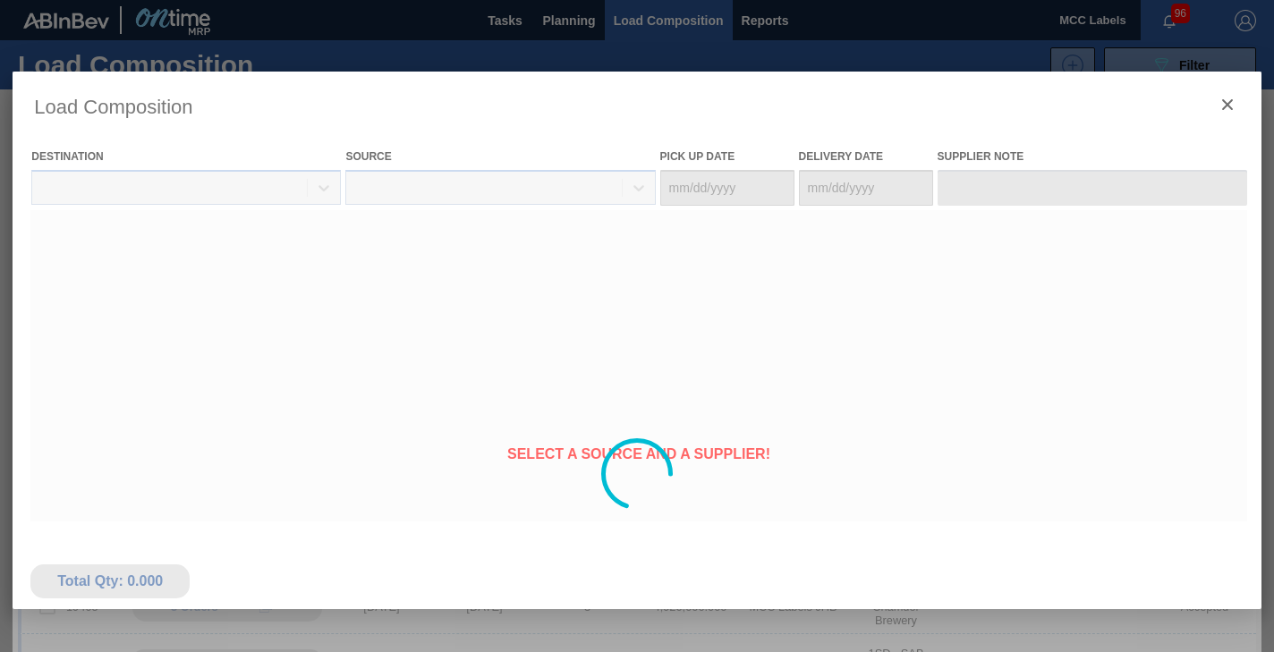
type Date "[DATE]"
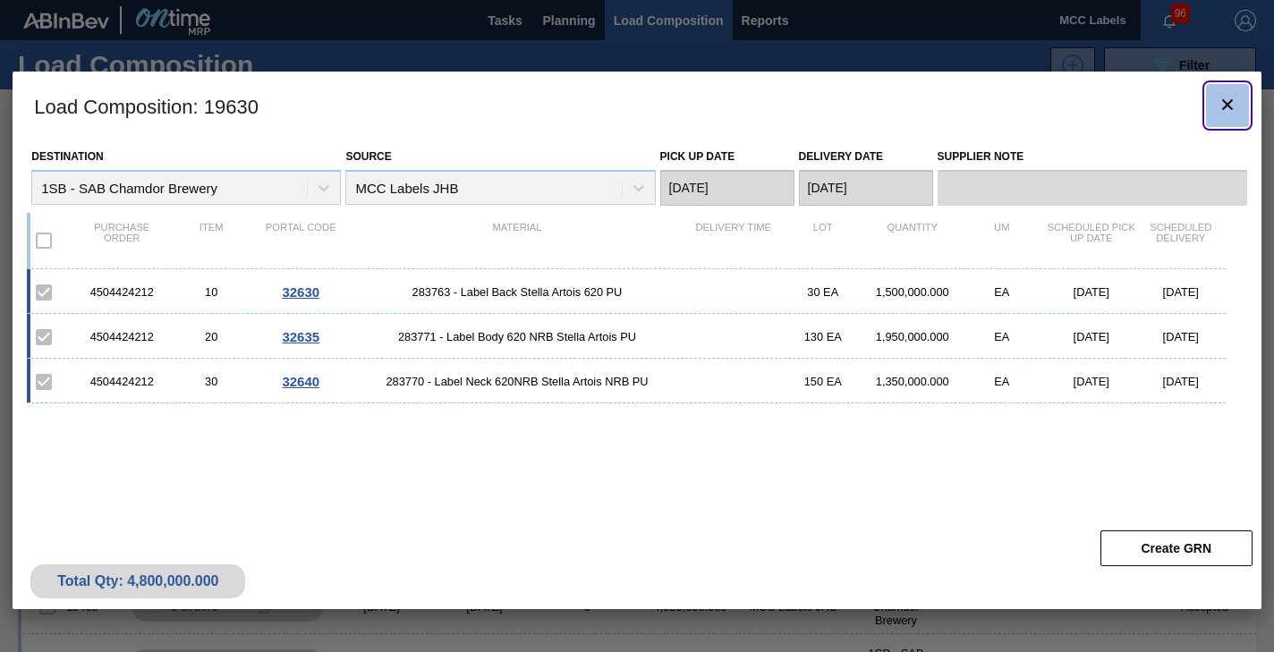
click at [1224, 98] on icon "botão de ícone" at bounding box center [1227, 104] width 21 height 21
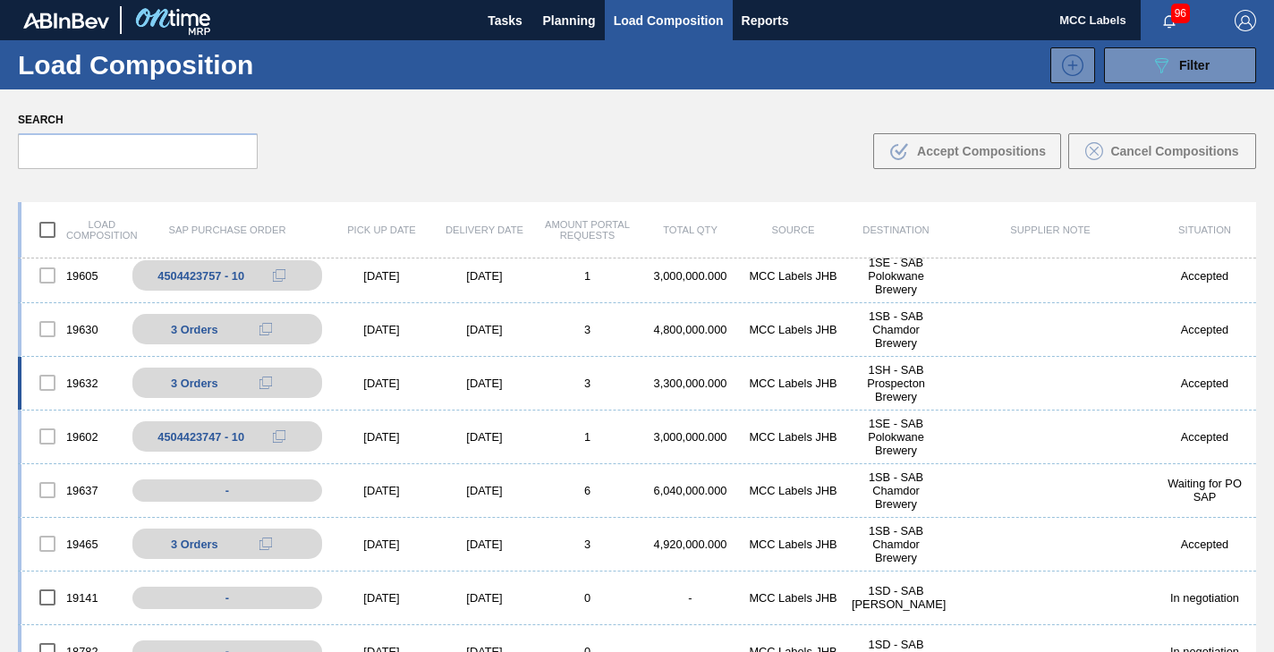
scroll to position [89, 0]
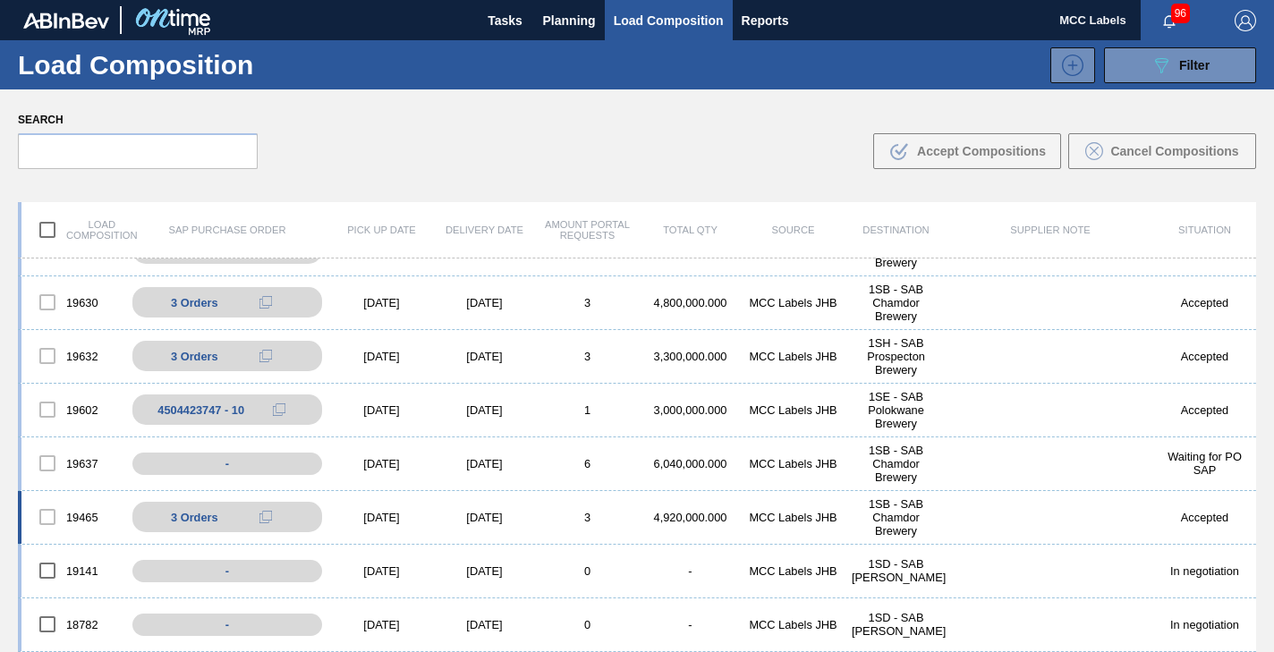
click at [556, 523] on div "3" at bounding box center [587, 517] width 103 height 13
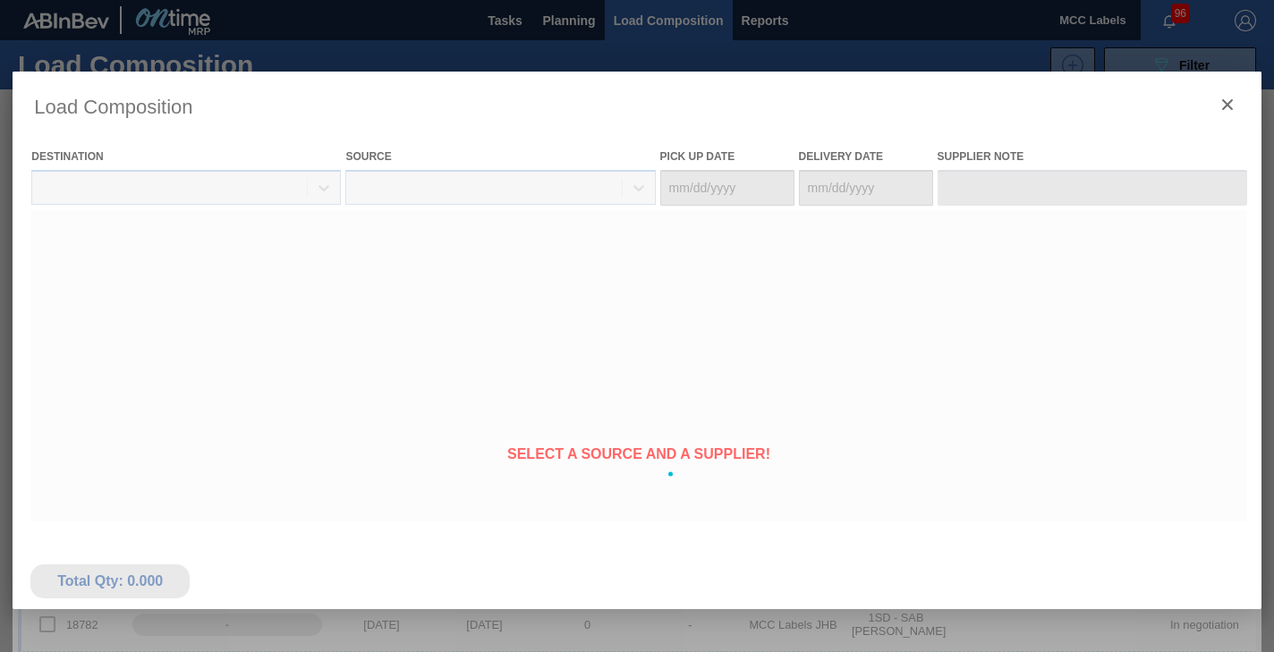
type Date "[DATE]"
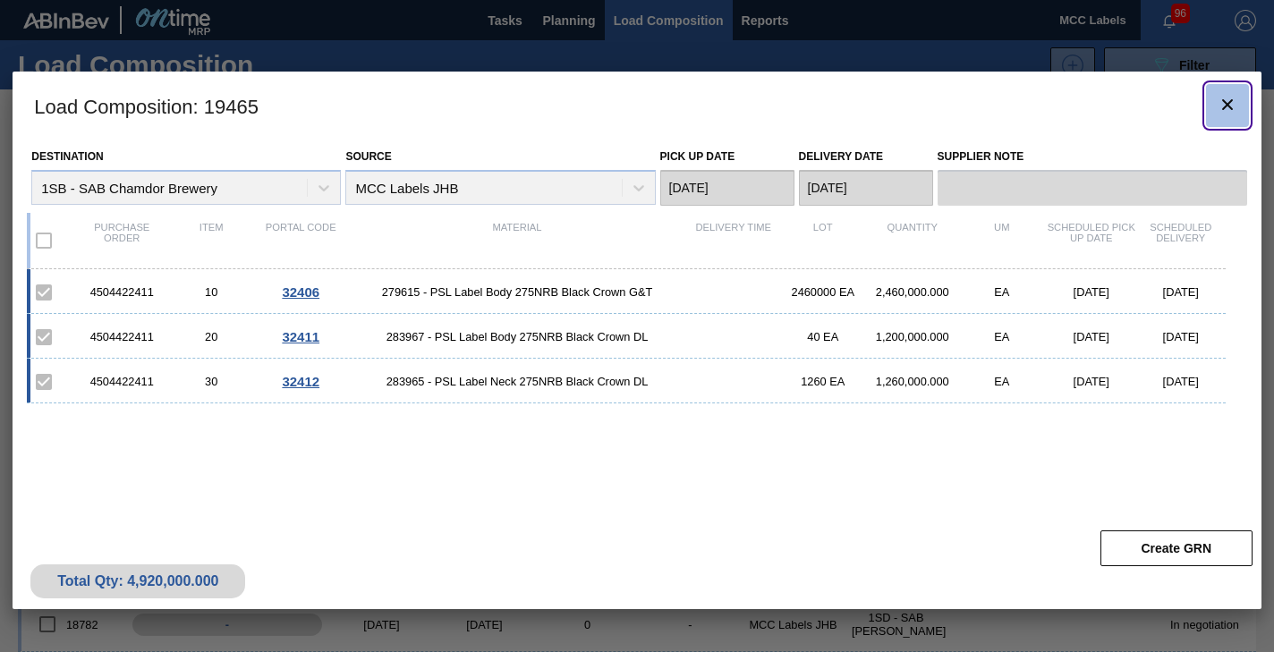
click at [1223, 105] on icon "botão de ícone" at bounding box center [1227, 104] width 21 height 21
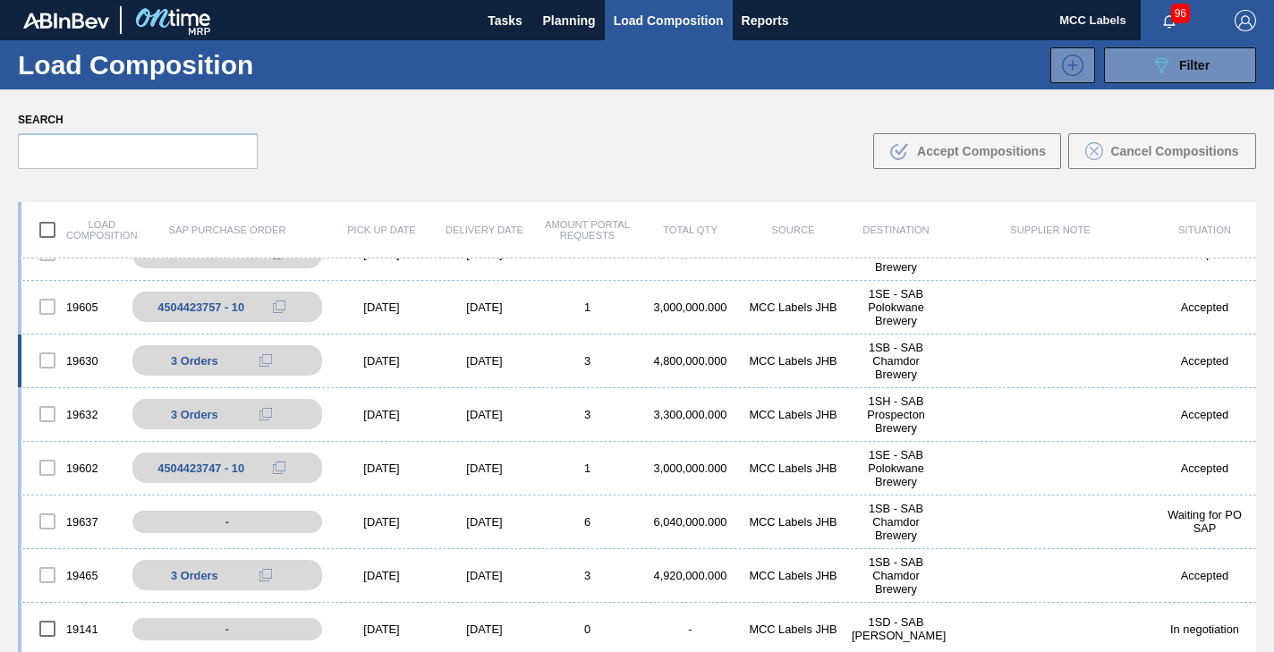
scroll to position [0, 0]
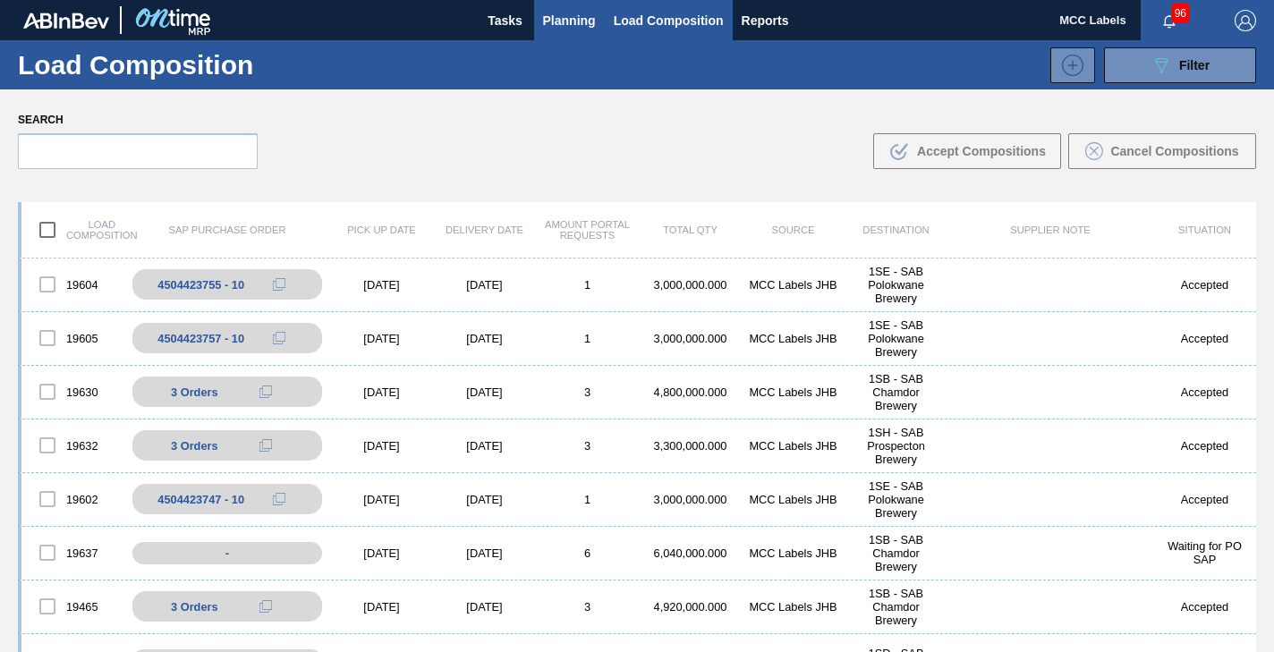
click at [566, 23] on span "Planning" at bounding box center [569, 20] width 53 height 21
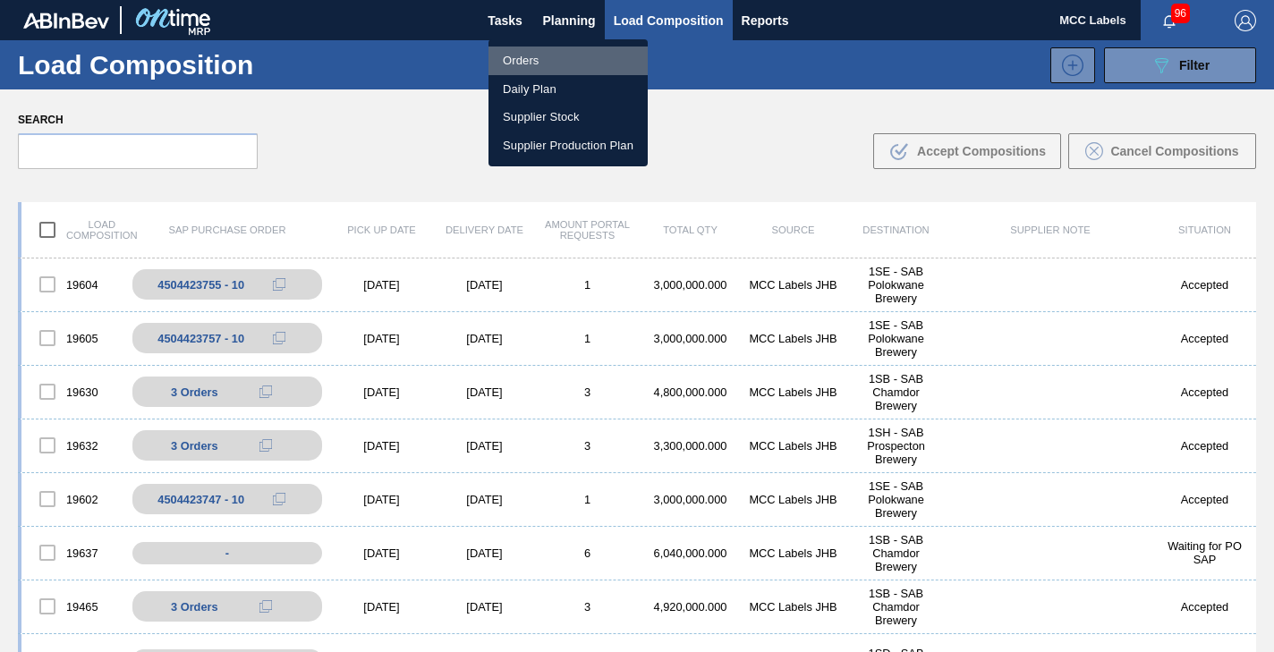
click at [522, 62] on li "Orders" at bounding box center [568, 61] width 159 height 29
